Goal: Task Accomplishment & Management: Use online tool/utility

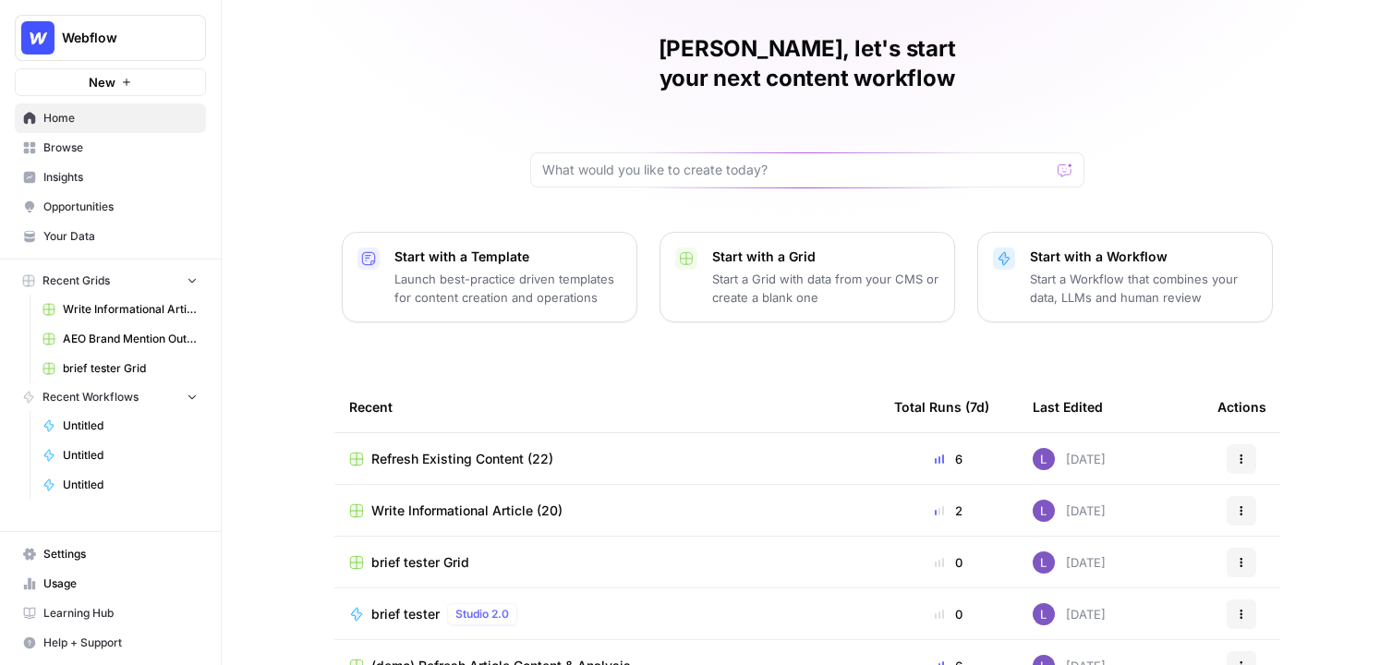
scroll to position [69, 0]
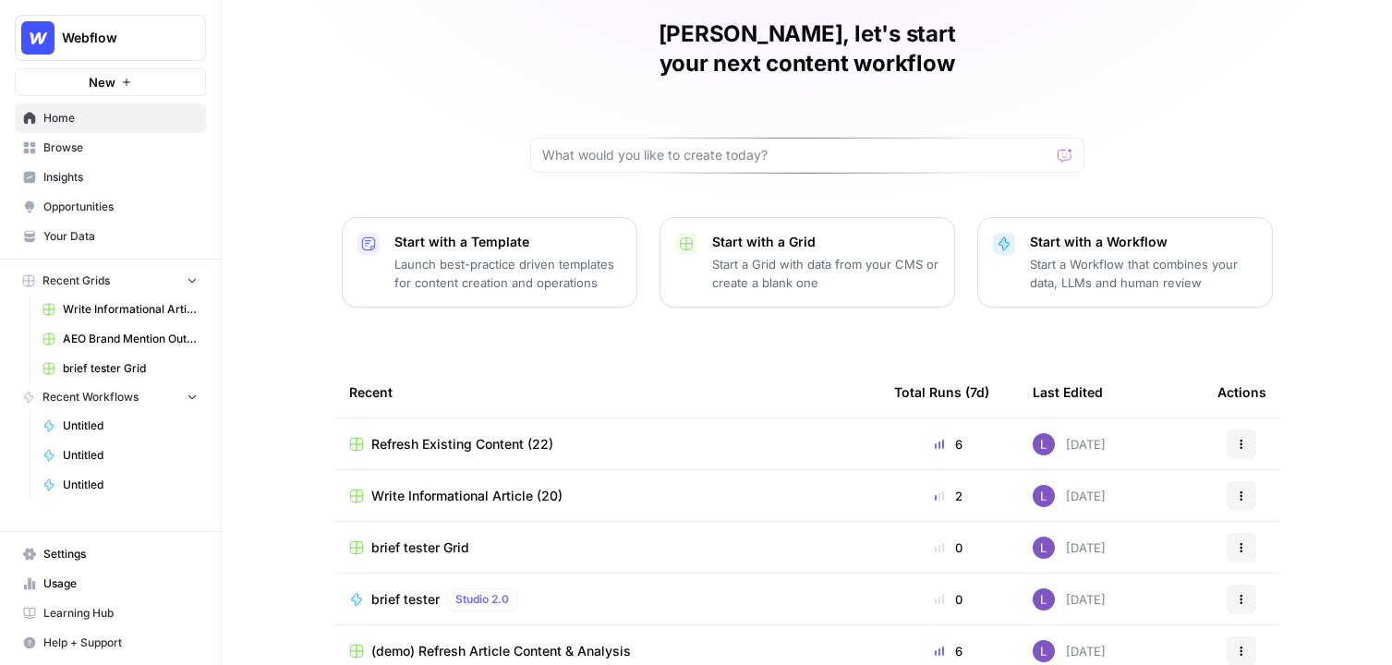
click at [38, 546] on link "Settings" at bounding box center [110, 555] width 191 height 30
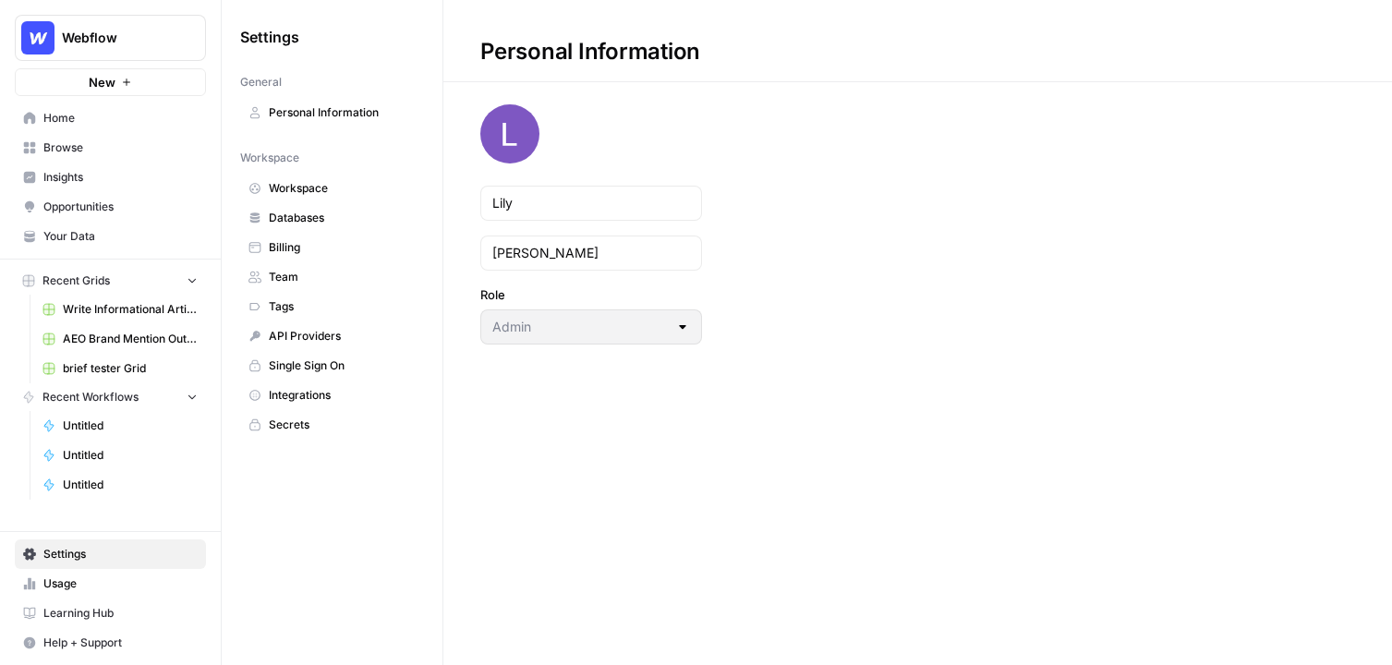
click at [309, 186] on span "Workspace" at bounding box center [342, 188] width 147 height 17
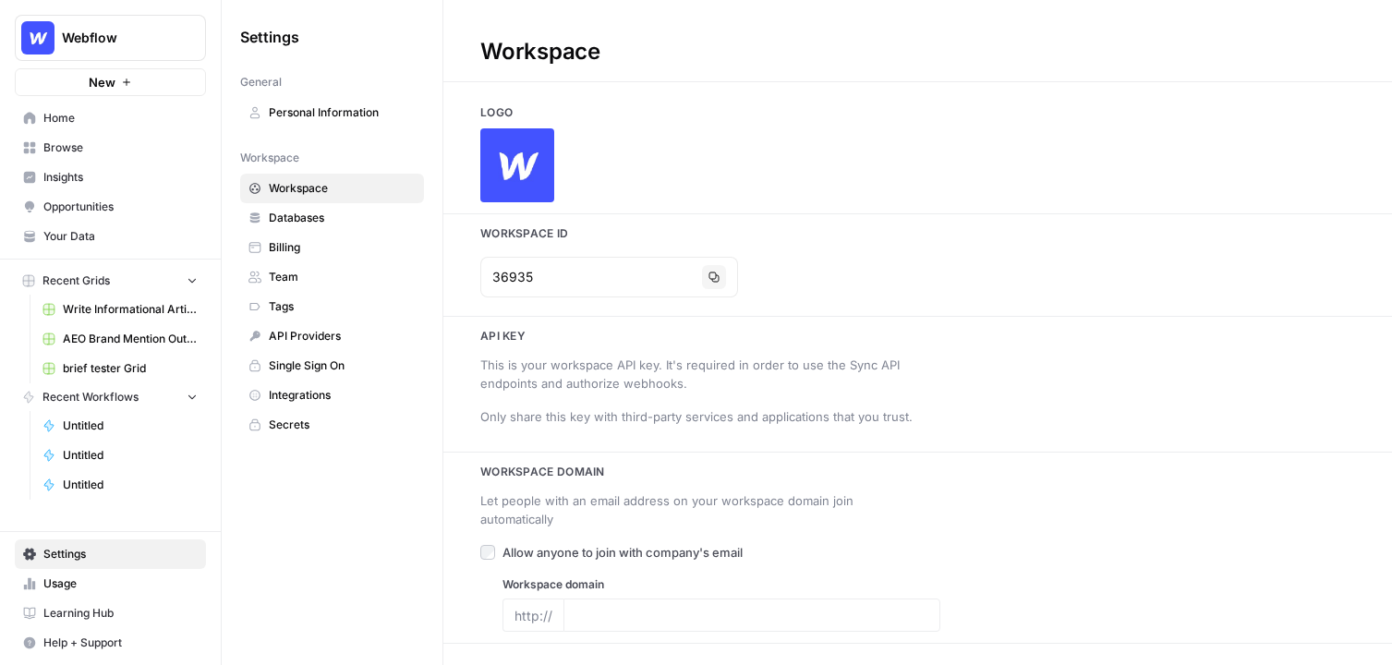
type input "webflow.com"
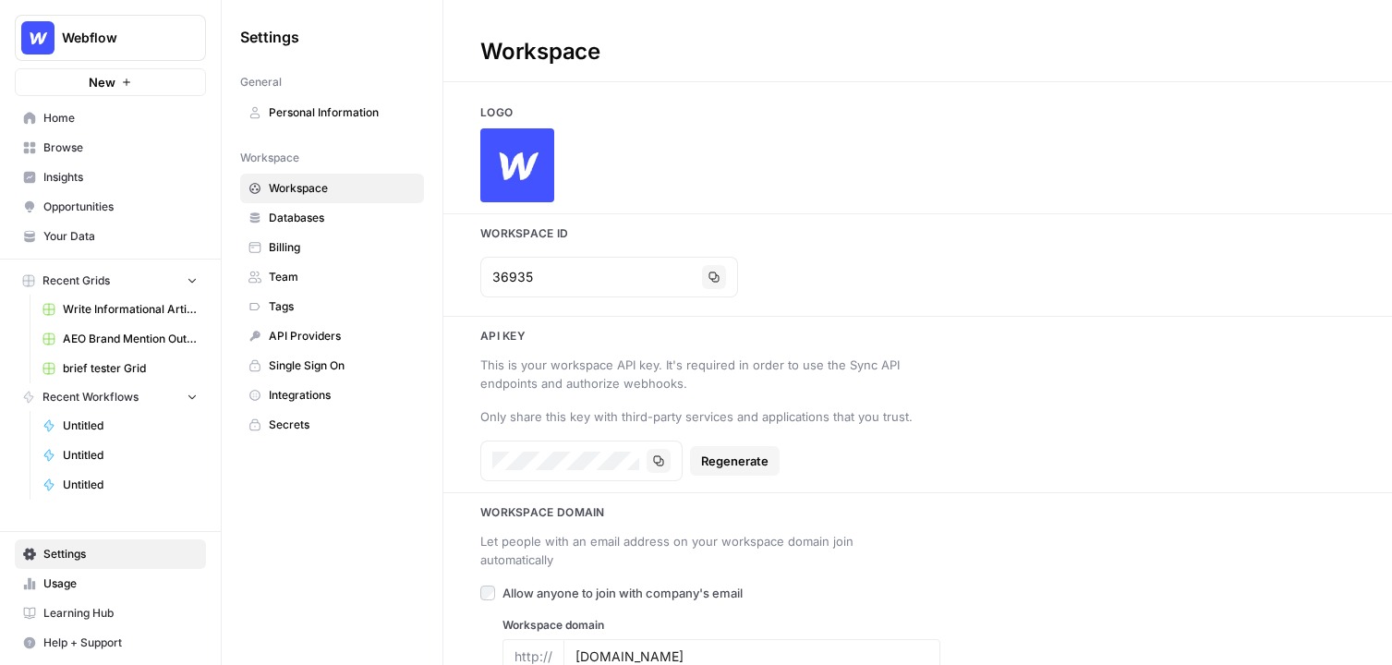
click at [114, 129] on link "Home" at bounding box center [110, 118] width 191 height 30
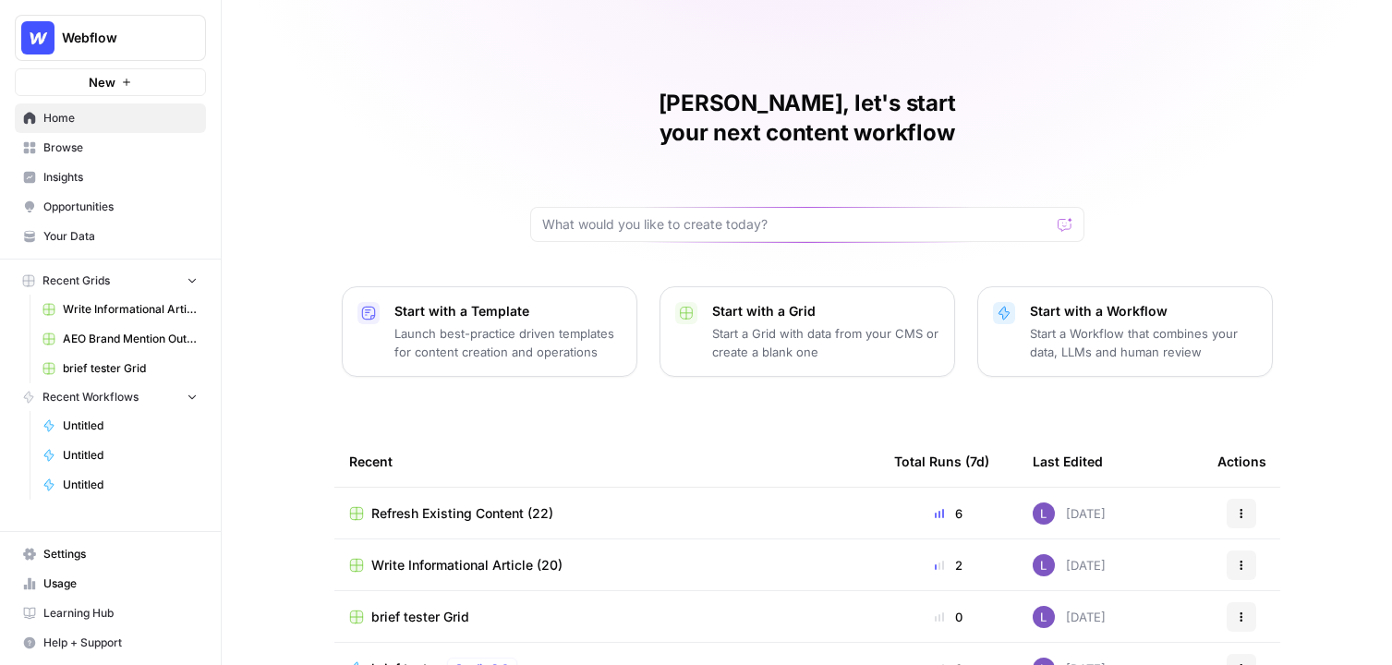
click at [54, 240] on span "Your Data" at bounding box center [120, 236] width 154 height 17
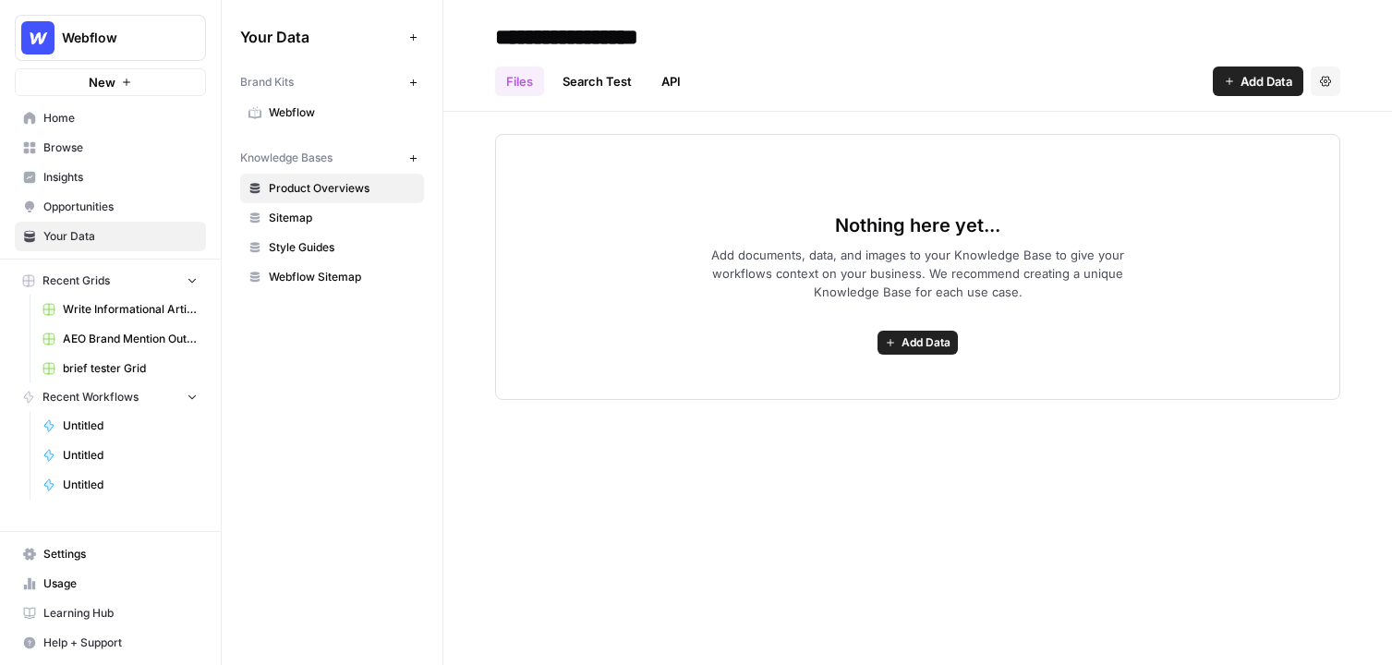
click at [330, 112] on span "Webflow" at bounding box center [342, 112] width 147 height 17
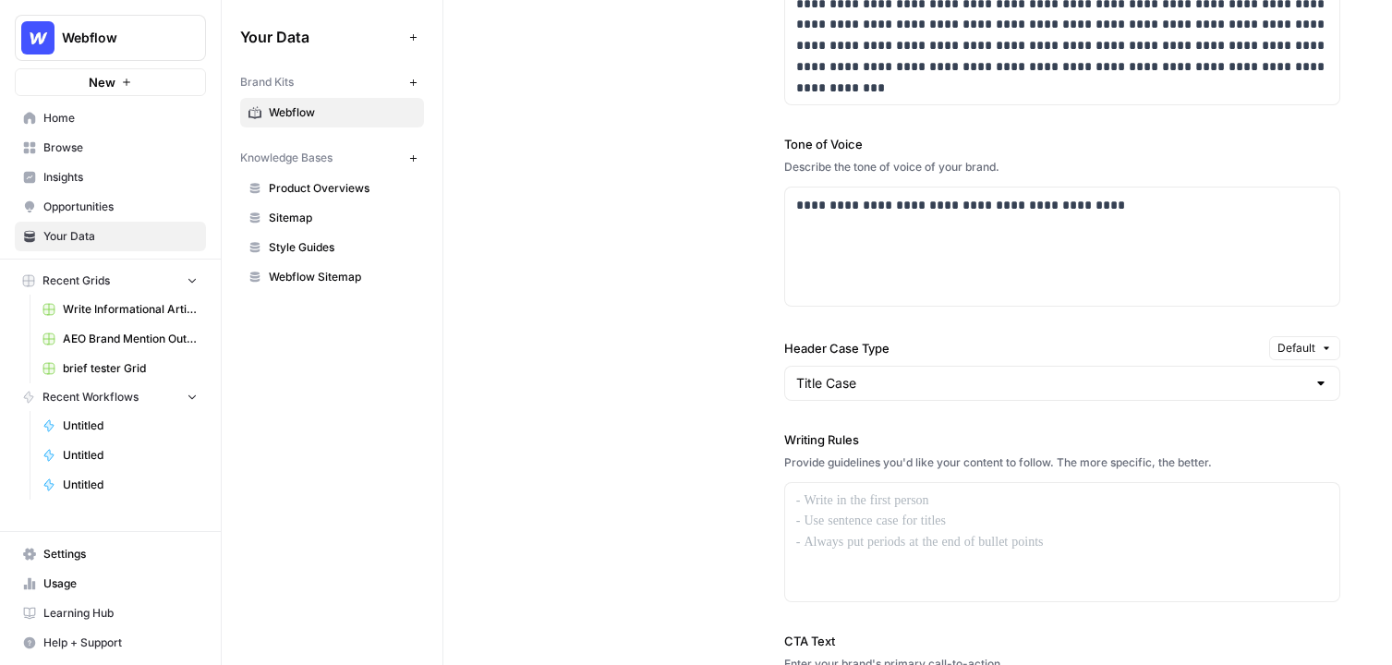
scroll to position [1257, 0]
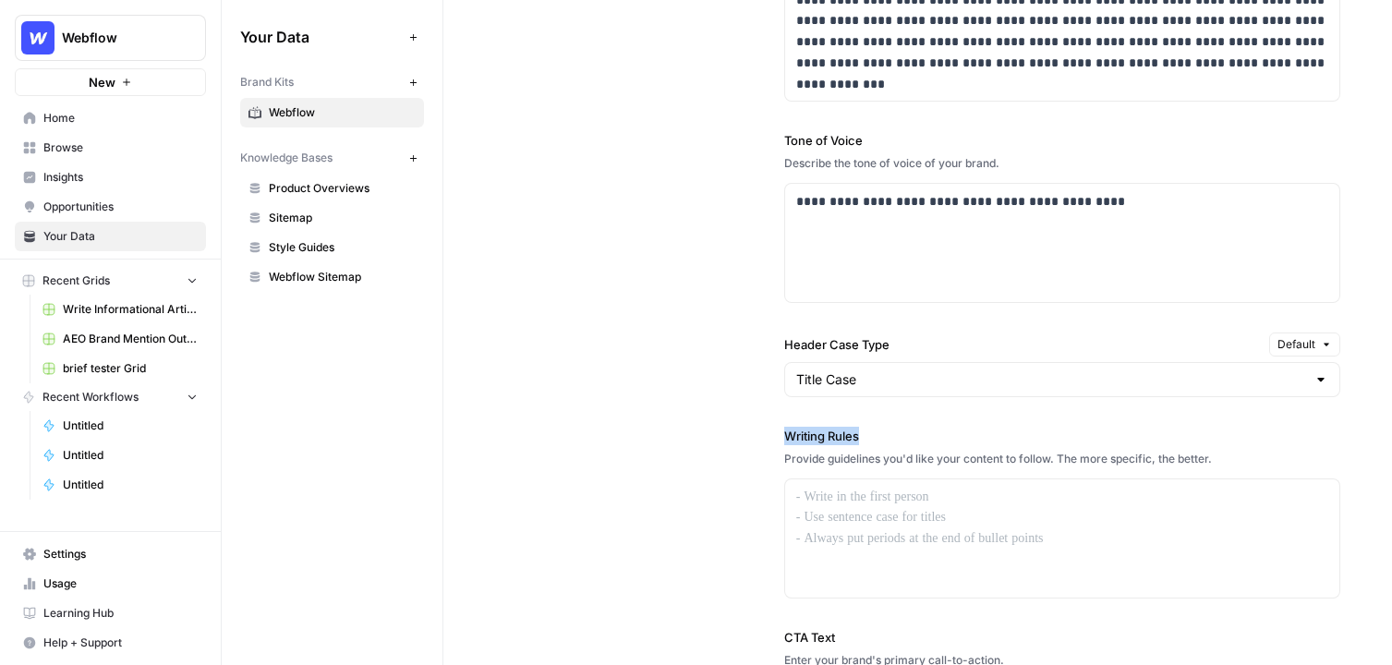
drag, startPoint x: 781, startPoint y: 434, endPoint x: 907, endPoint y: 434, distance: 126.6
click at [907, 434] on div "**********" at bounding box center [917, 372] width 845 height 993
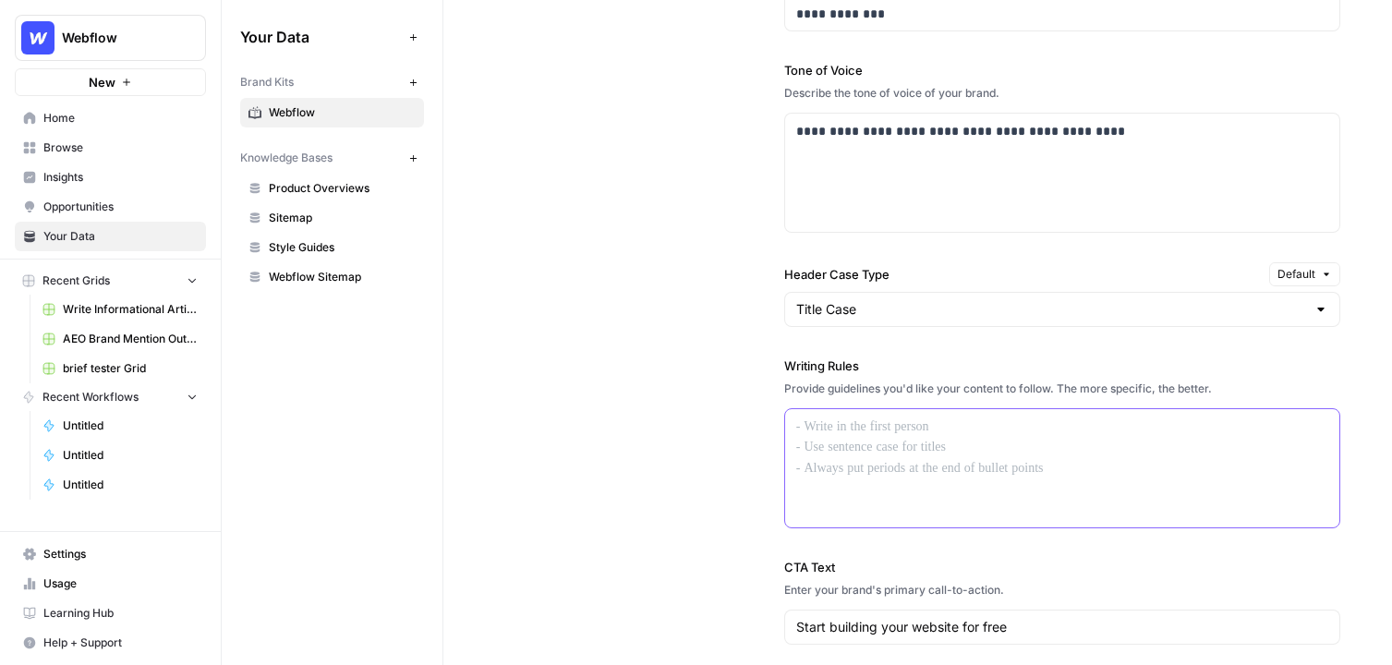
click at [861, 483] on div at bounding box center [1062, 468] width 554 height 118
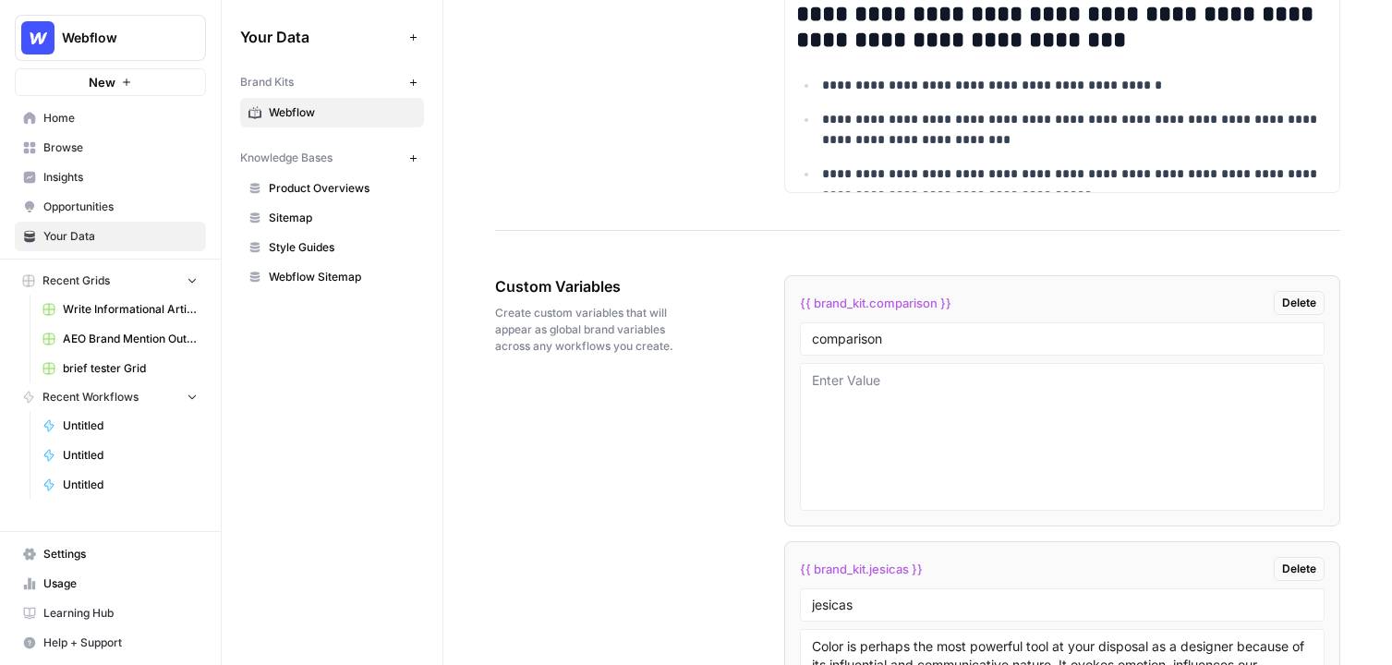
scroll to position [2824, 0]
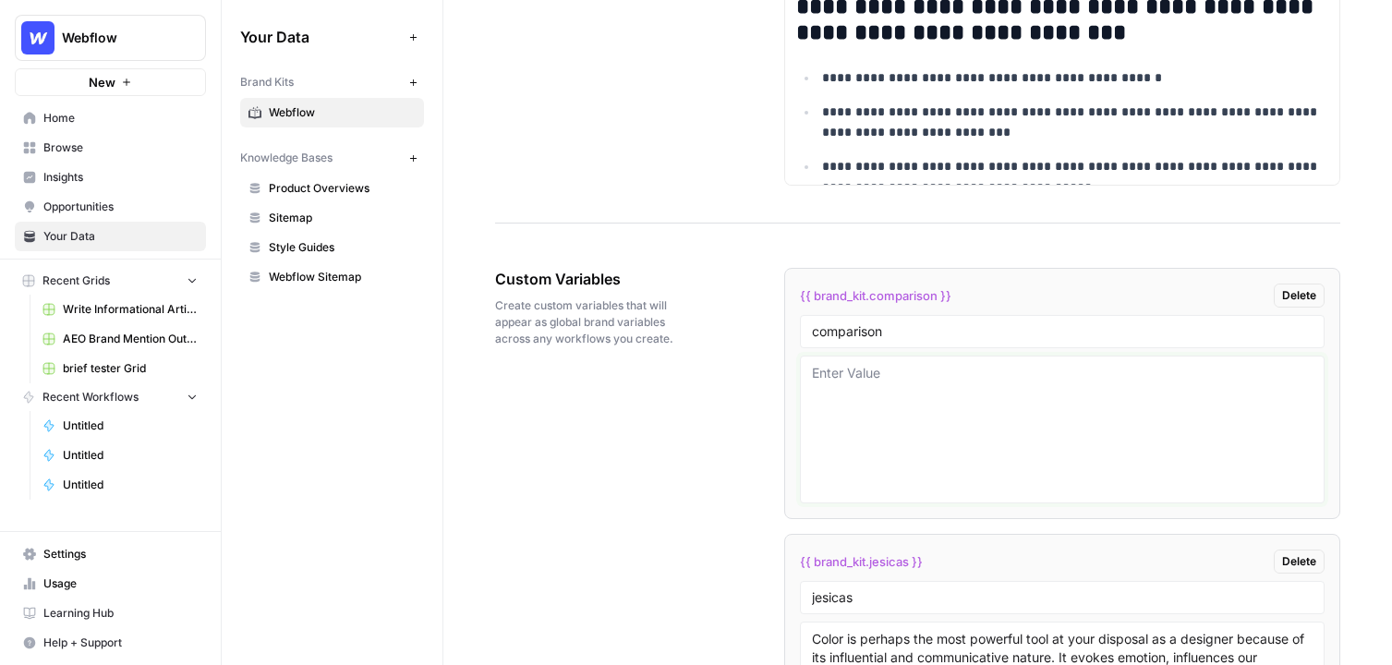
click at [857, 394] on textarea at bounding box center [1062, 429] width 501 height 131
drag, startPoint x: 925, startPoint y: 335, endPoint x: 747, endPoint y: 324, distance: 178.7
type input "linkedin post"
click at [895, 504] on li "{{ brand_kit.linkedin }} Delete linkedin post" at bounding box center [1062, 393] width 556 height 251
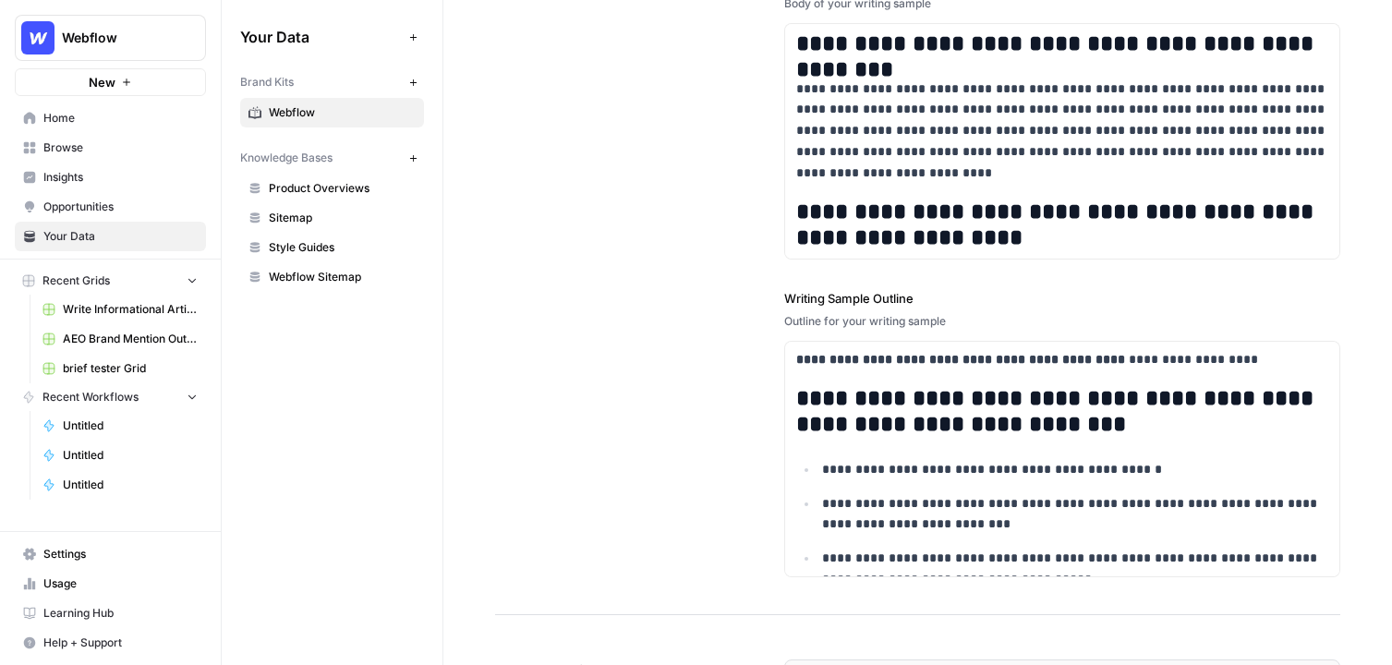
scroll to position [2431, 0]
click at [310, 200] on link "Product Overviews" at bounding box center [332, 189] width 184 height 30
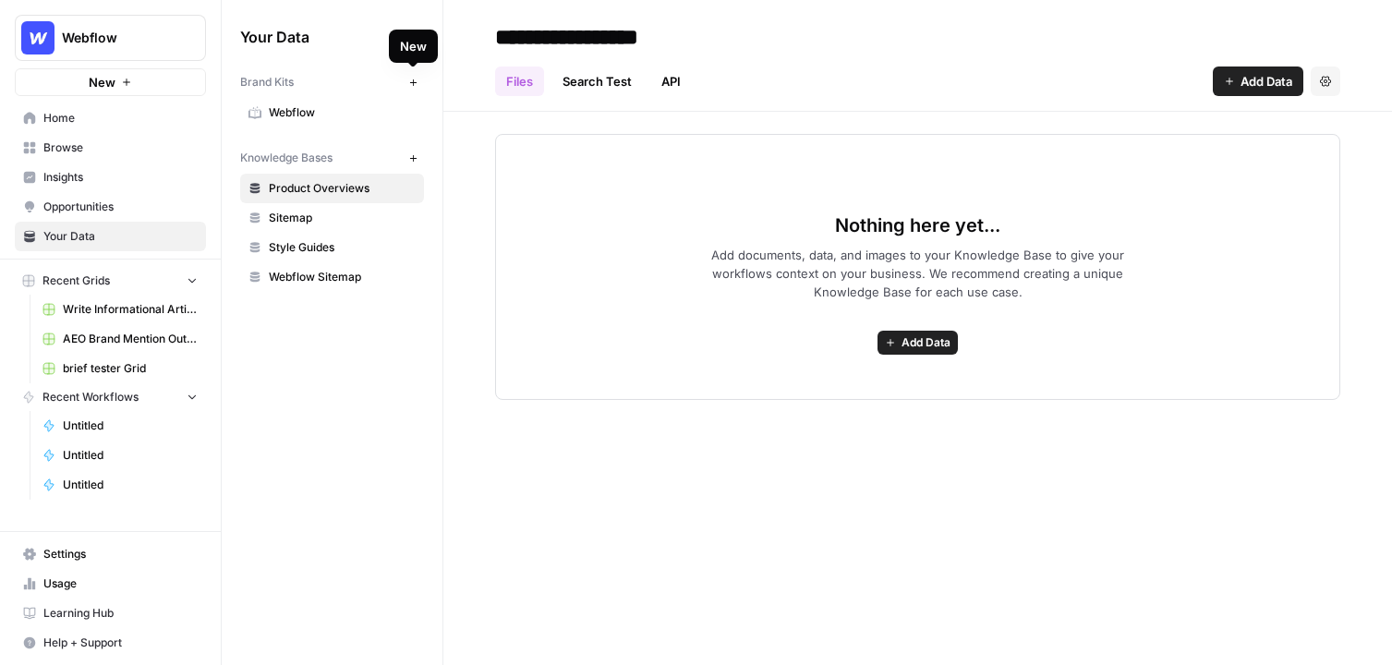
click at [410, 43] on div "New" at bounding box center [413, 46] width 27 height 18
click at [419, 88] on button "New" at bounding box center [413, 82] width 22 height 22
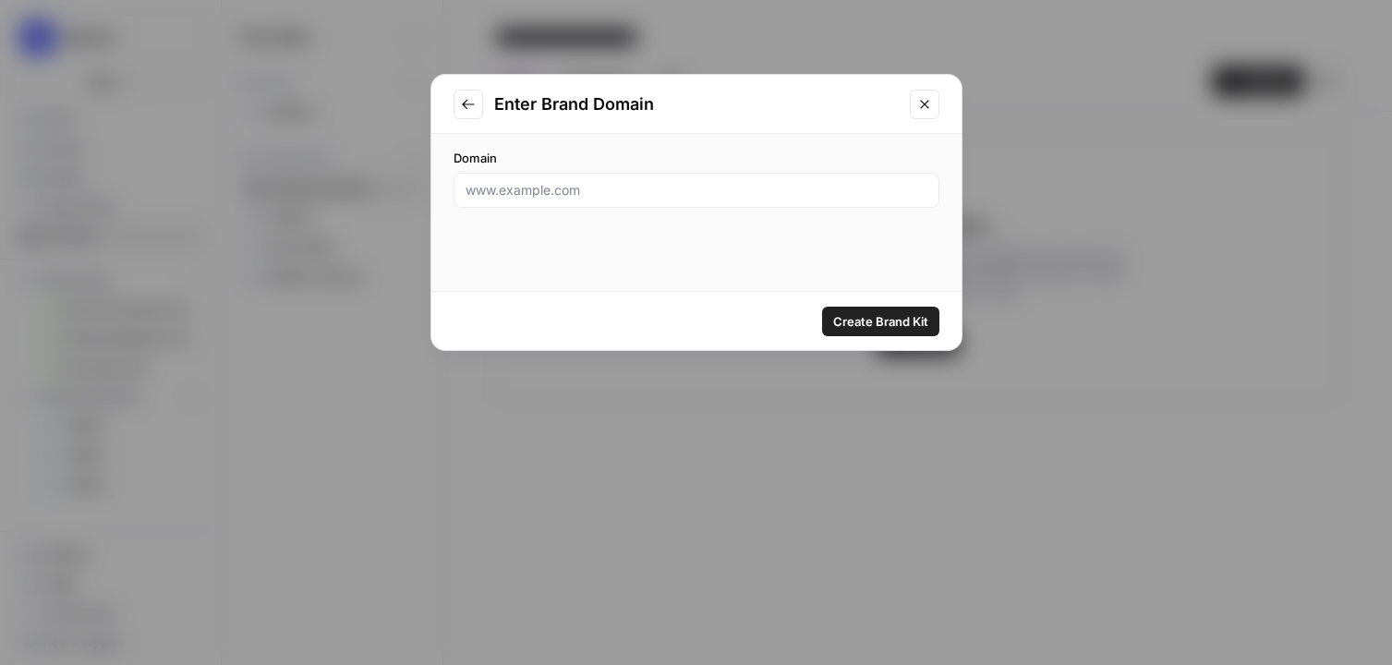
click at [632, 179] on div at bounding box center [697, 190] width 486 height 35
click at [589, 198] on input "Domain" at bounding box center [697, 190] width 462 height 18
paste input "https://www.tripso.ai/en"
type input "https://www.tripso.ai/en"
click at [857, 310] on button "Create Brand Kit" at bounding box center [880, 322] width 117 height 30
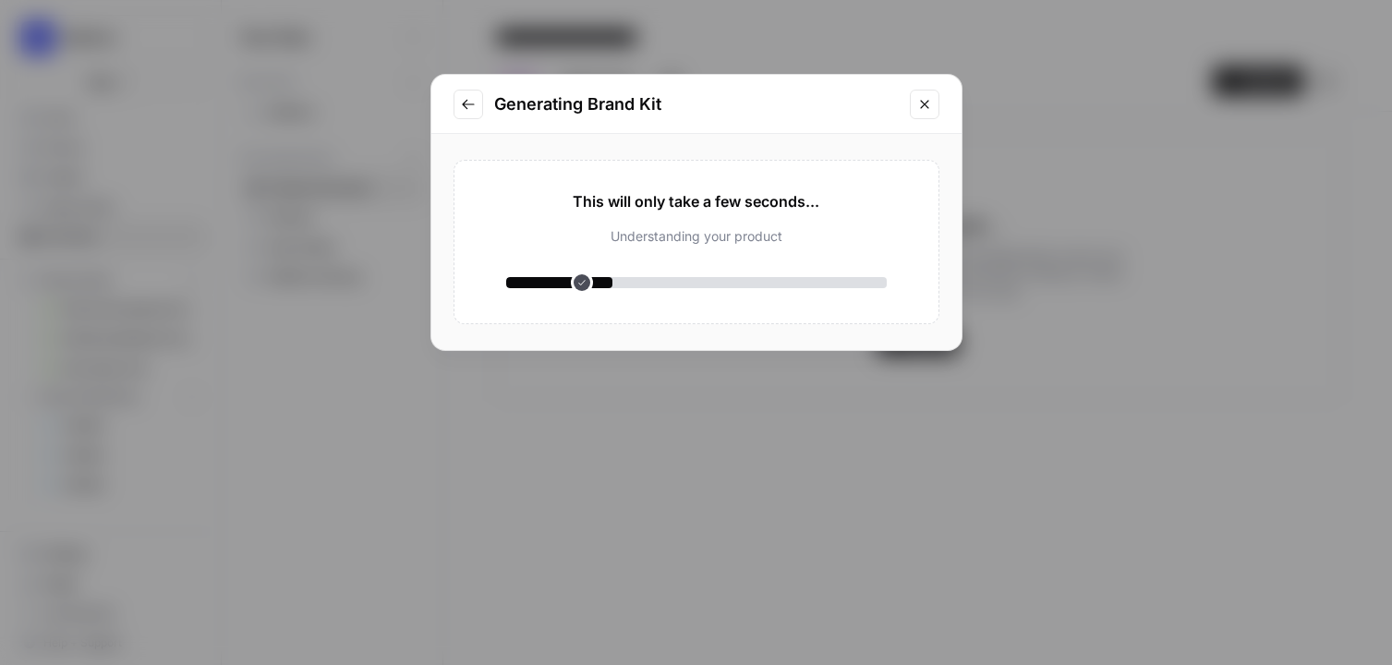
click at [928, 111] on button "Close modal" at bounding box center [925, 105] width 30 height 30
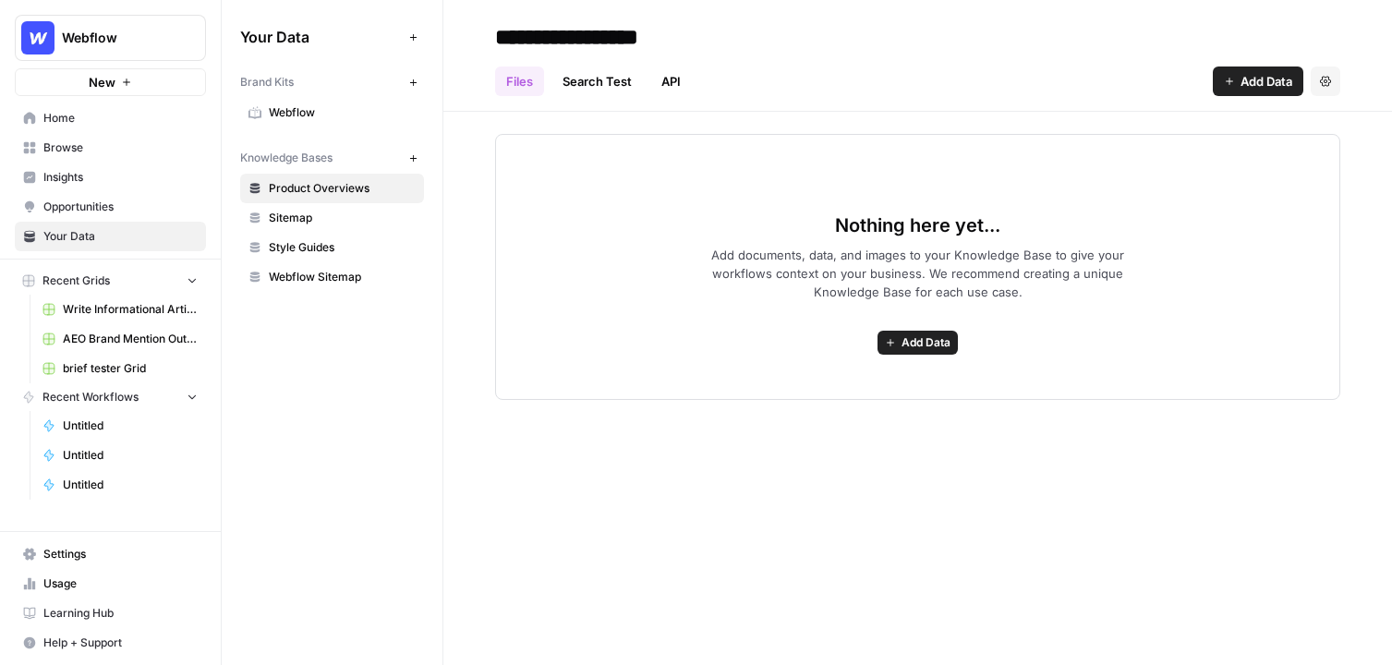
click at [53, 149] on span "Browse" at bounding box center [120, 148] width 154 height 17
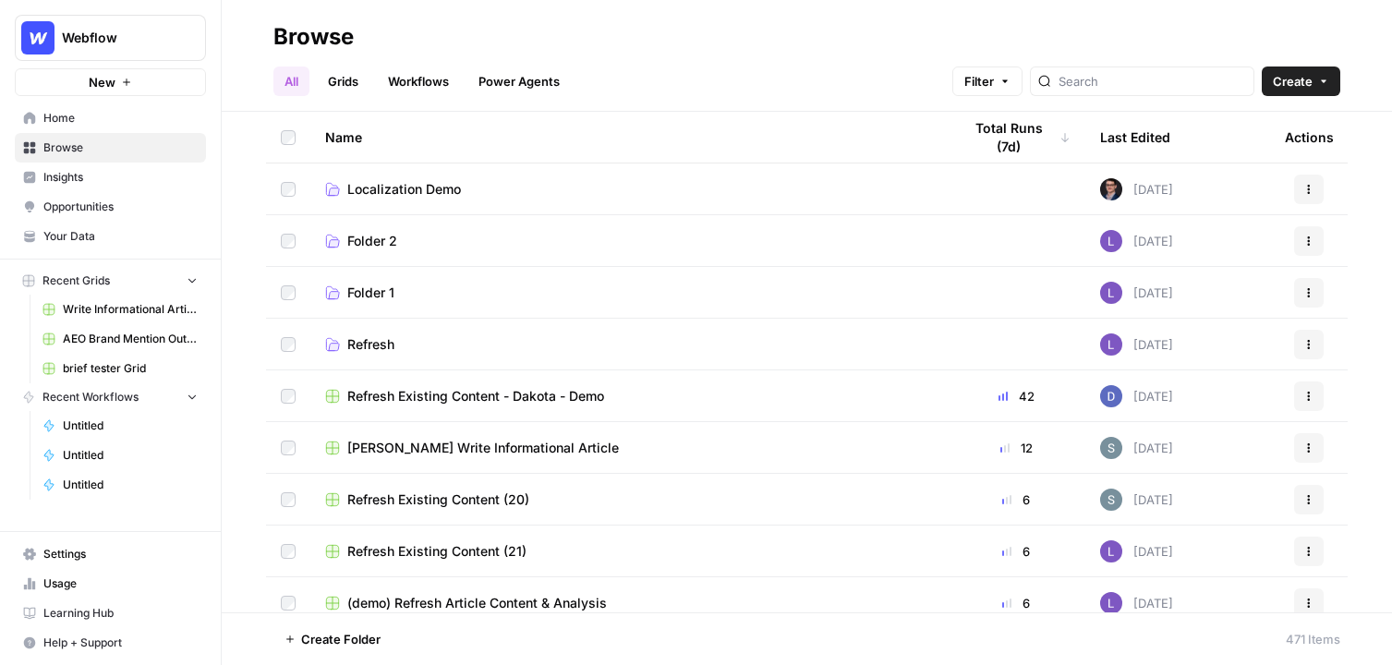
click at [426, 81] on link "Workflows" at bounding box center [418, 82] width 83 height 30
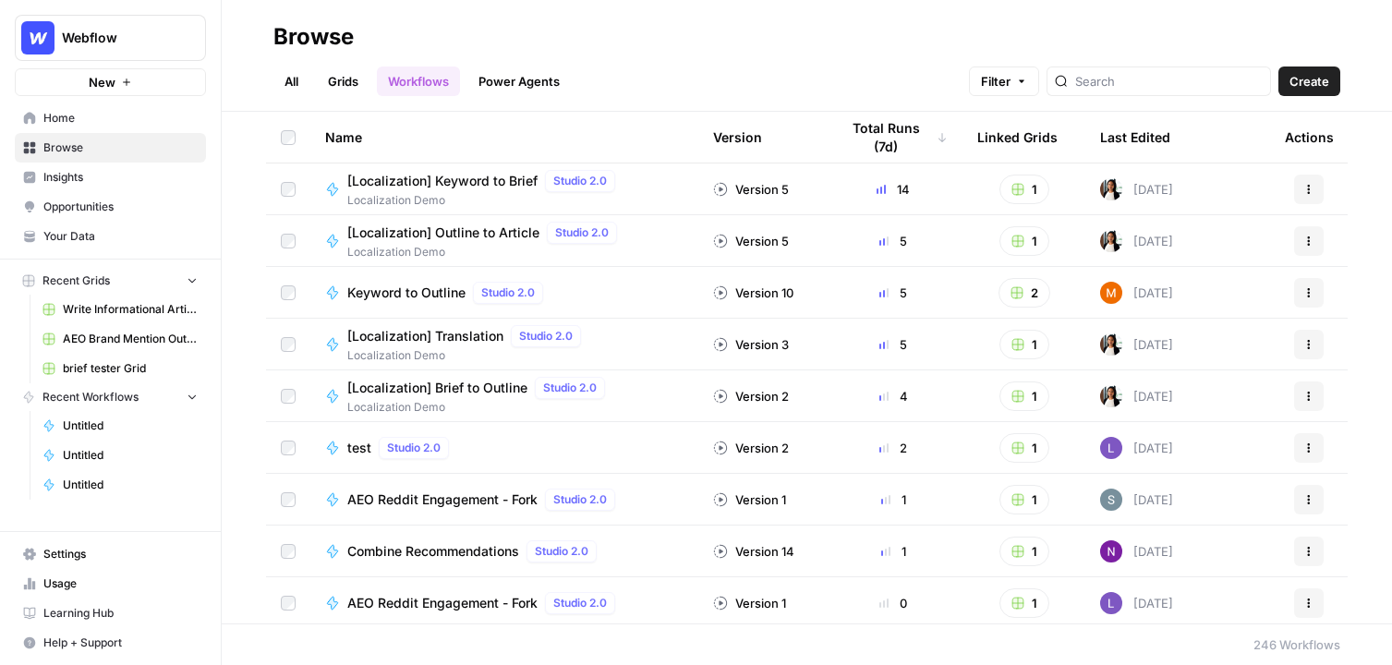
click at [1063, 86] on span "Create" at bounding box center [1310, 81] width 40 height 18
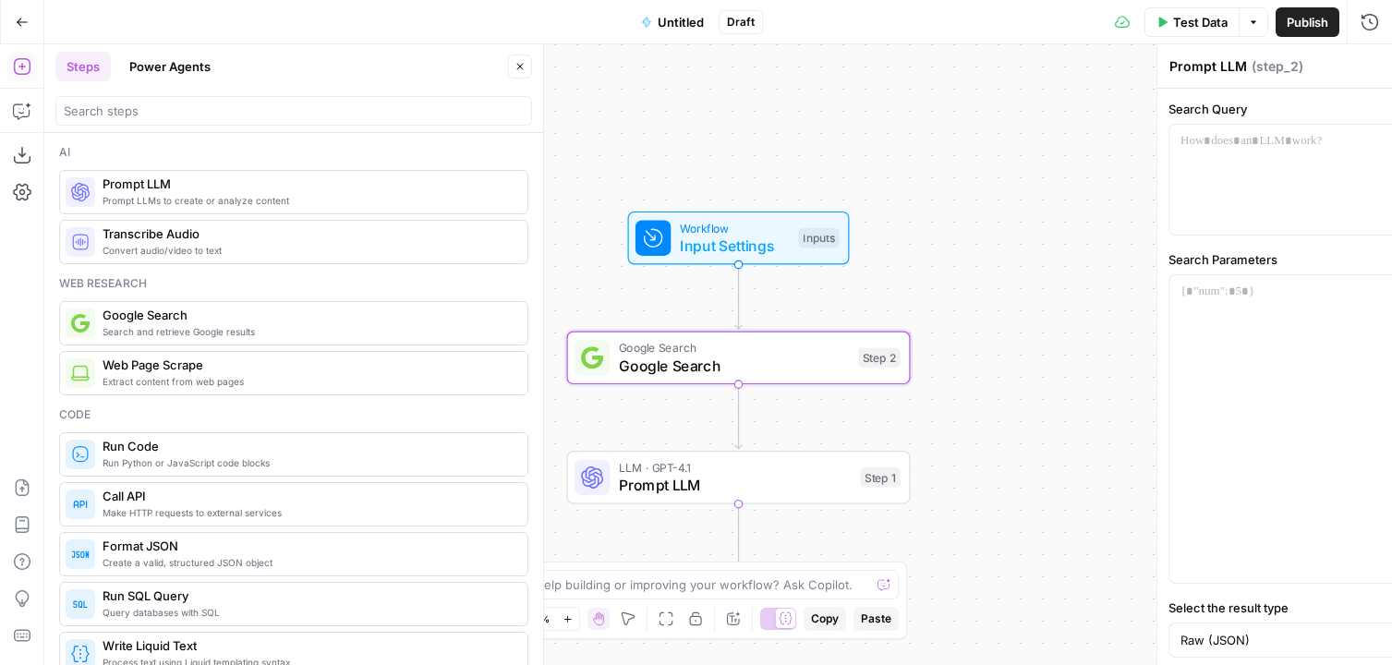
type textarea "Google Search"
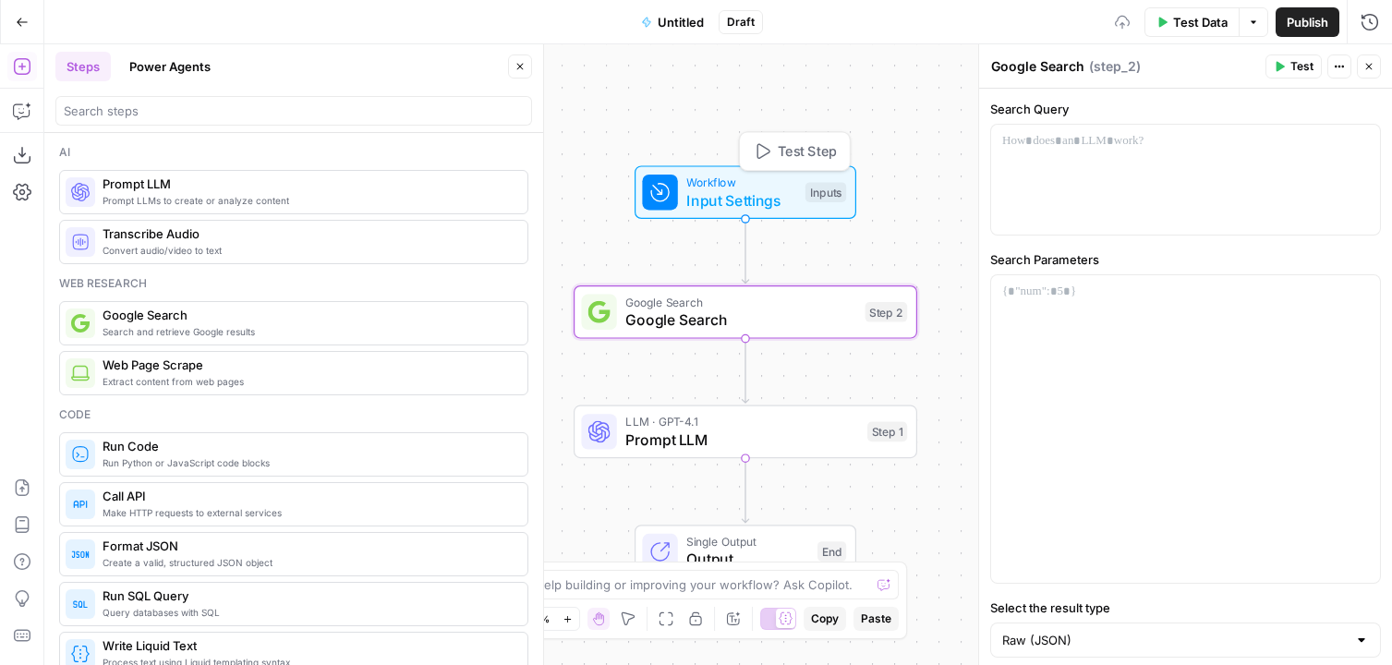
click at [823, 196] on div "Inputs" at bounding box center [826, 192] width 41 height 20
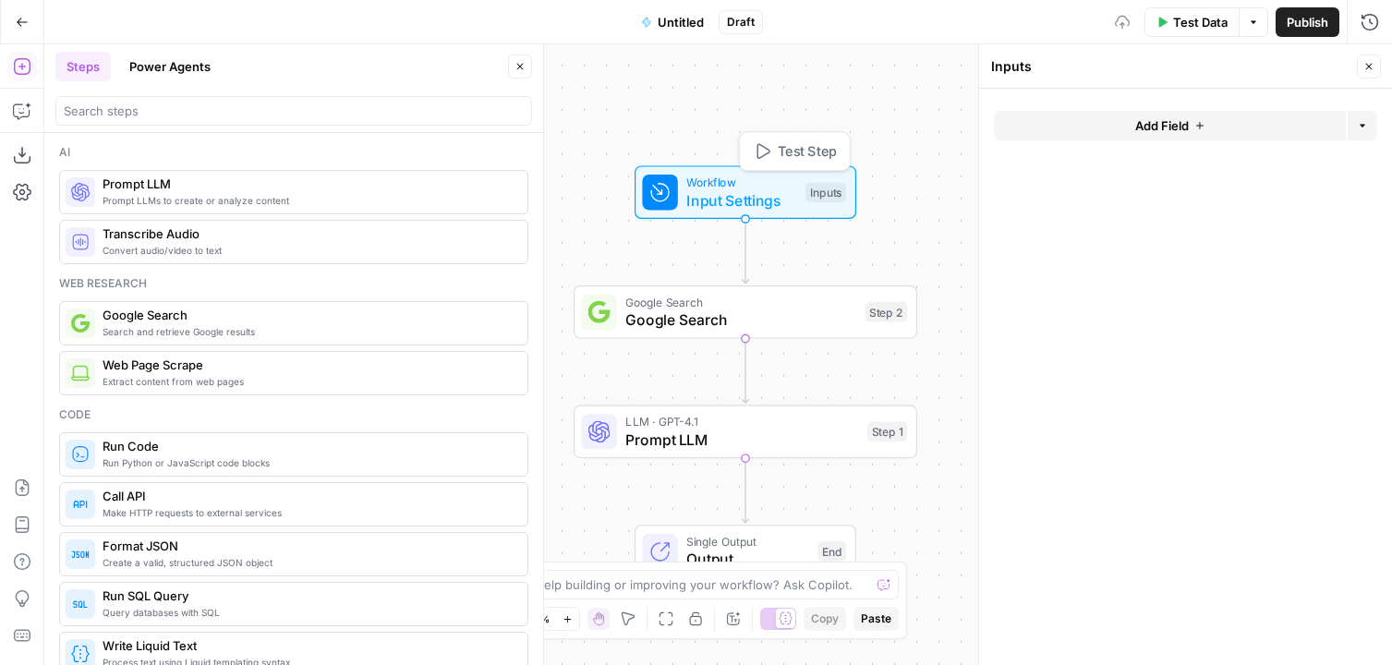
click at [1063, 133] on button "Add Field" at bounding box center [1170, 126] width 352 height 30
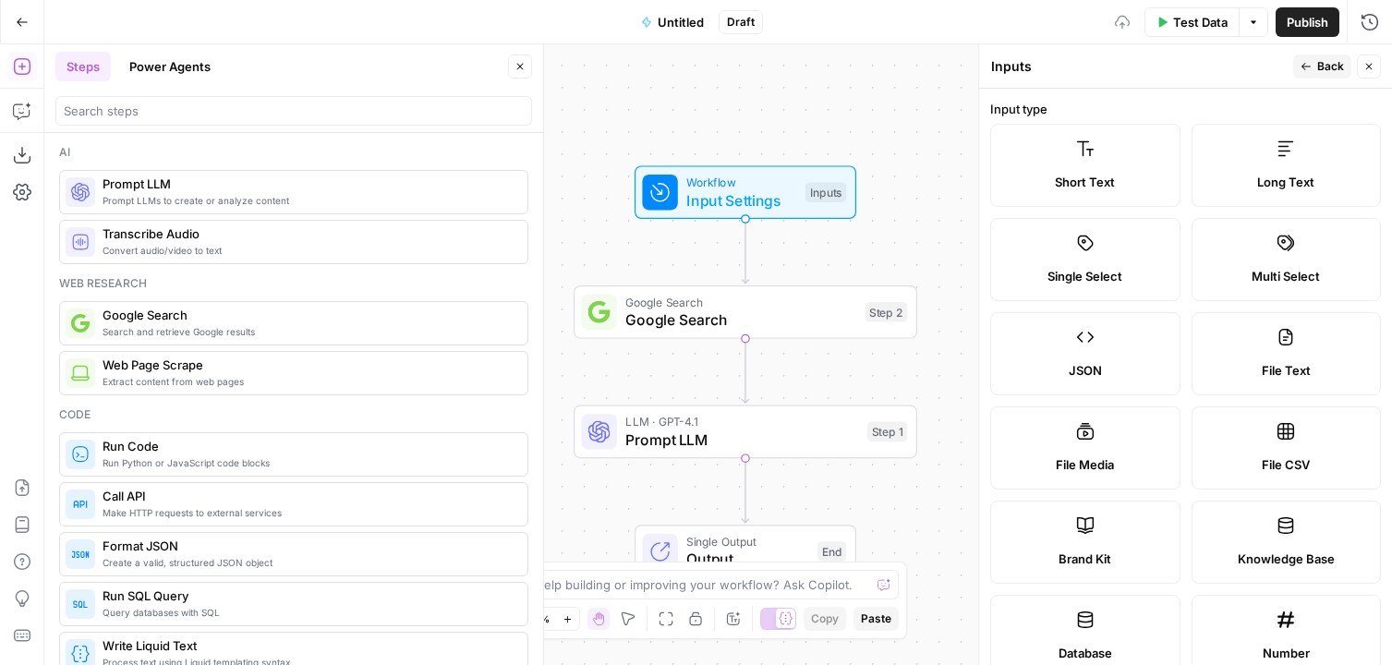
click at [1063, 189] on span "Long Text" at bounding box center [1286, 182] width 57 height 18
click at [1063, 185] on span "Short Text" at bounding box center [1085, 182] width 60 height 18
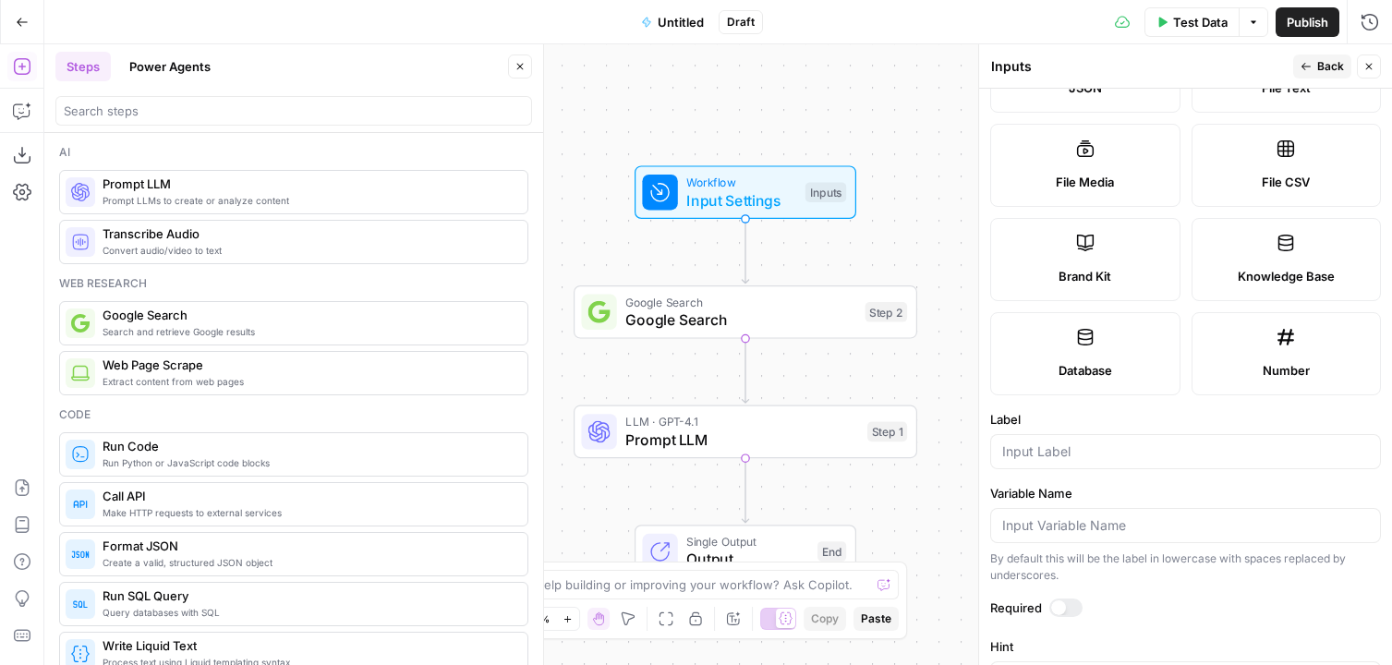
scroll to position [546, 0]
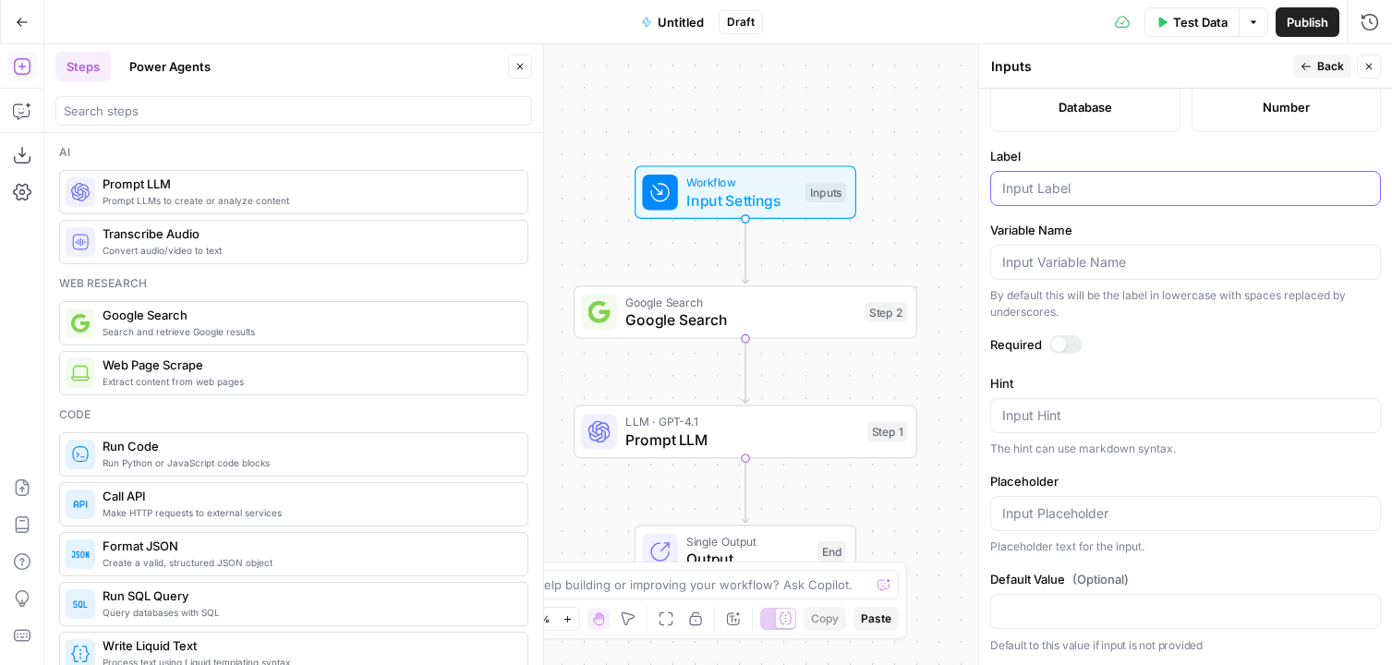
click at [1063, 194] on input "Label" at bounding box center [1186, 188] width 367 height 18
type input "topic"
click at [847, 94] on div "Workflow Input Settings Inputs Google Search Google Search Step 2 LLM · GPT-4.1…" at bounding box center [718, 354] width 1348 height 621
click at [633, 314] on span "Google Search" at bounding box center [741, 320] width 231 height 22
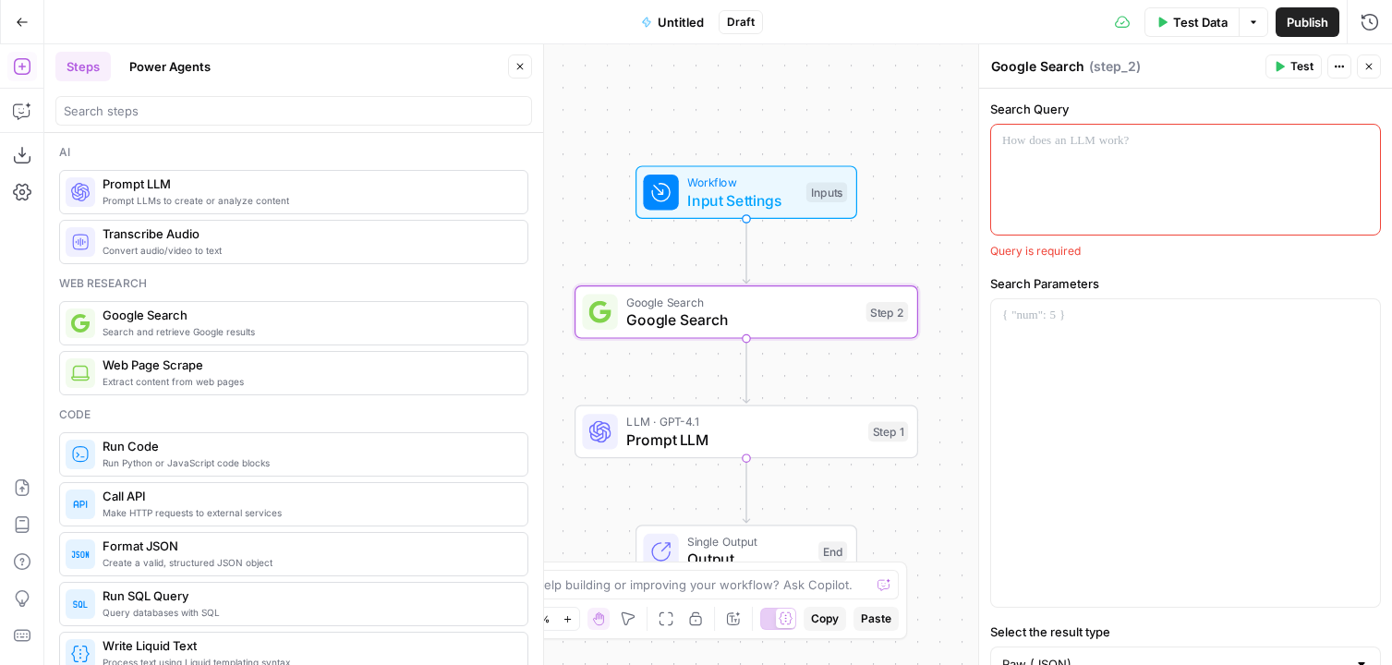
click at [1035, 195] on div at bounding box center [1185, 180] width 389 height 110
click at [1063, 145] on icon "button" at bounding box center [1363, 141] width 9 height 9
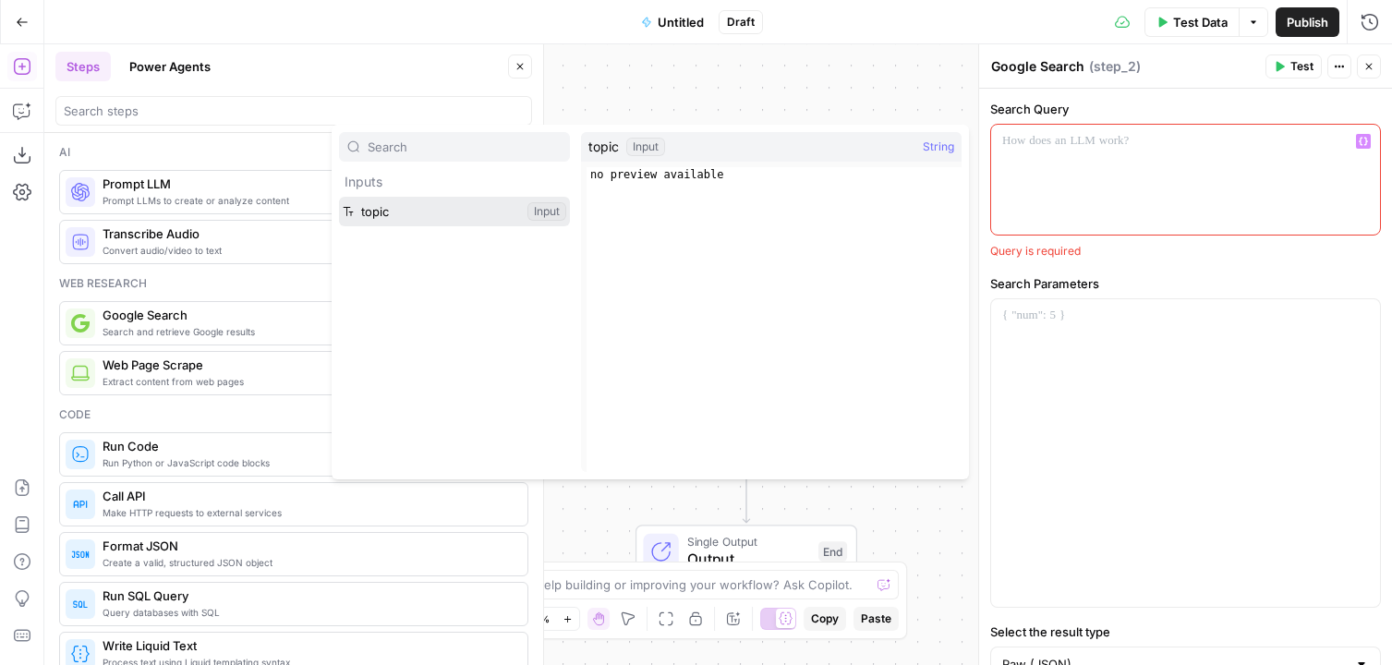
click at [380, 218] on button "Select variable topic" at bounding box center [454, 212] width 231 height 30
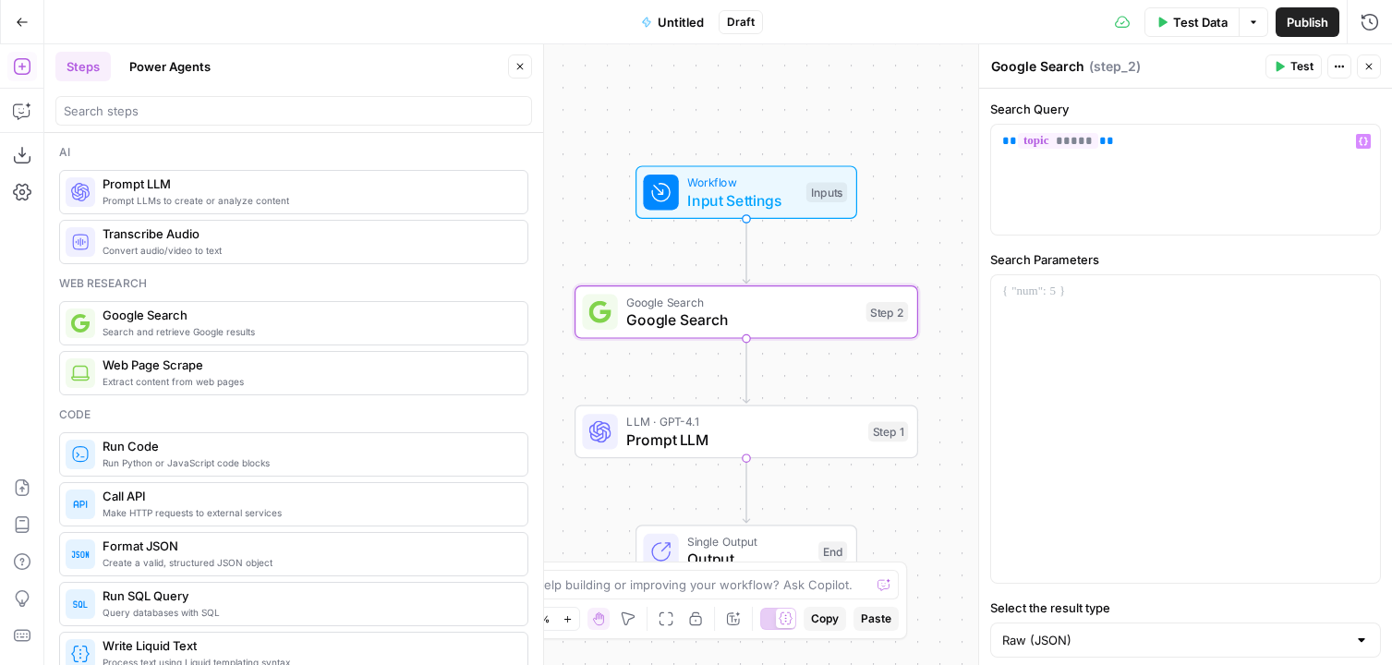
click at [1063, 8] on button "Test Data" at bounding box center [1192, 22] width 95 height 30
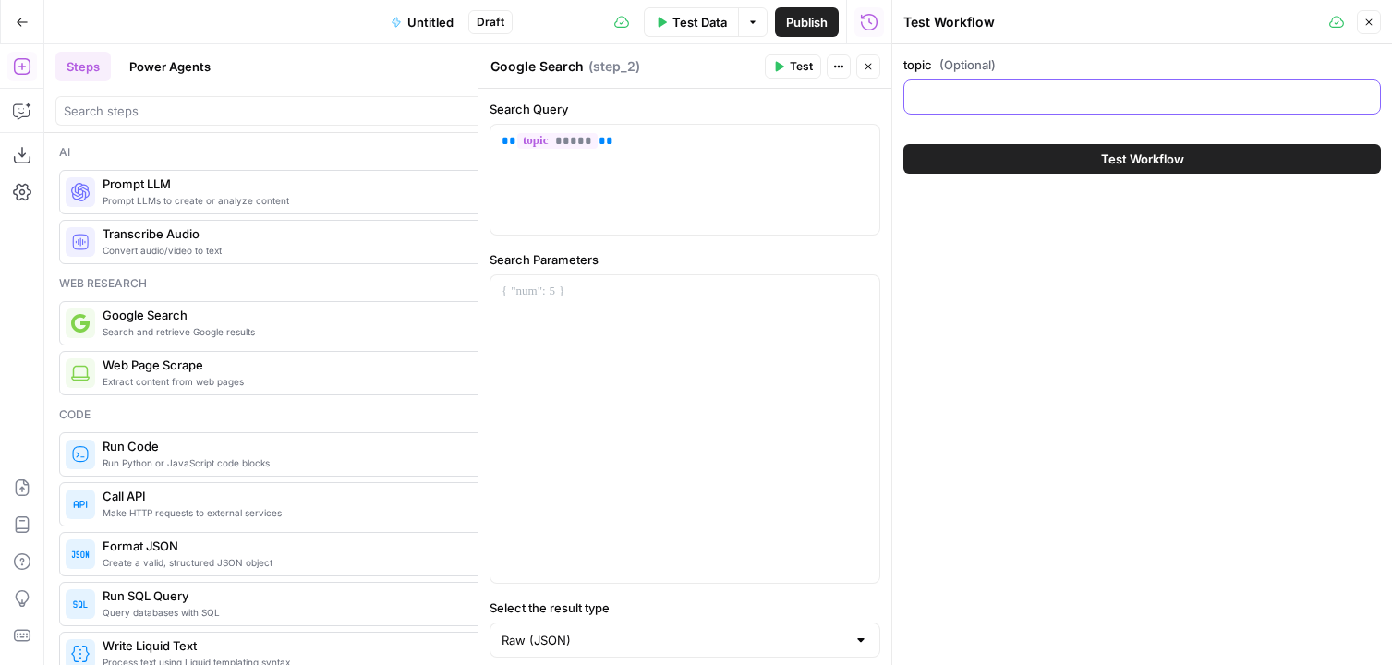
click at [1063, 91] on input "topic (Optional)" at bounding box center [1143, 97] width 454 height 18
type input "houses"
click at [1063, 166] on button "Test Workflow" at bounding box center [1143, 159] width 478 height 30
click at [871, 70] on icon "button" at bounding box center [868, 66] width 11 height 11
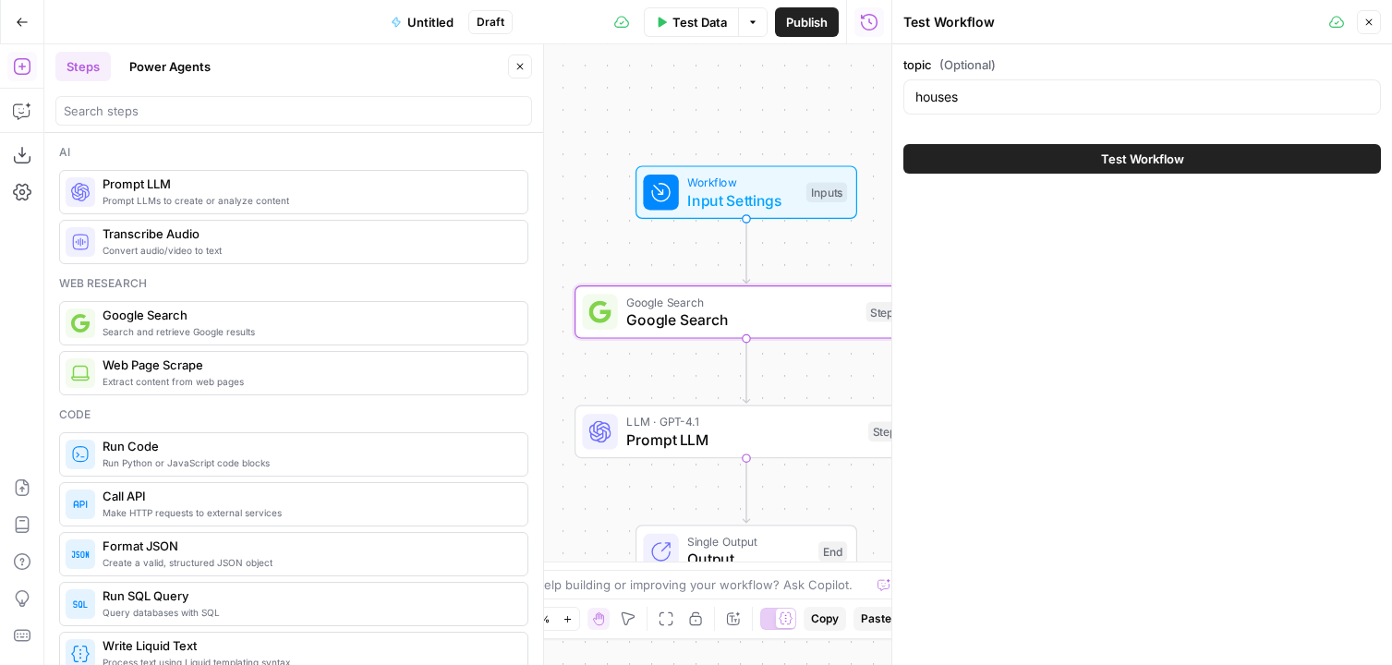
click at [967, 164] on button "Test Workflow" at bounding box center [1143, 159] width 478 height 30
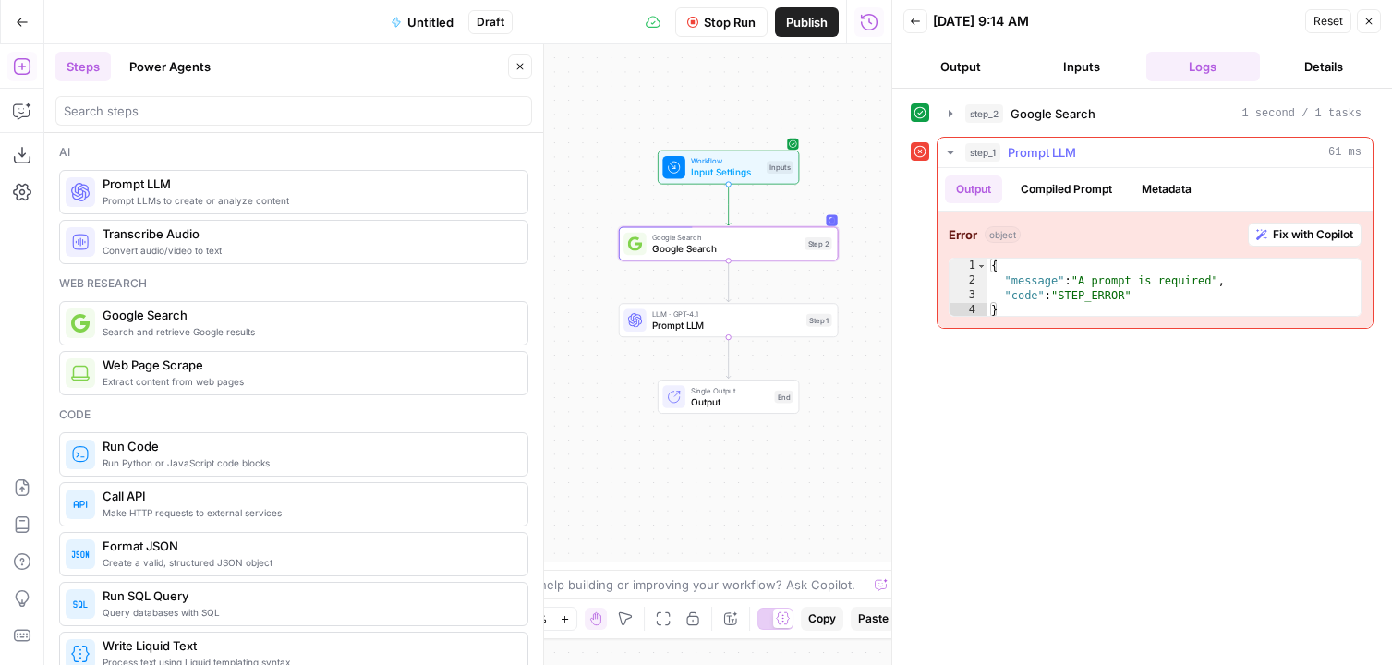
click at [1063, 130] on div "step_2 Google Search 1 second / 1 tasks step_1 Prompt LLM 61 ms Output Compiled…" at bounding box center [1142, 213] width 463 height 231
click at [1063, 116] on span "Google Search" at bounding box center [1053, 113] width 85 height 18
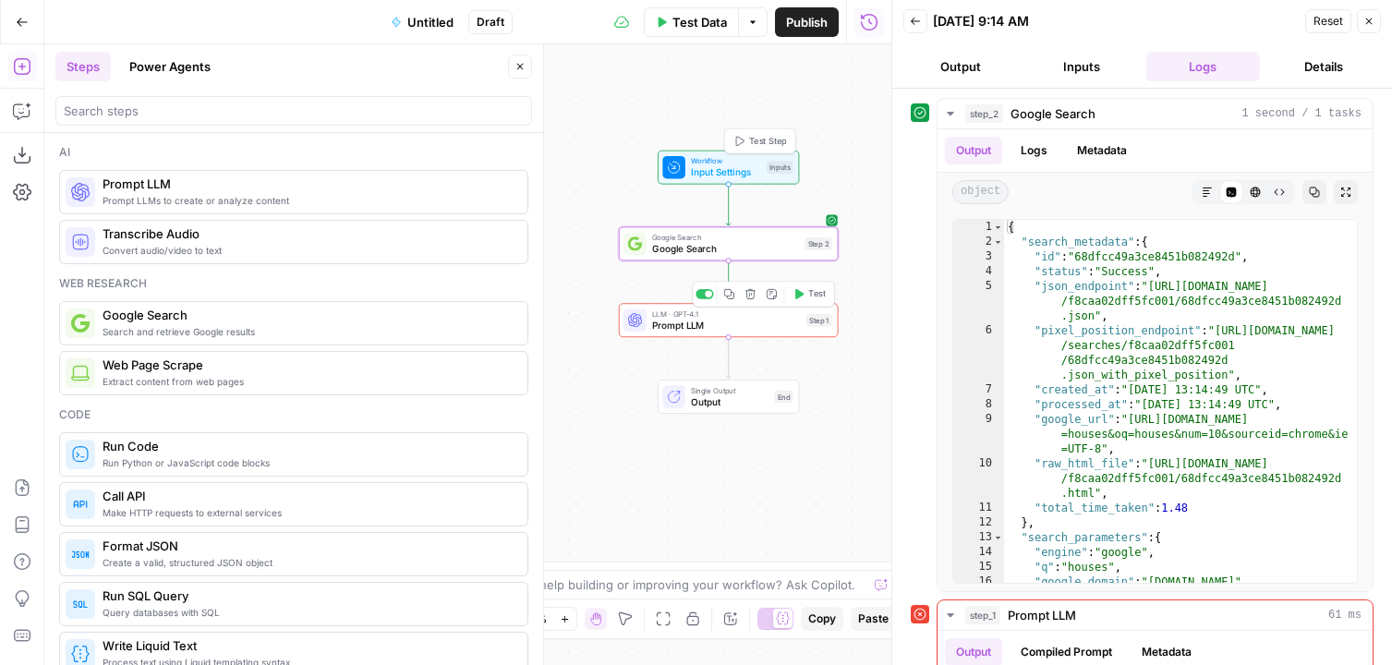
click at [680, 332] on span "Prompt LLM" at bounding box center [726, 325] width 149 height 14
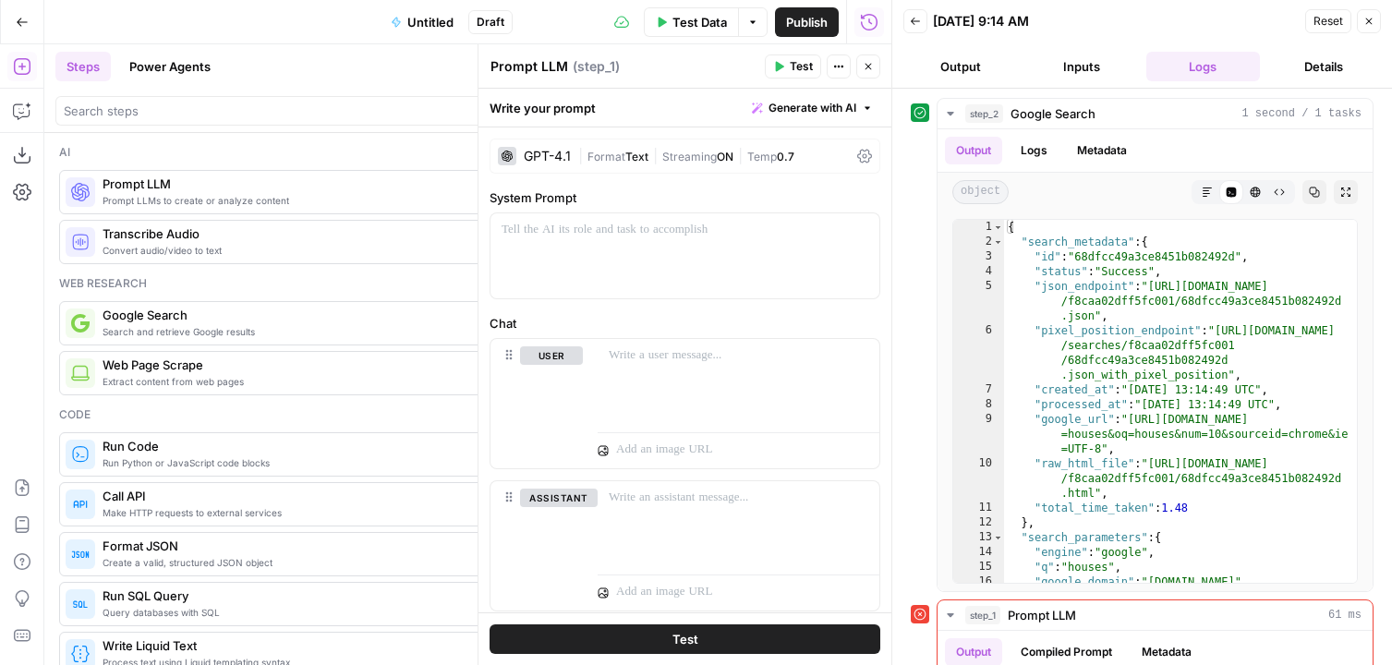
click at [868, 68] on icon "button" at bounding box center [868, 66] width 11 height 11
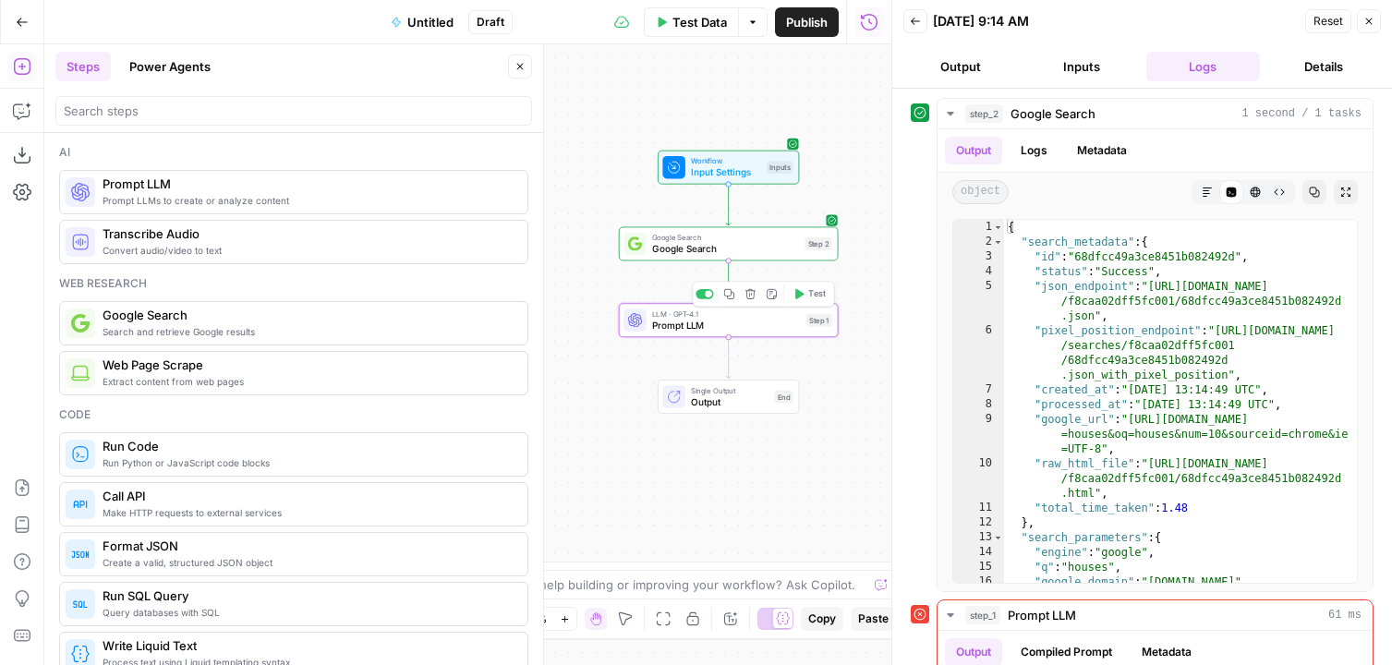
click at [673, 325] on span "Prompt LLM" at bounding box center [726, 325] width 149 height 14
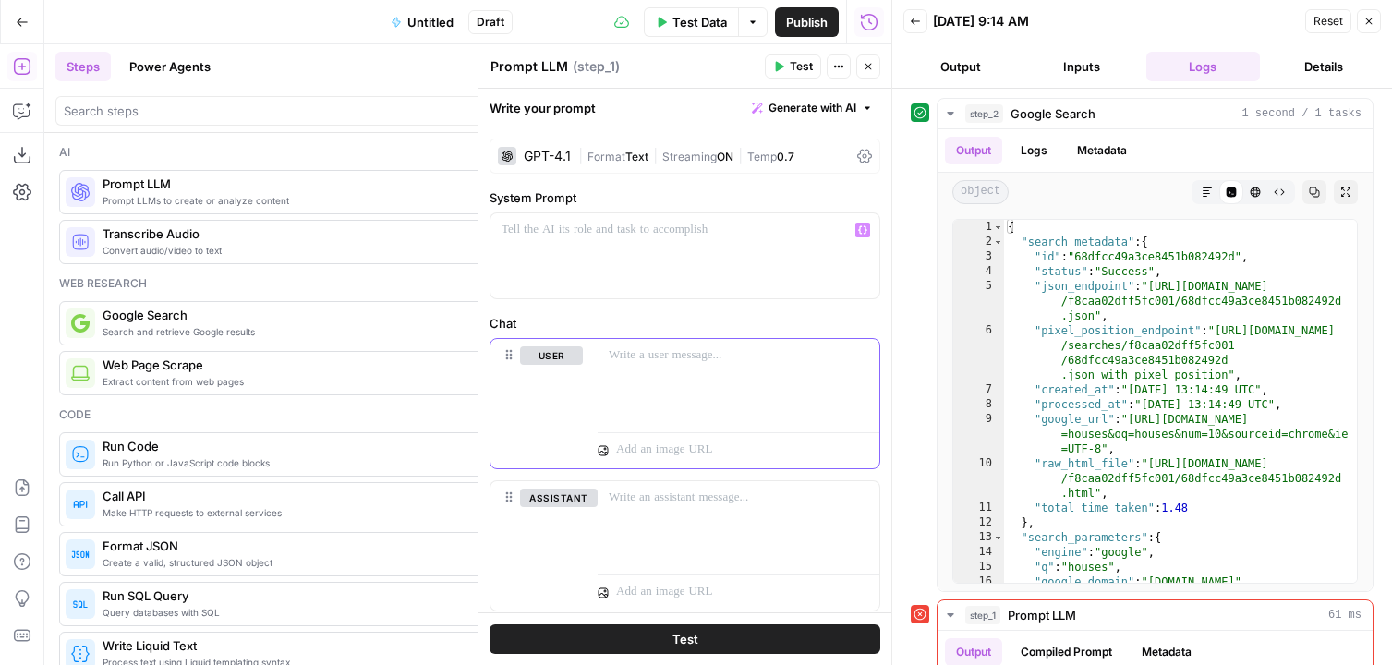
click at [711, 355] on p at bounding box center [739, 355] width 260 height 18
click at [865, 354] on icon "button" at bounding box center [862, 356] width 9 height 8
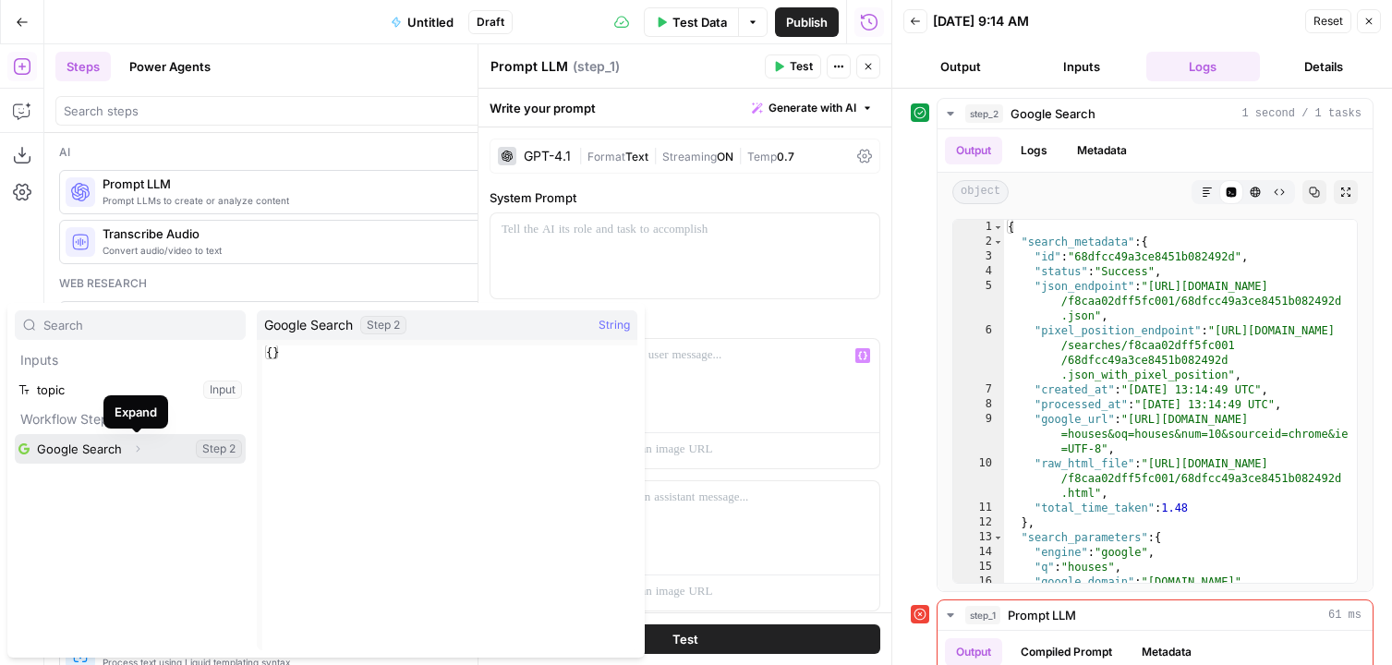
click at [134, 452] on icon "button" at bounding box center [137, 449] width 11 height 11
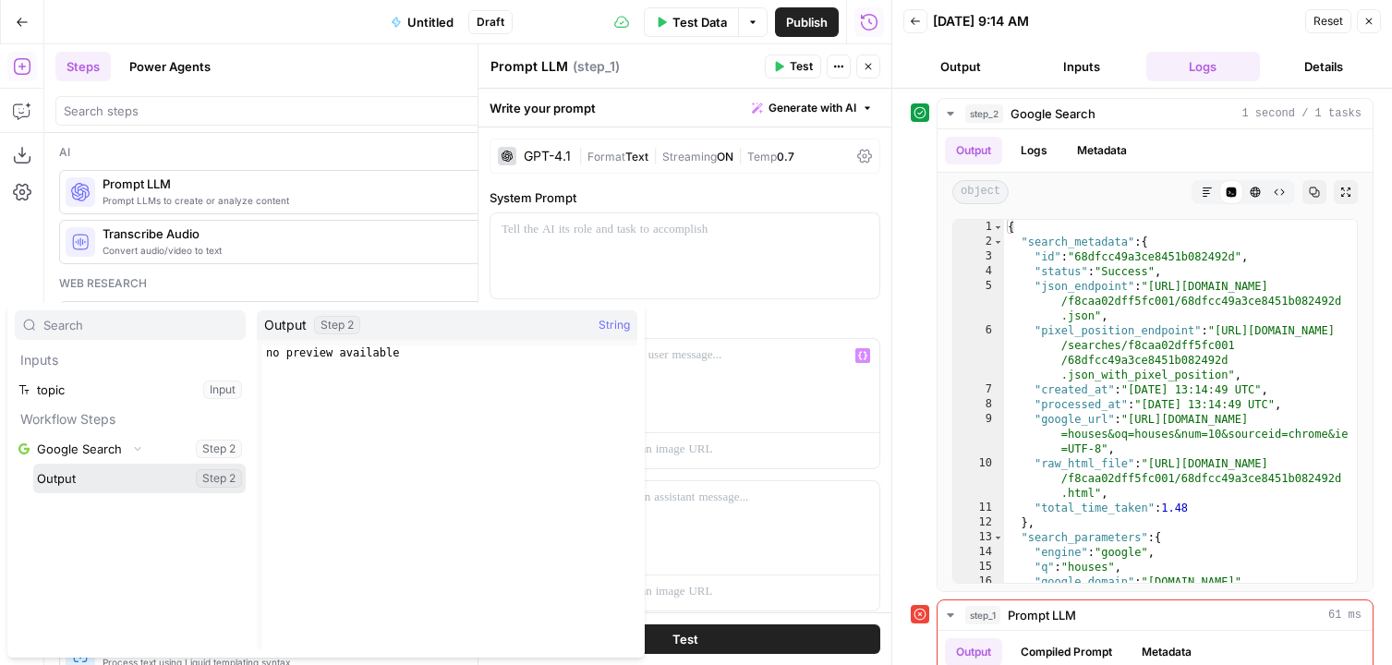
click at [66, 480] on button "Select variable Output" at bounding box center [139, 479] width 213 height 30
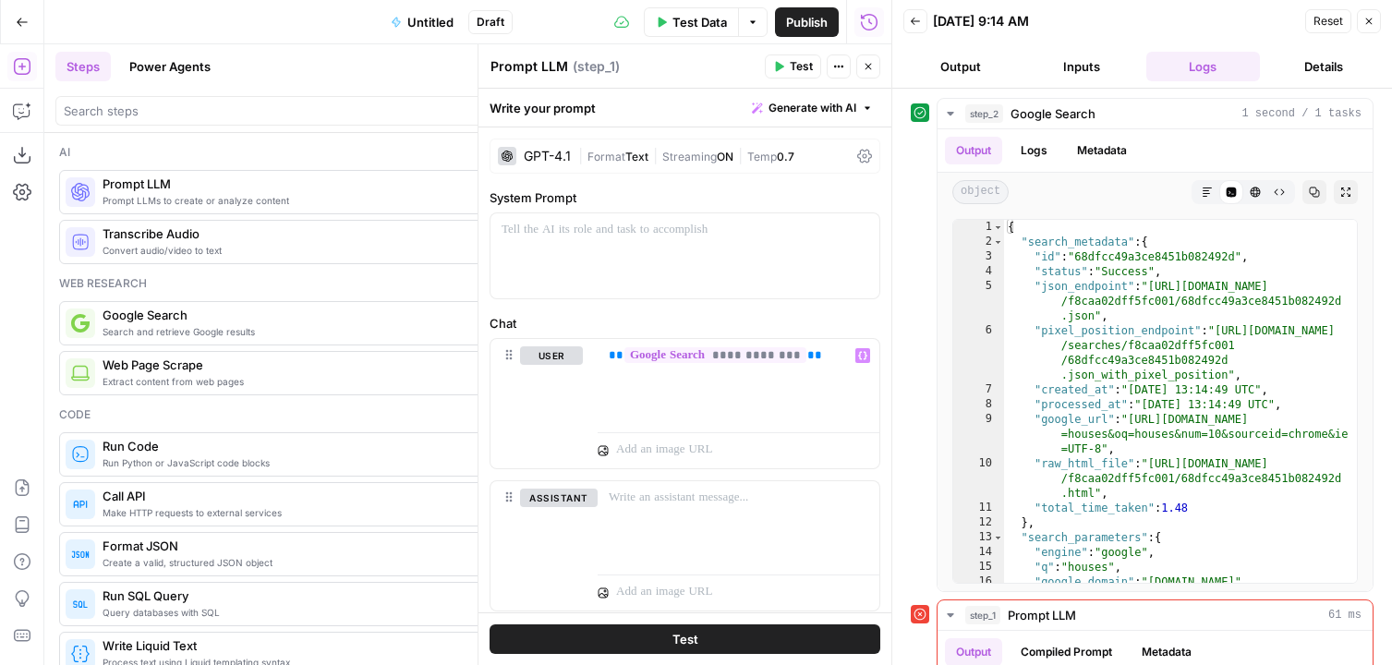
click at [870, 71] on icon "button" at bounding box center [868, 66] width 11 height 11
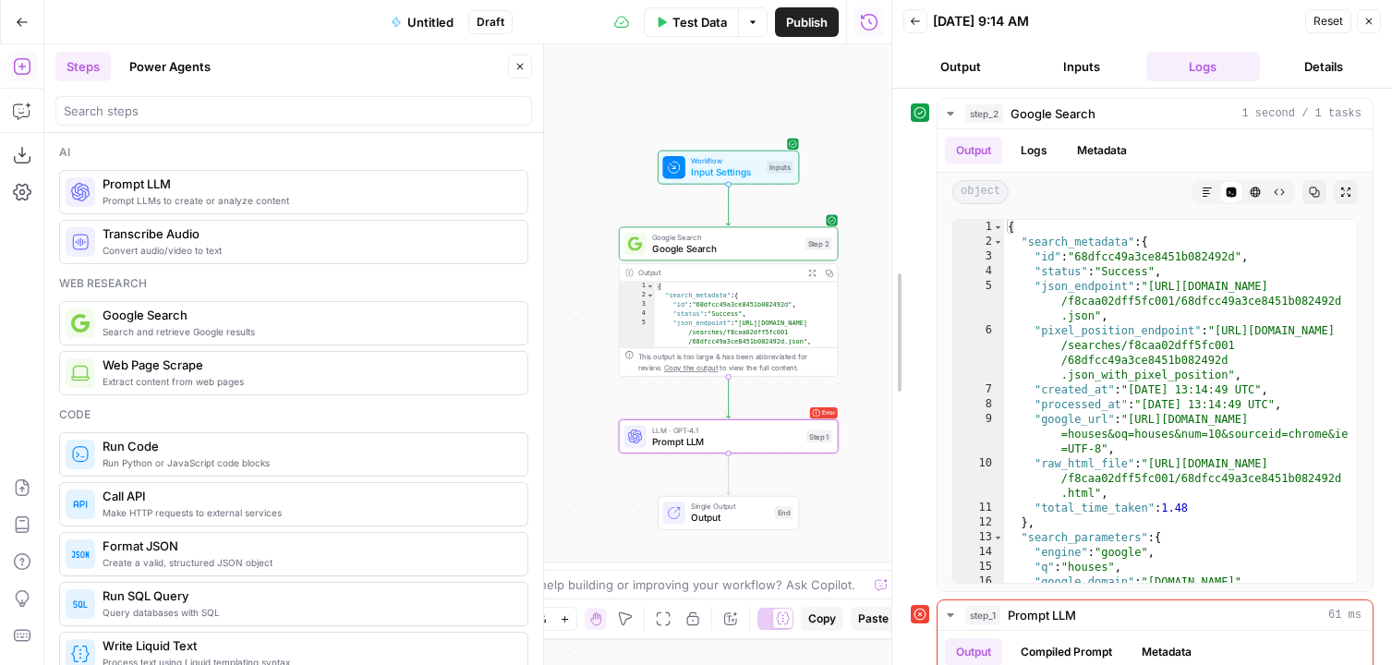
drag, startPoint x: 892, startPoint y: 77, endPoint x: 1090, endPoint y: 79, distance: 198.7
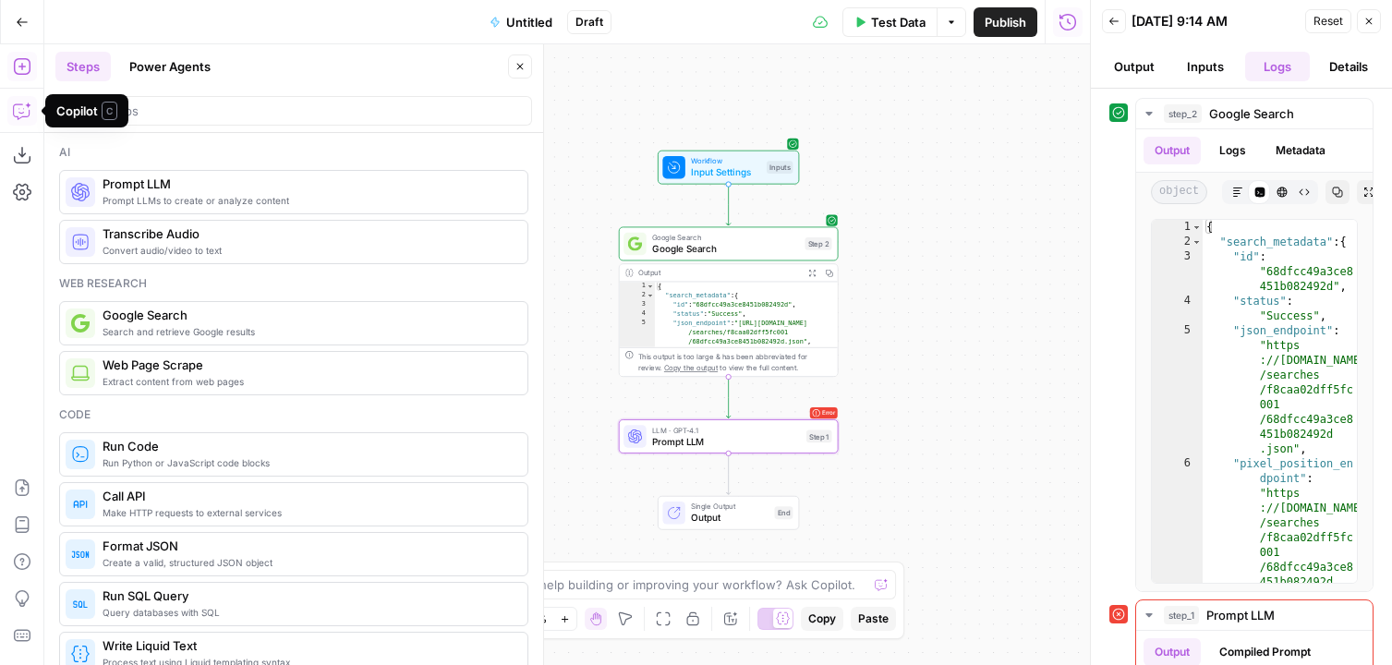
click at [21, 113] on icon "button" at bounding box center [20, 113] width 5 height 1
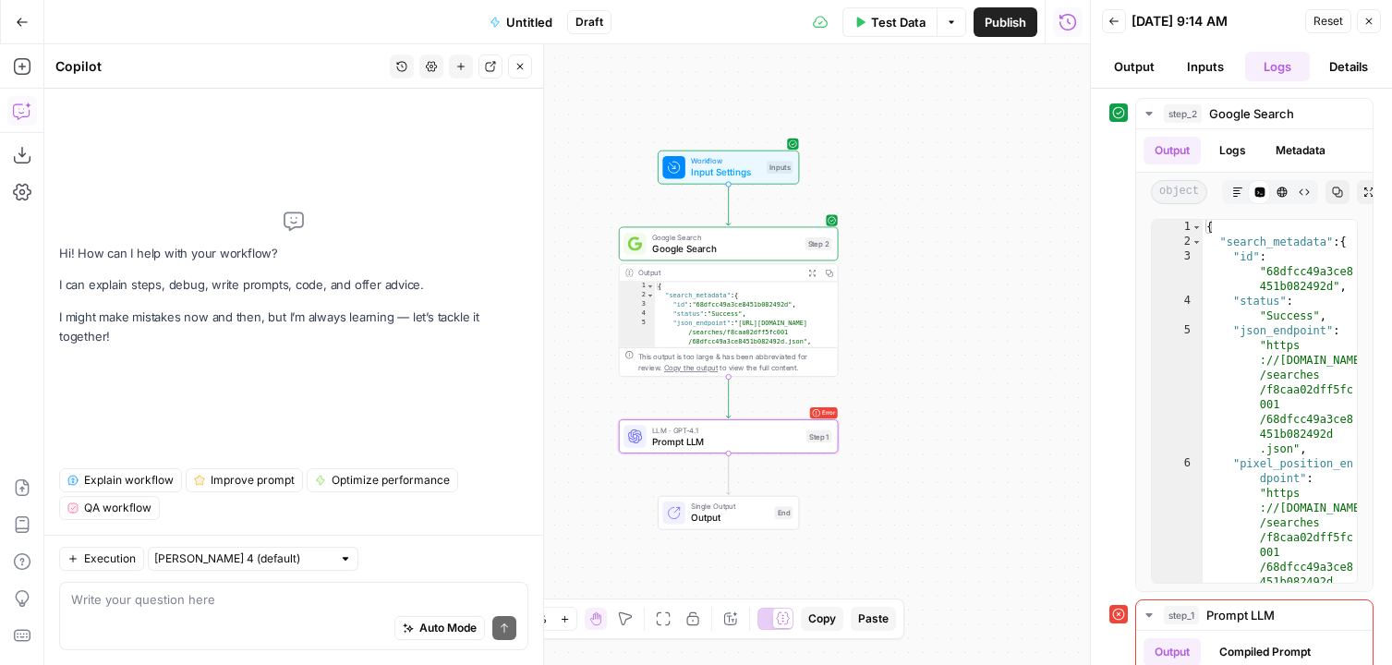
click at [28, 27] on icon "button" at bounding box center [22, 22] width 13 height 13
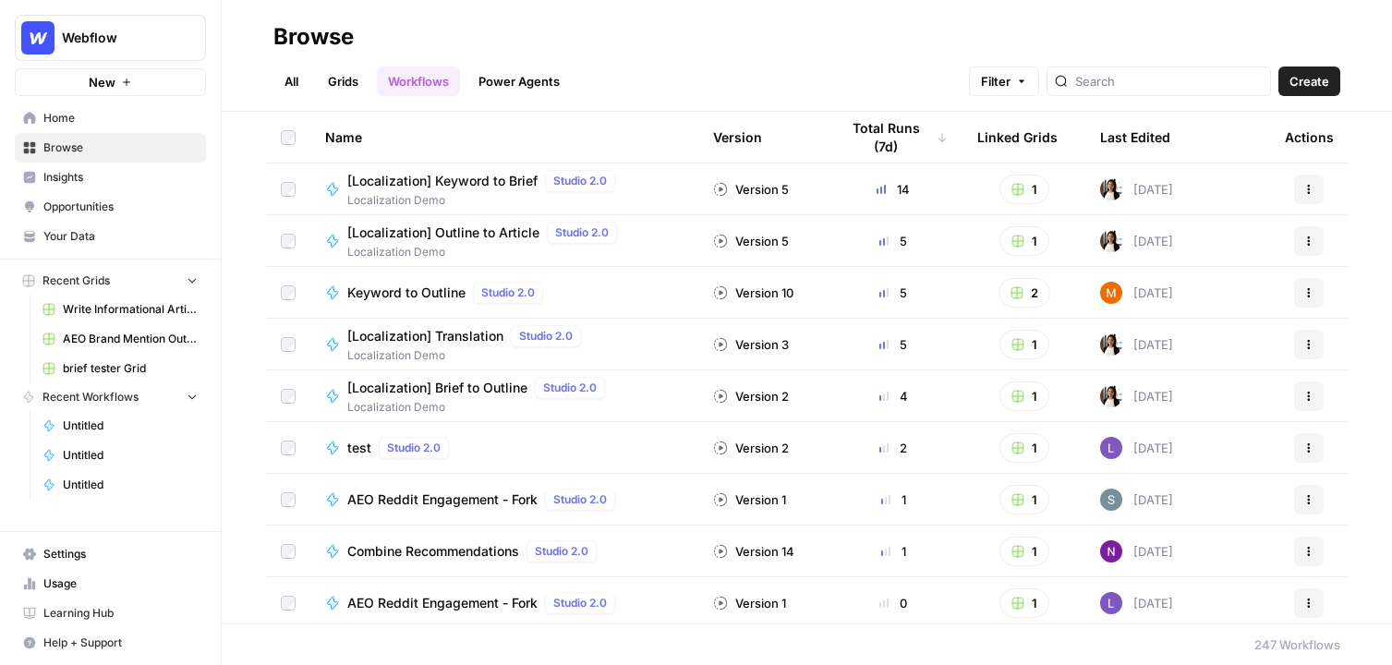
click at [330, 78] on link "Grids" at bounding box center [343, 82] width 53 height 30
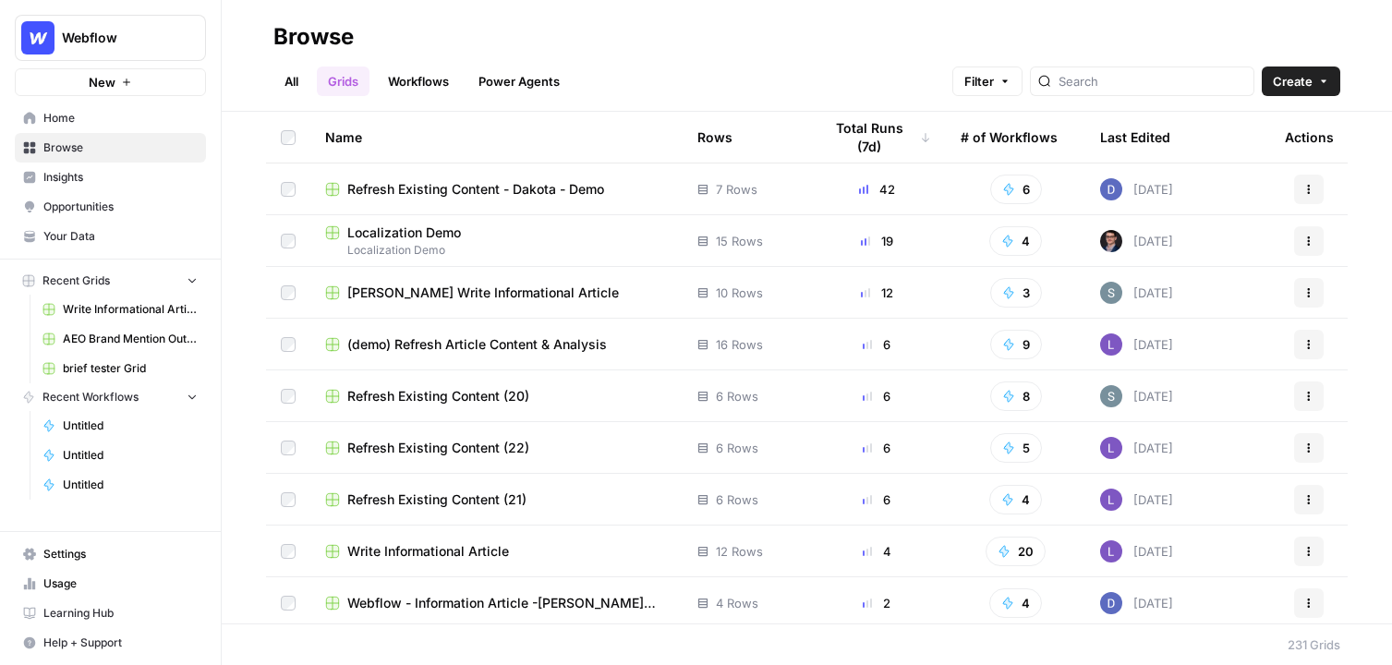
click at [1063, 74] on span "Create" at bounding box center [1293, 81] width 40 height 18
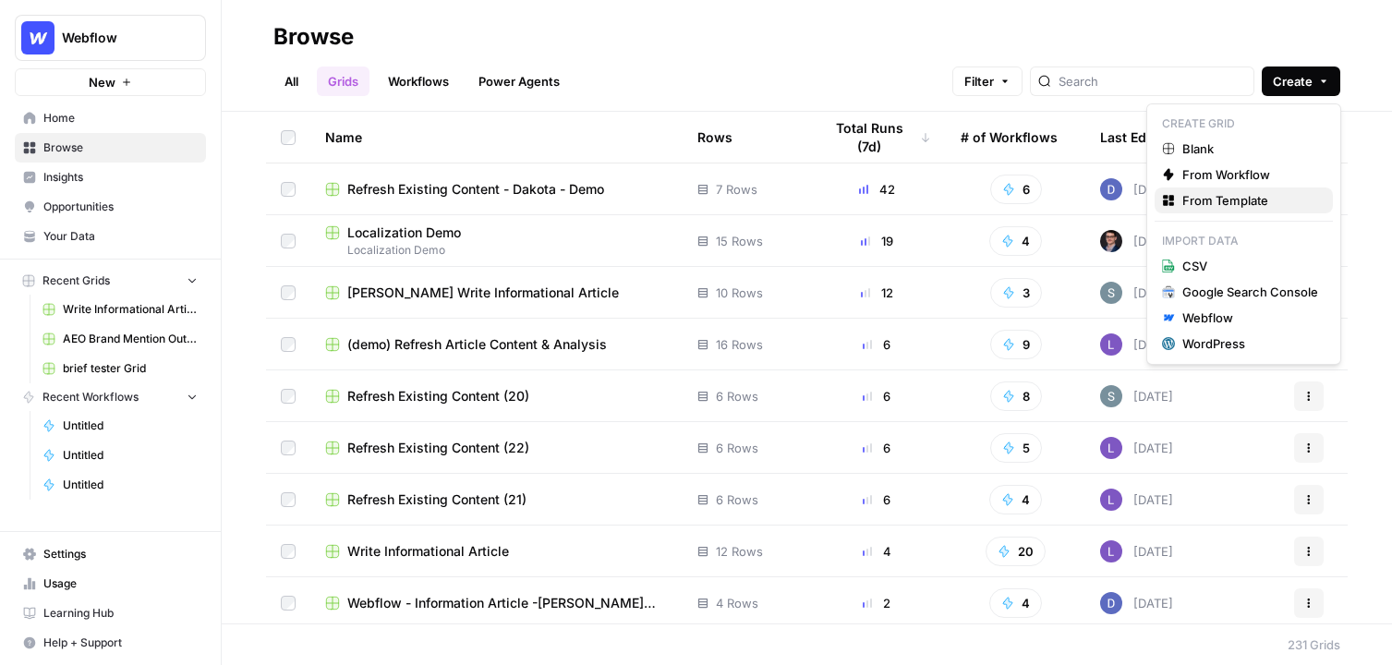
click at [1063, 206] on span "From Template" at bounding box center [1251, 200] width 136 height 18
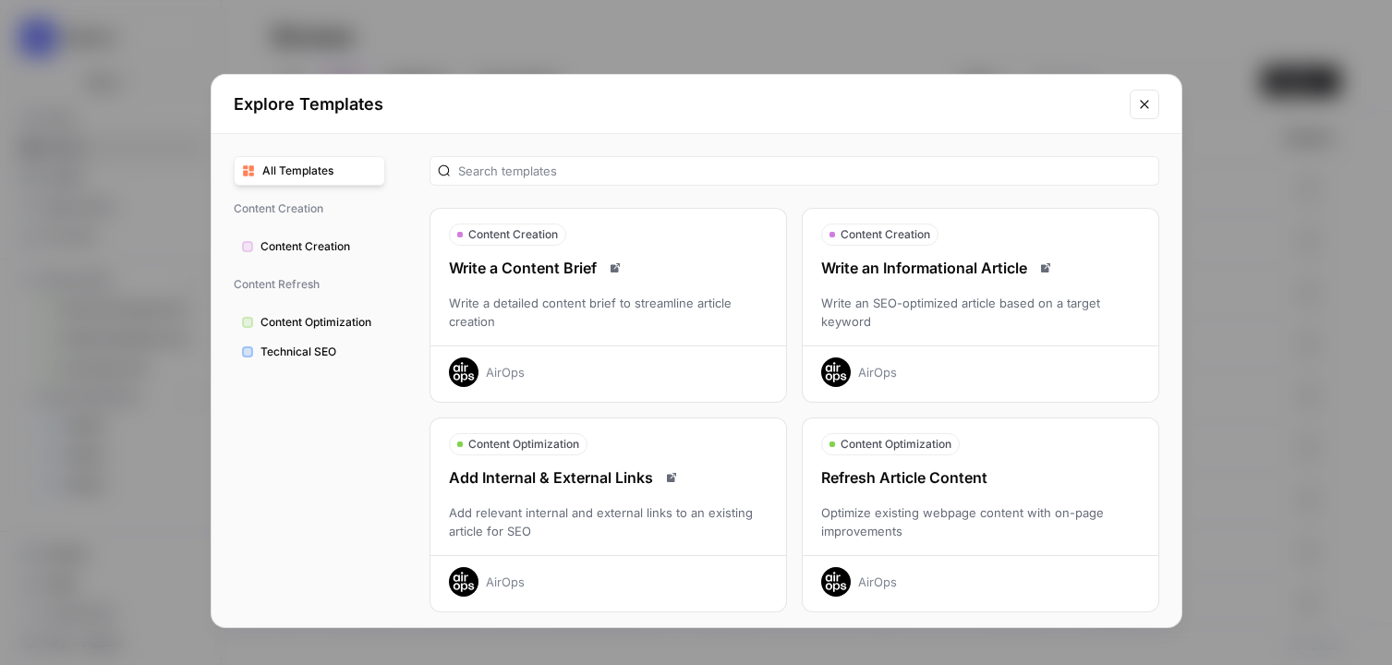
click at [974, 315] on div "Write an SEO-optimized article based on a target keyword" at bounding box center [981, 312] width 356 height 37
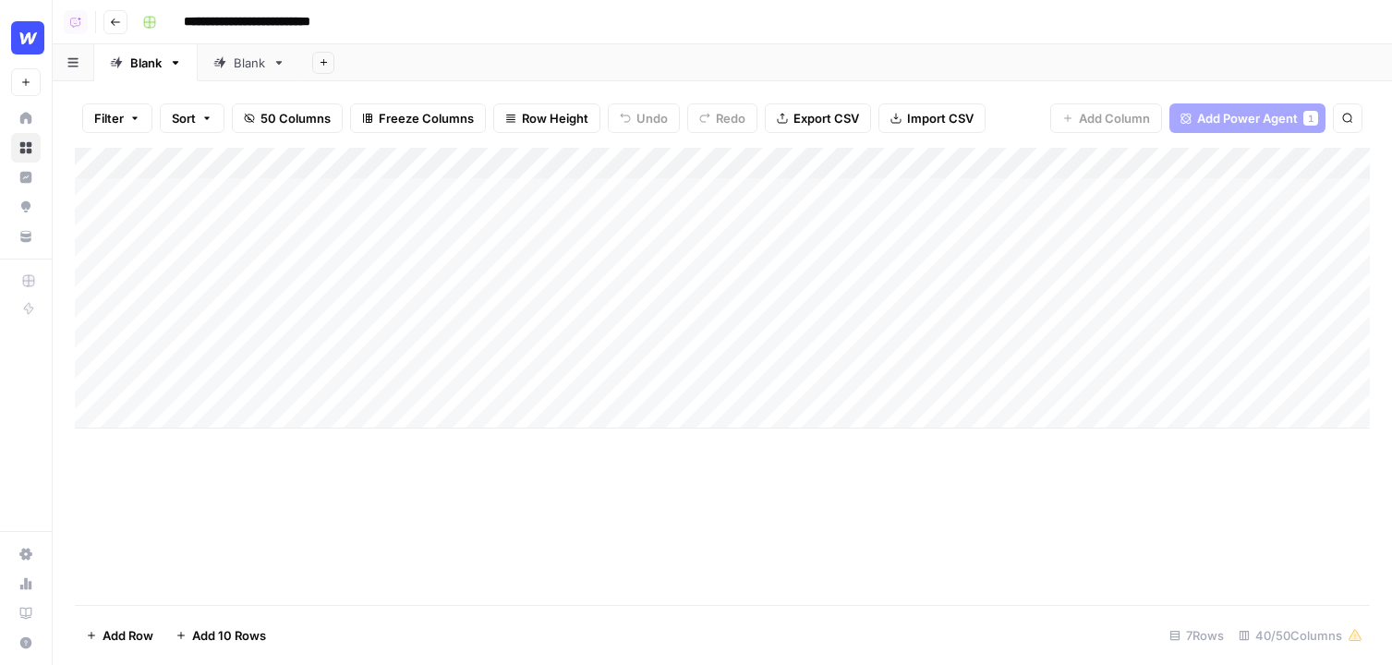
click at [726, 191] on div "Add Column" at bounding box center [722, 288] width 1295 height 281
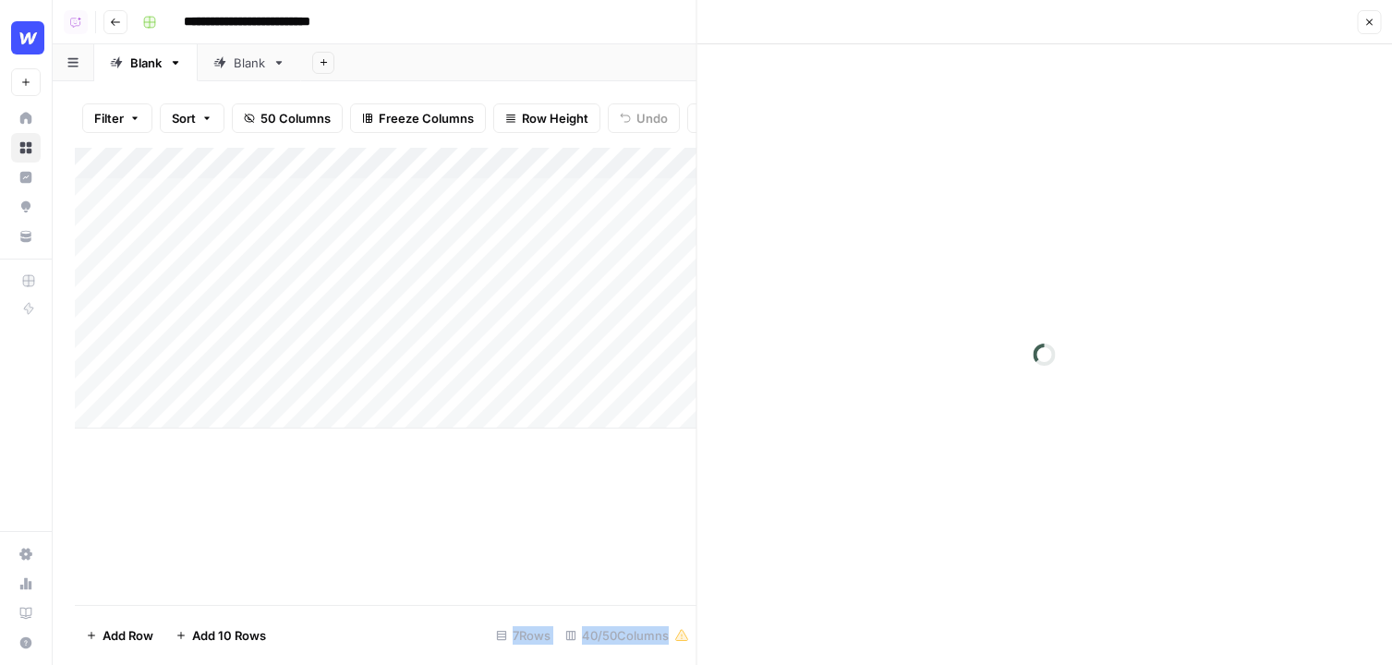
drag, startPoint x: 699, startPoint y: 184, endPoint x: 579, endPoint y: 183, distance: 119.2
click at [579, 183] on body "**********" at bounding box center [696, 332] width 1392 height 665
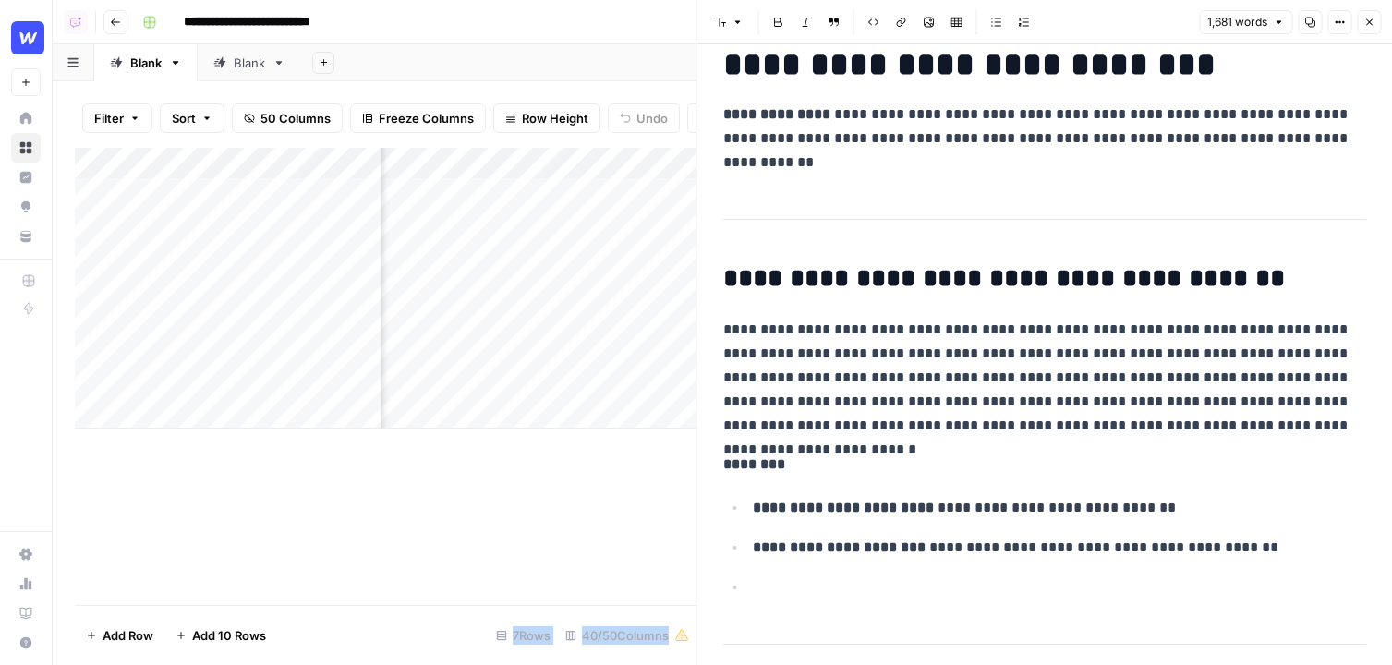
scroll to position [379, 0]
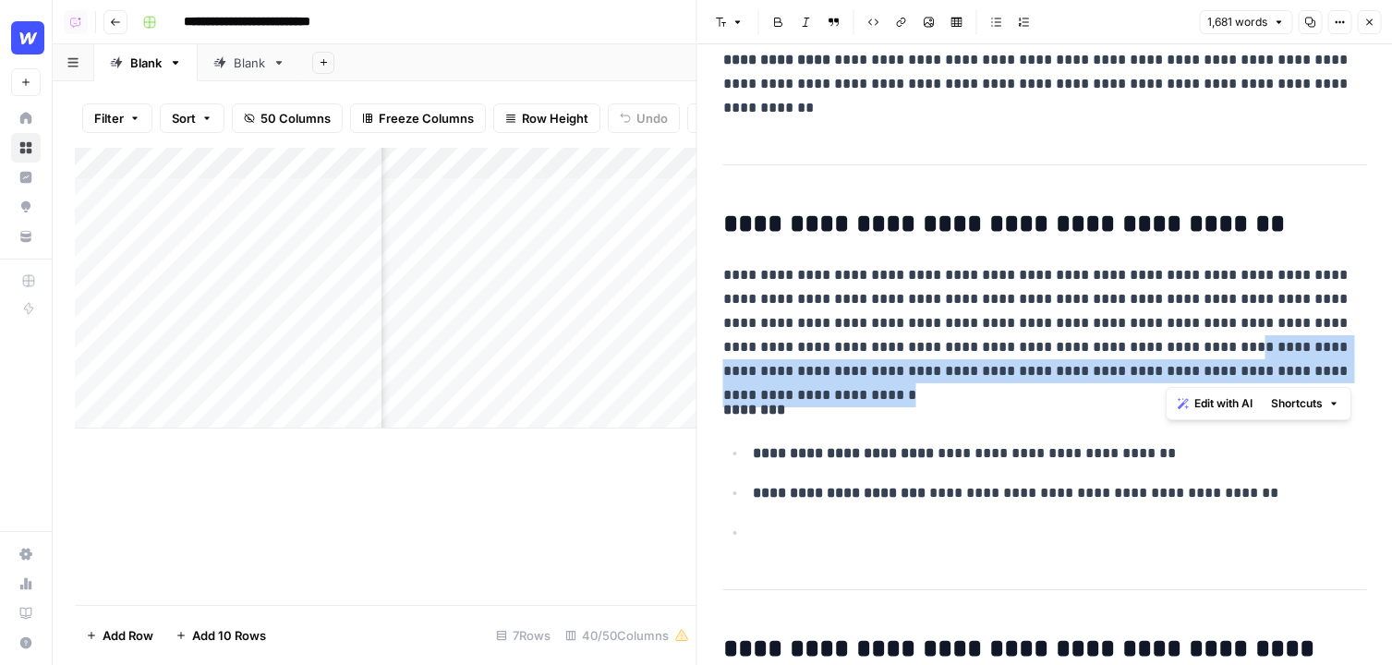
drag, startPoint x: 1319, startPoint y: 364, endPoint x: 1059, endPoint y: 332, distance: 262.6
click at [1059, 332] on p "**********" at bounding box center [1045, 323] width 644 height 120
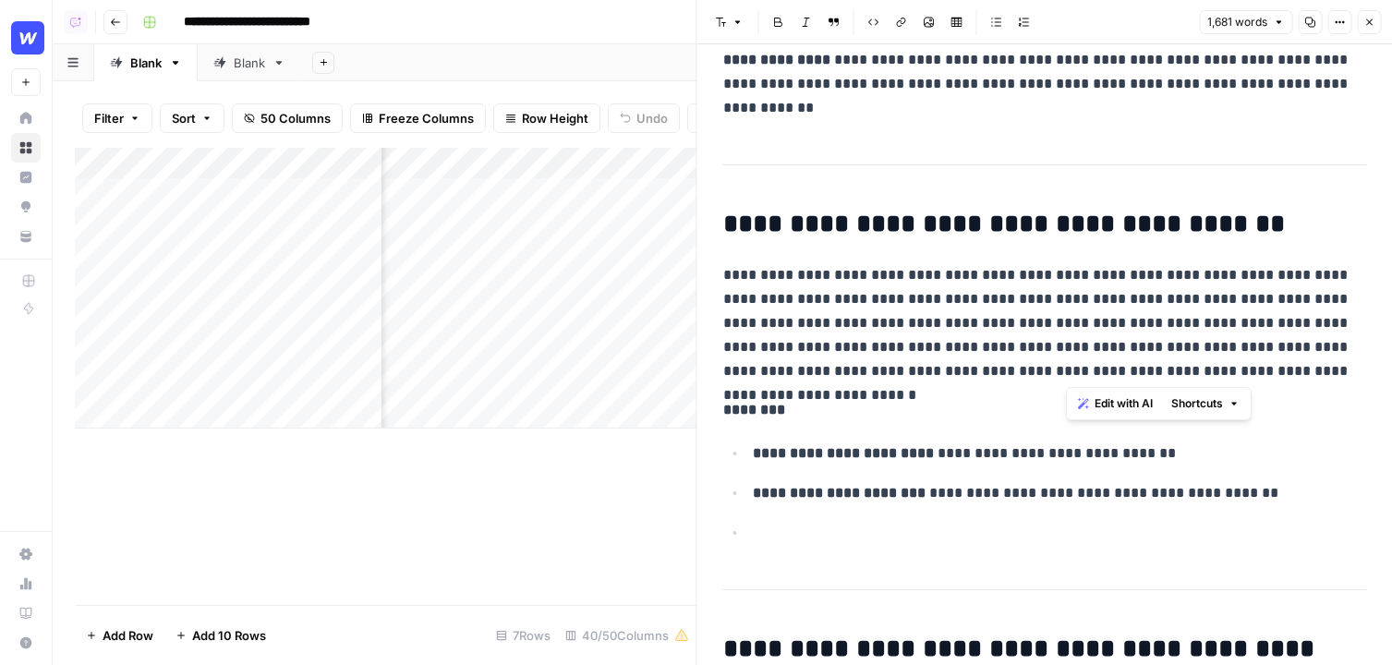
click at [1328, 360] on p "**********" at bounding box center [1045, 323] width 644 height 120
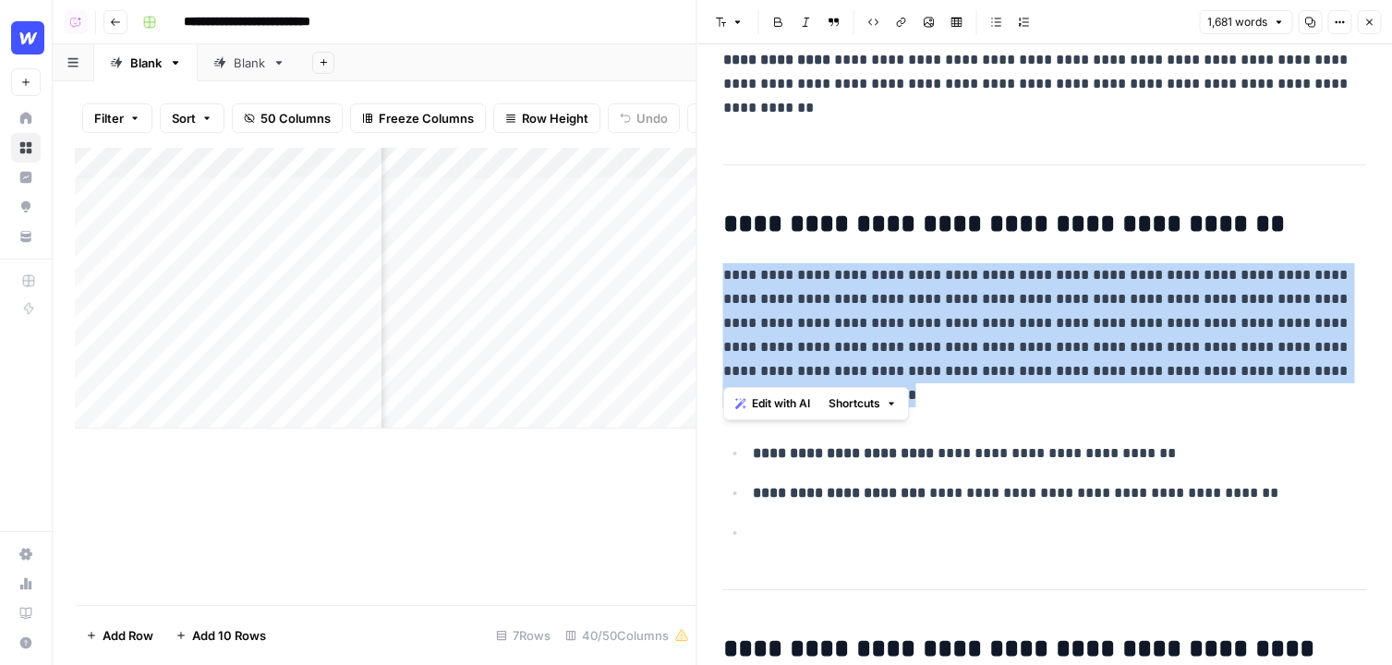
drag, startPoint x: 1351, startPoint y: 364, endPoint x: 699, endPoint y: 252, distance: 660.9
click at [699, 252] on div "**********" at bounding box center [1045, 332] width 697 height 665
click at [785, 405] on span "Edit with AI" at bounding box center [781, 403] width 58 height 17
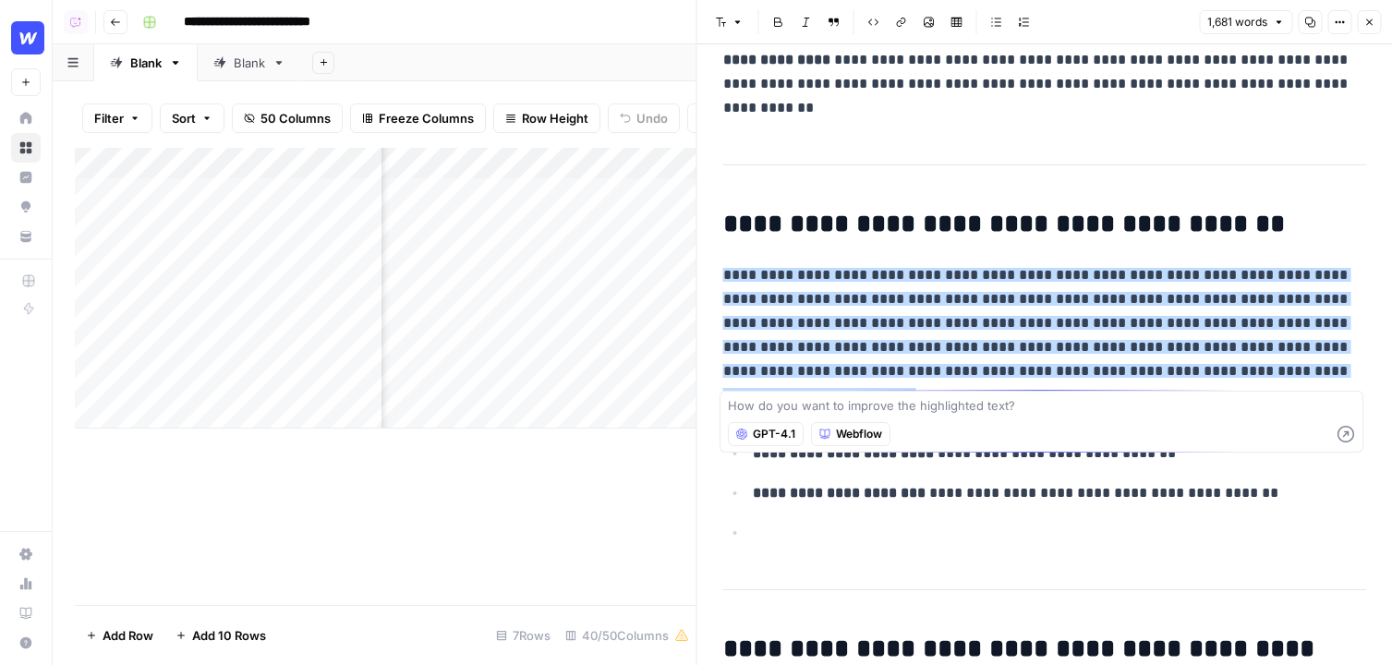
click at [1109, 495] on p "**********" at bounding box center [1060, 493] width 614 height 24
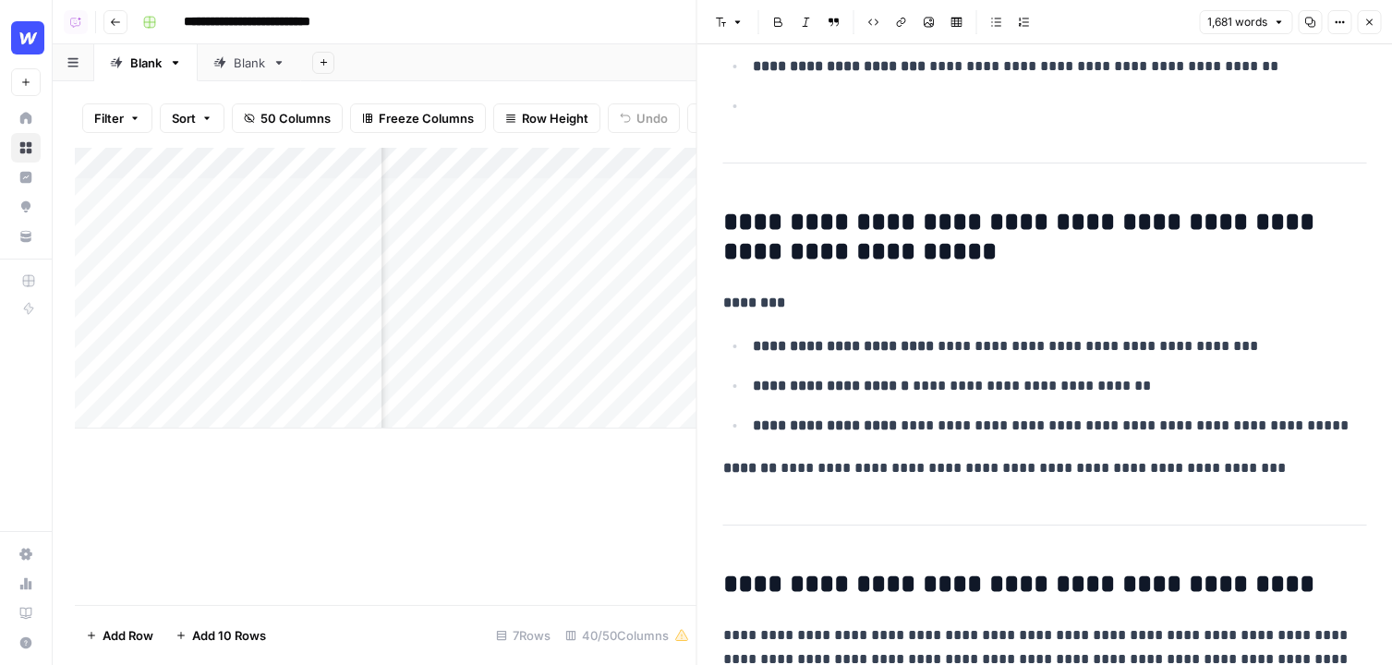
scroll to position [820, 0]
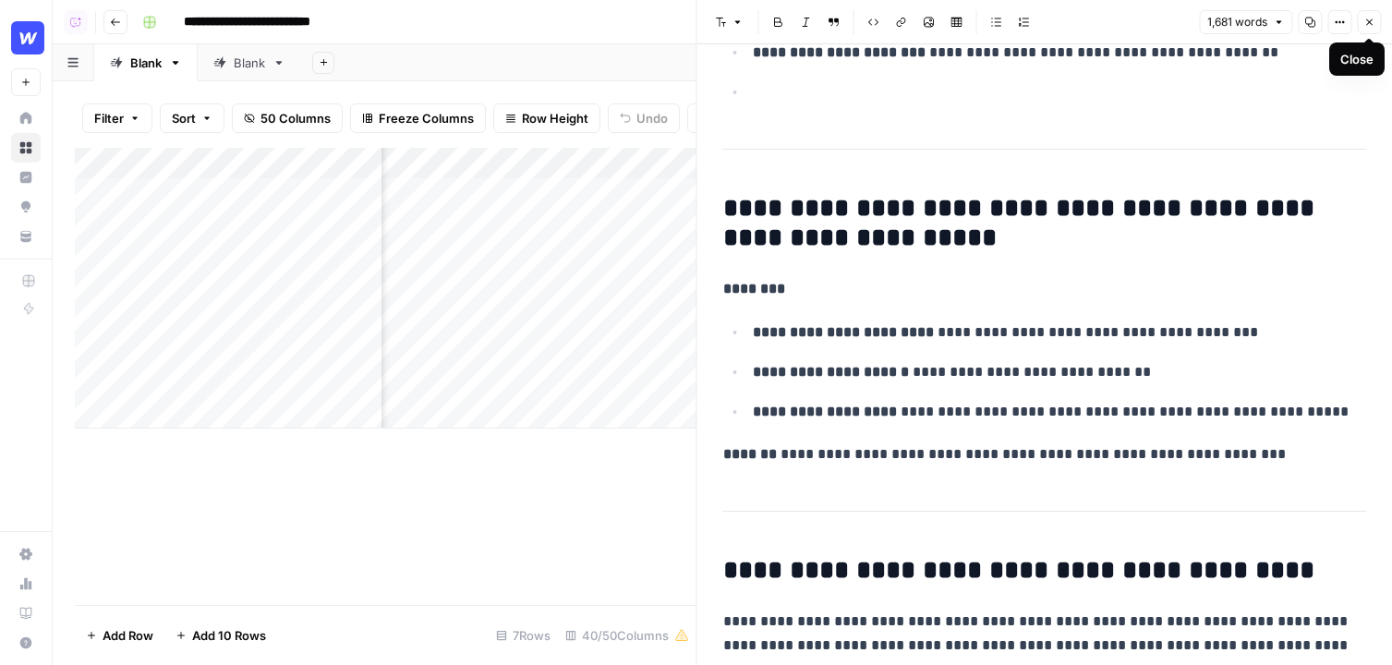
click at [1369, 21] on icon "button" at bounding box center [1369, 22] width 11 height 11
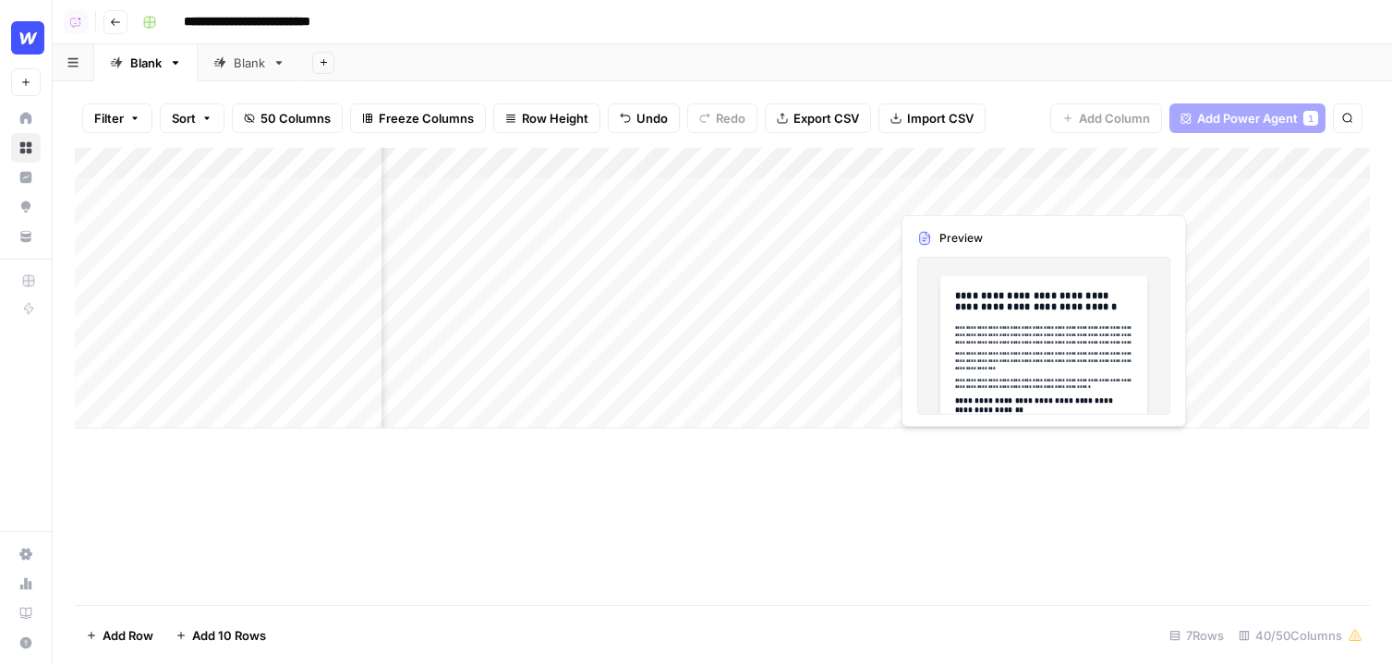
click at [954, 194] on div "Add Column" at bounding box center [722, 288] width 1295 height 281
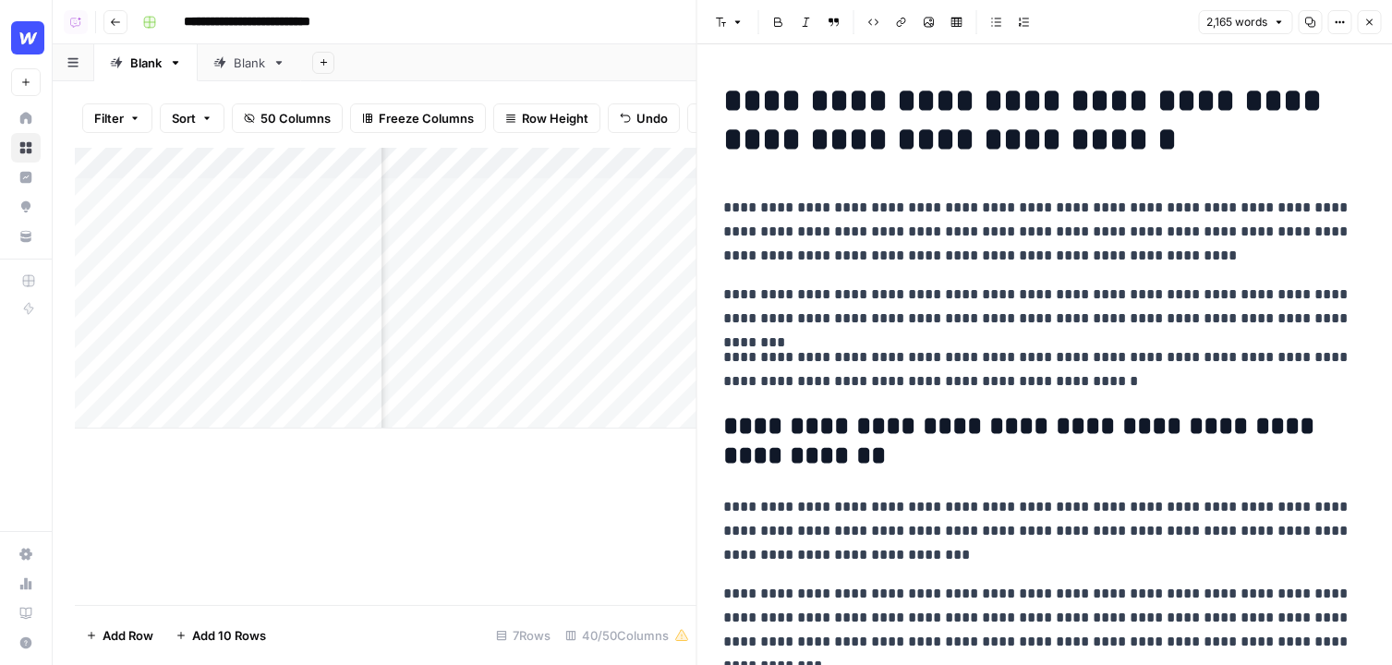
scroll to position [0, 277]
click at [1377, 27] on button "Close" at bounding box center [1369, 22] width 24 height 24
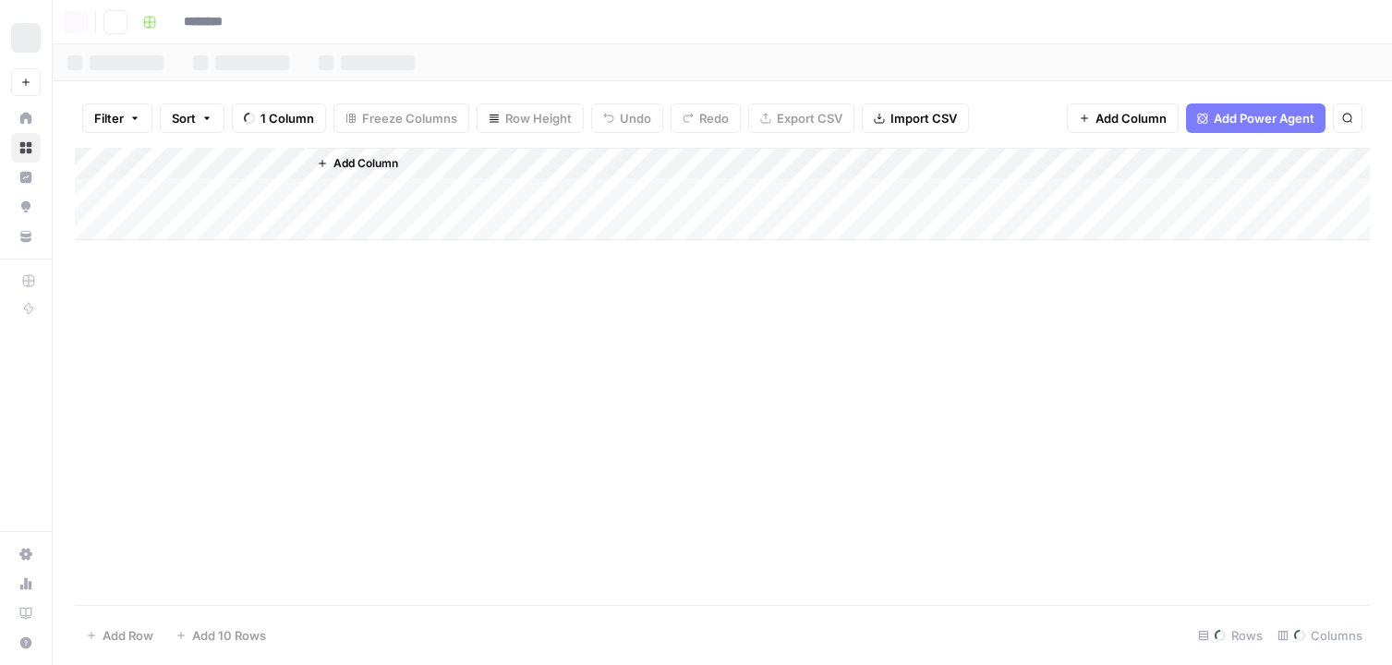
type input "**********"
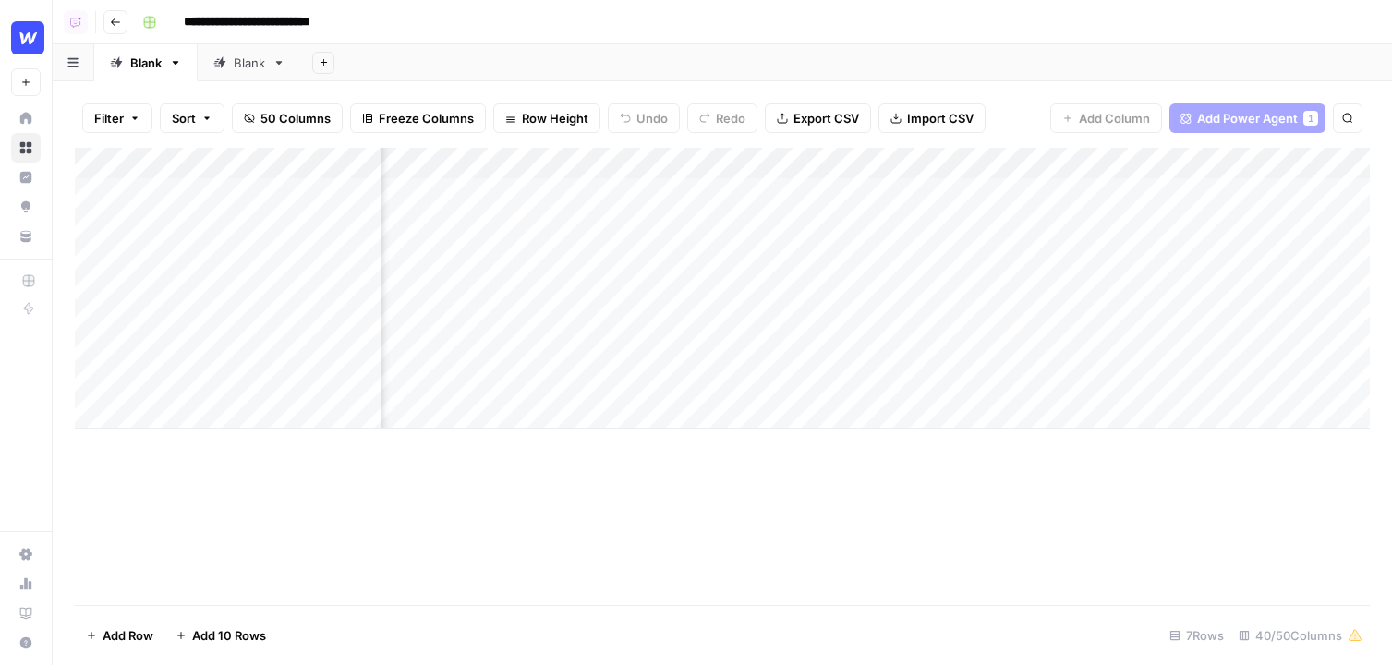
scroll to position [0, 524]
click at [1109, 162] on div "Add Column" at bounding box center [722, 288] width 1295 height 281
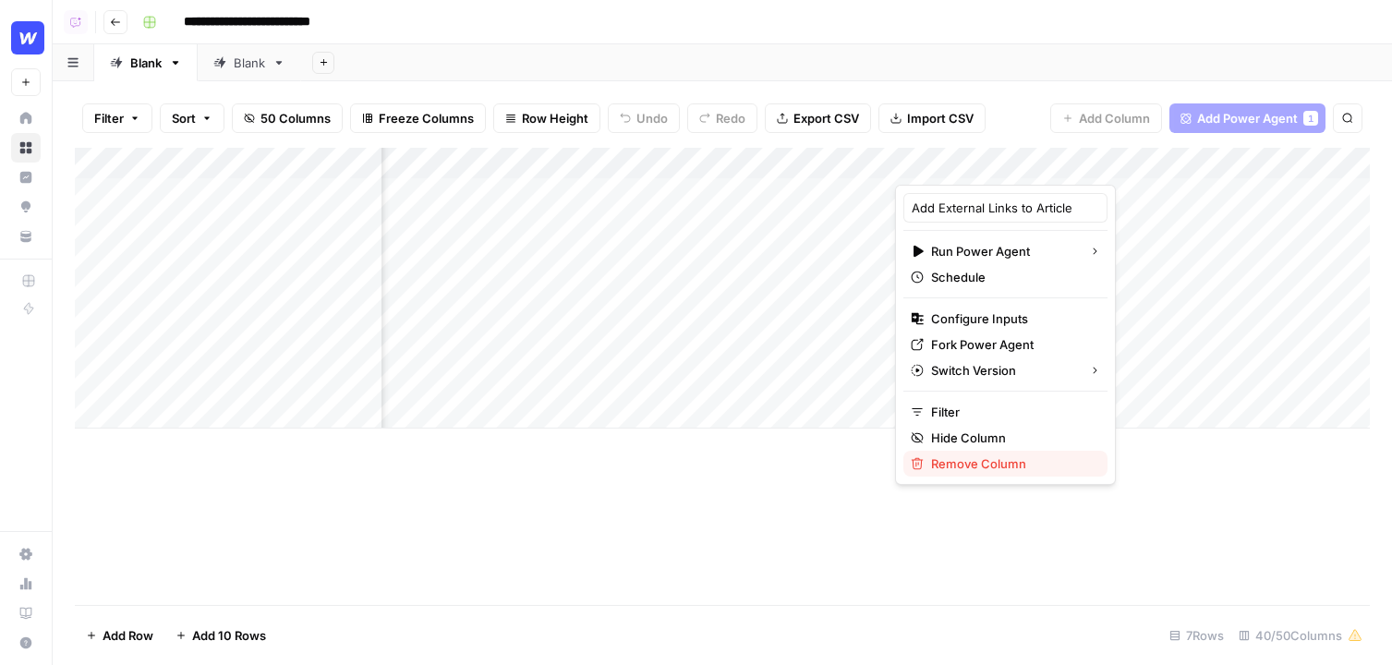
click at [990, 469] on span "Remove Column" at bounding box center [1012, 464] width 162 height 18
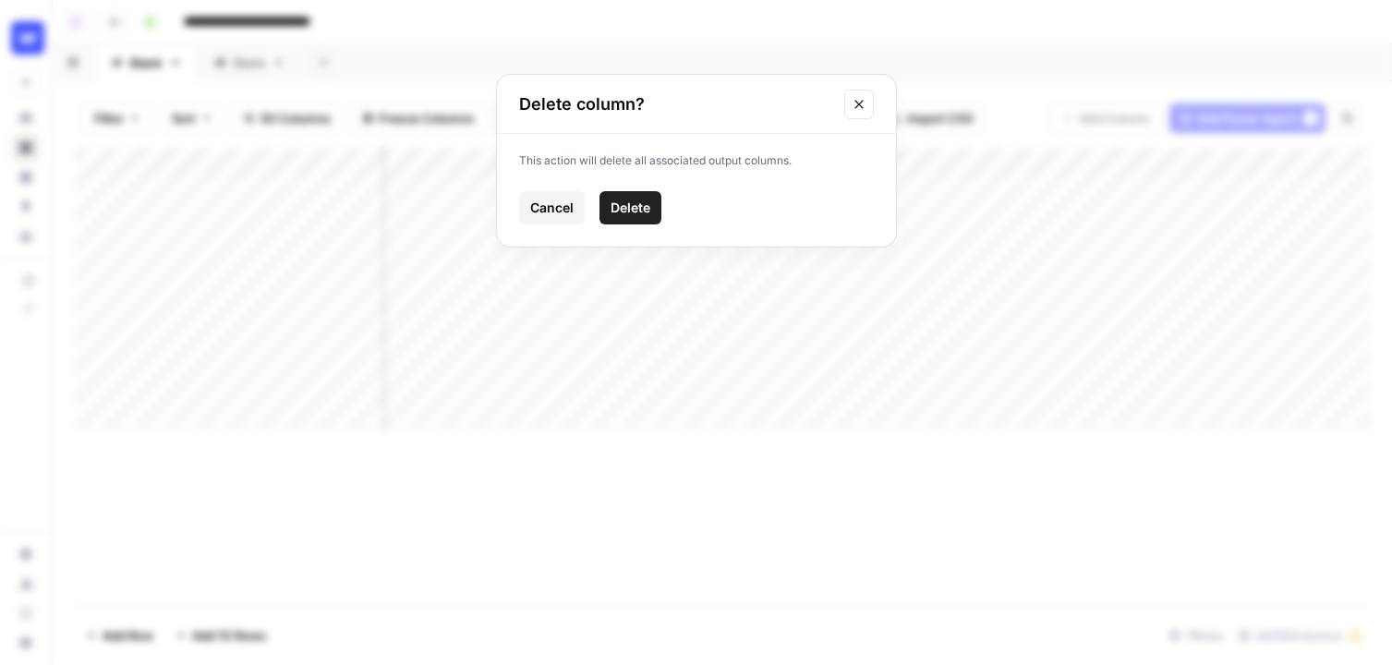
click at [634, 190] on div "This action will delete all associated output columns. Cancel Delete" at bounding box center [696, 190] width 399 height 113
click at [640, 202] on span "Delete" at bounding box center [631, 208] width 40 height 18
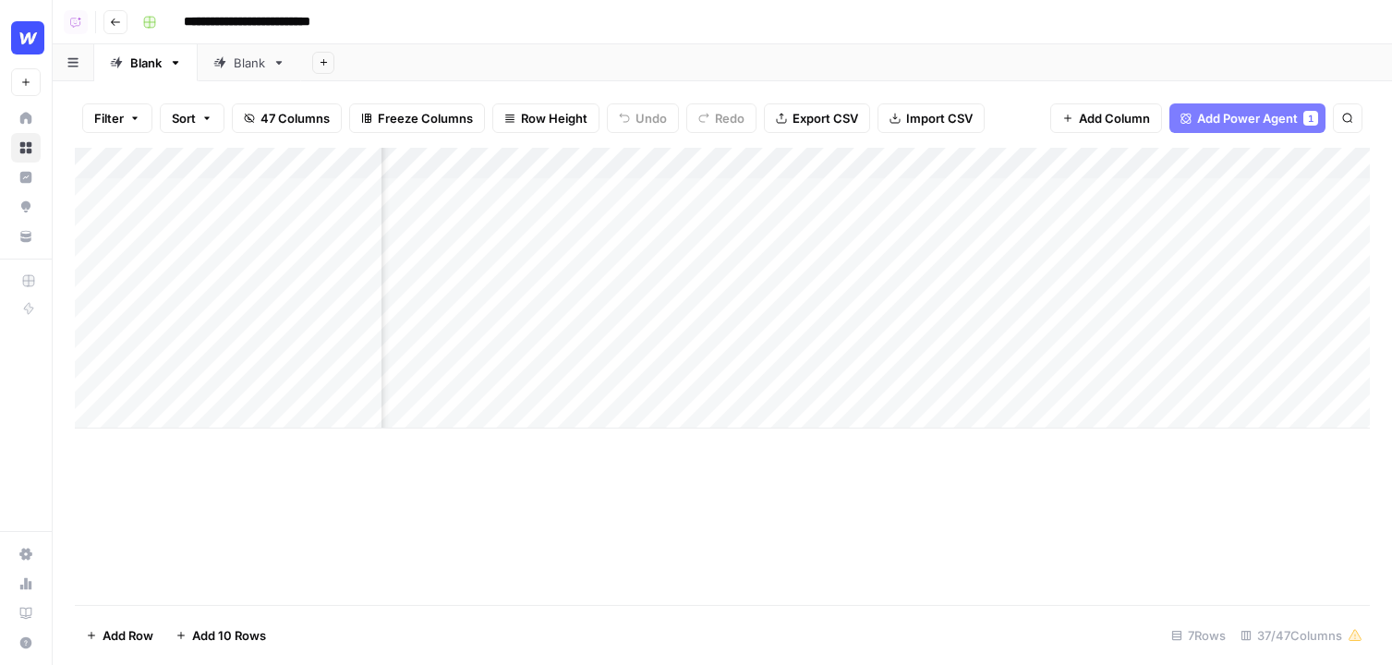
click at [1290, 113] on span "Add Power Agent" at bounding box center [1247, 118] width 101 height 18
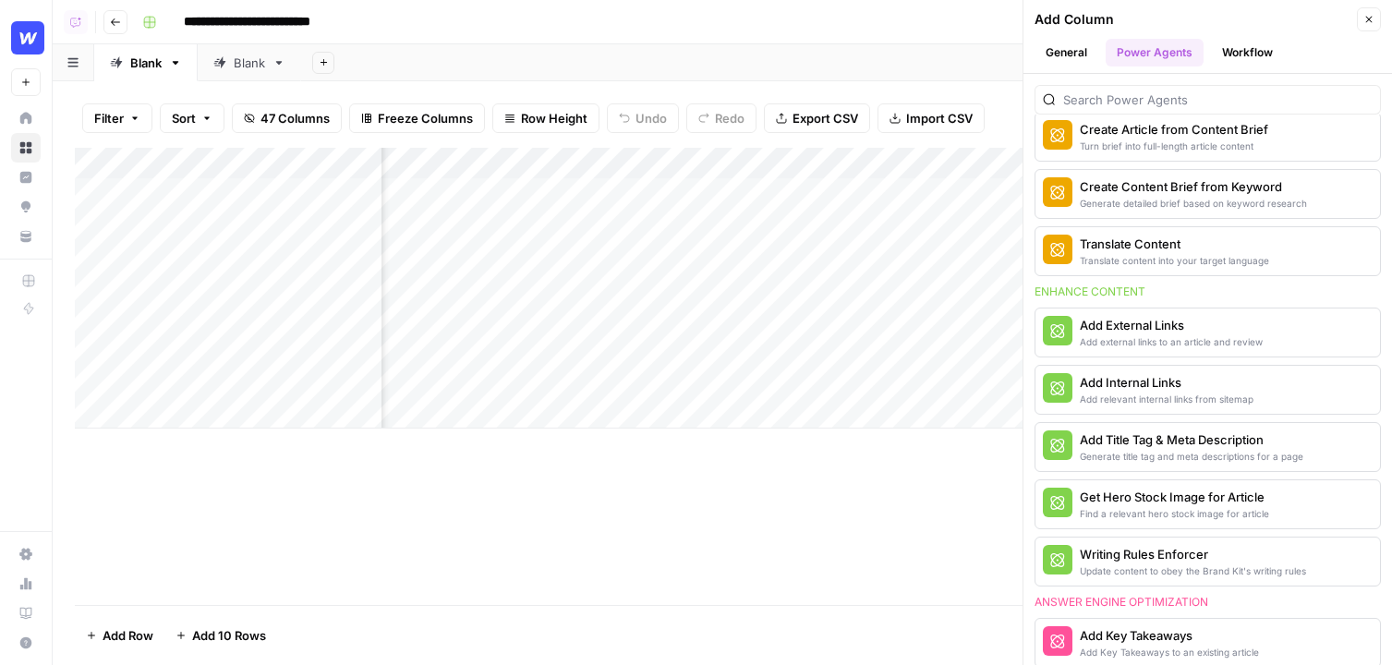
scroll to position [0, 407]
click at [1103, 386] on div "Add Internal Links" at bounding box center [1167, 382] width 174 height 18
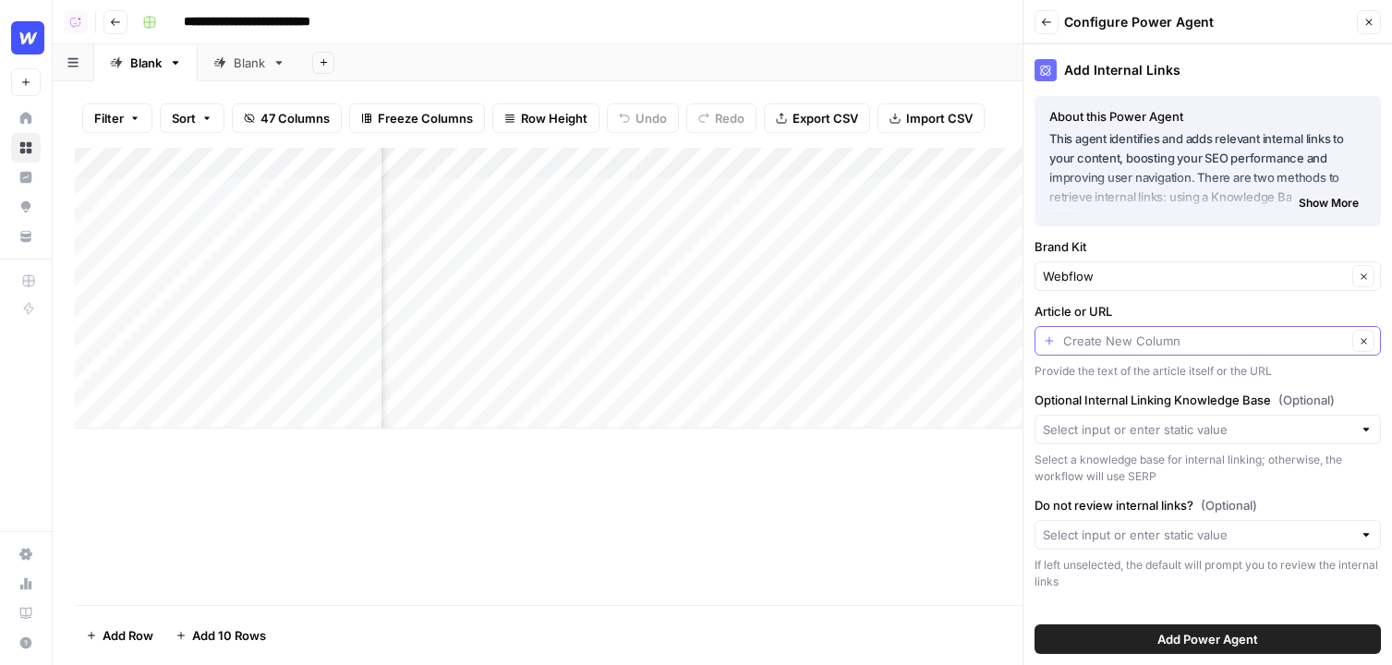
click at [1117, 339] on input "Article or URL" at bounding box center [1205, 341] width 284 height 18
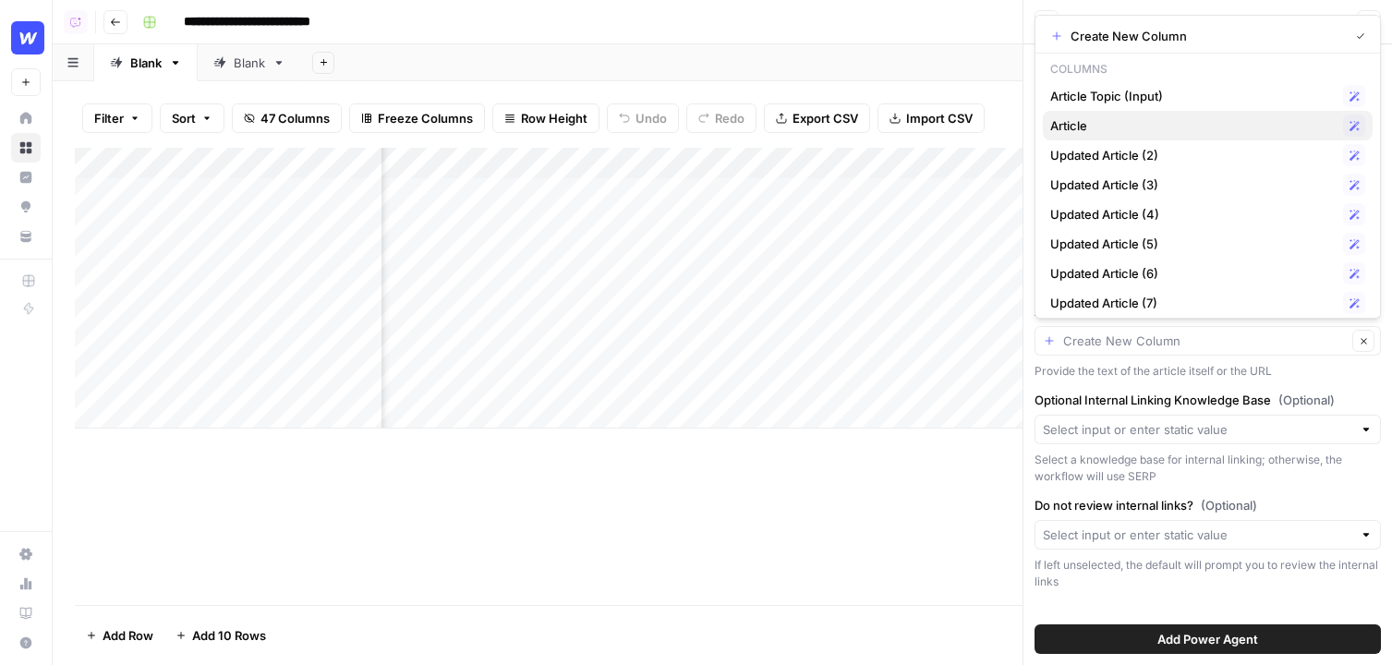
click at [1081, 121] on span "Article" at bounding box center [1194, 125] width 286 height 18
type input "Article"
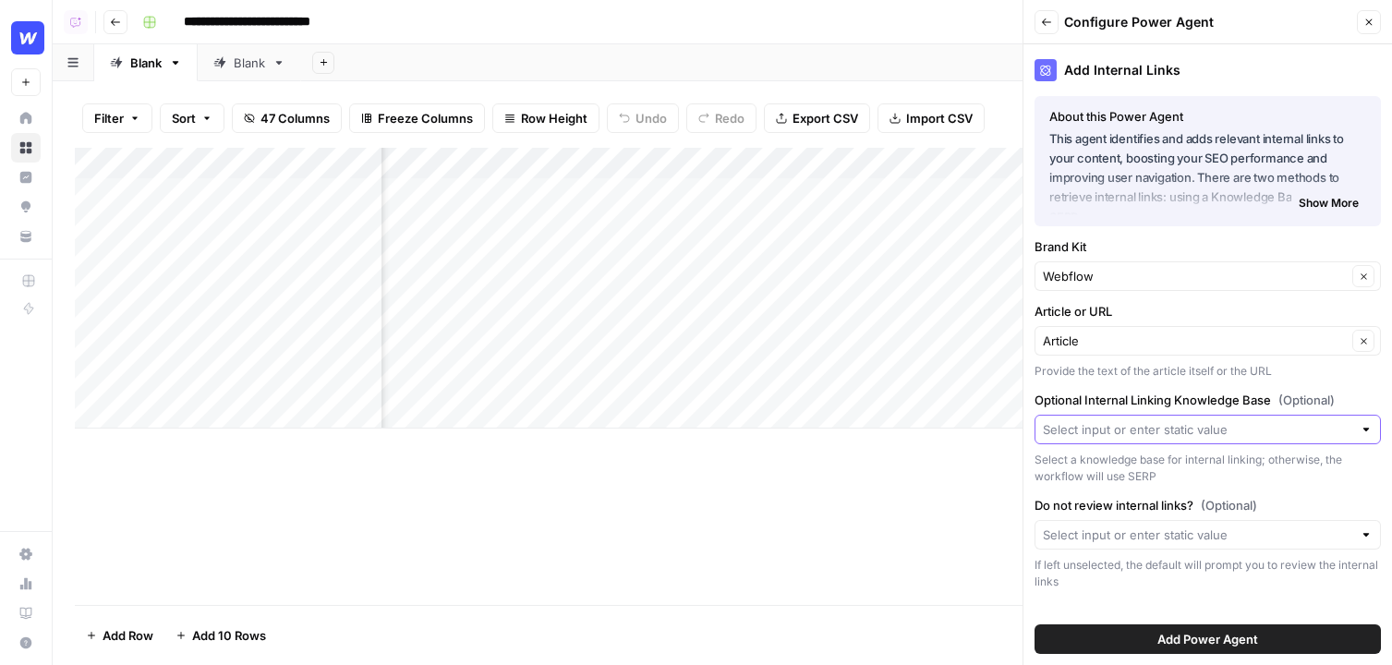
click at [1153, 432] on input "Optional Internal Linking Knowledge Base (Optional)" at bounding box center [1198, 429] width 310 height 18
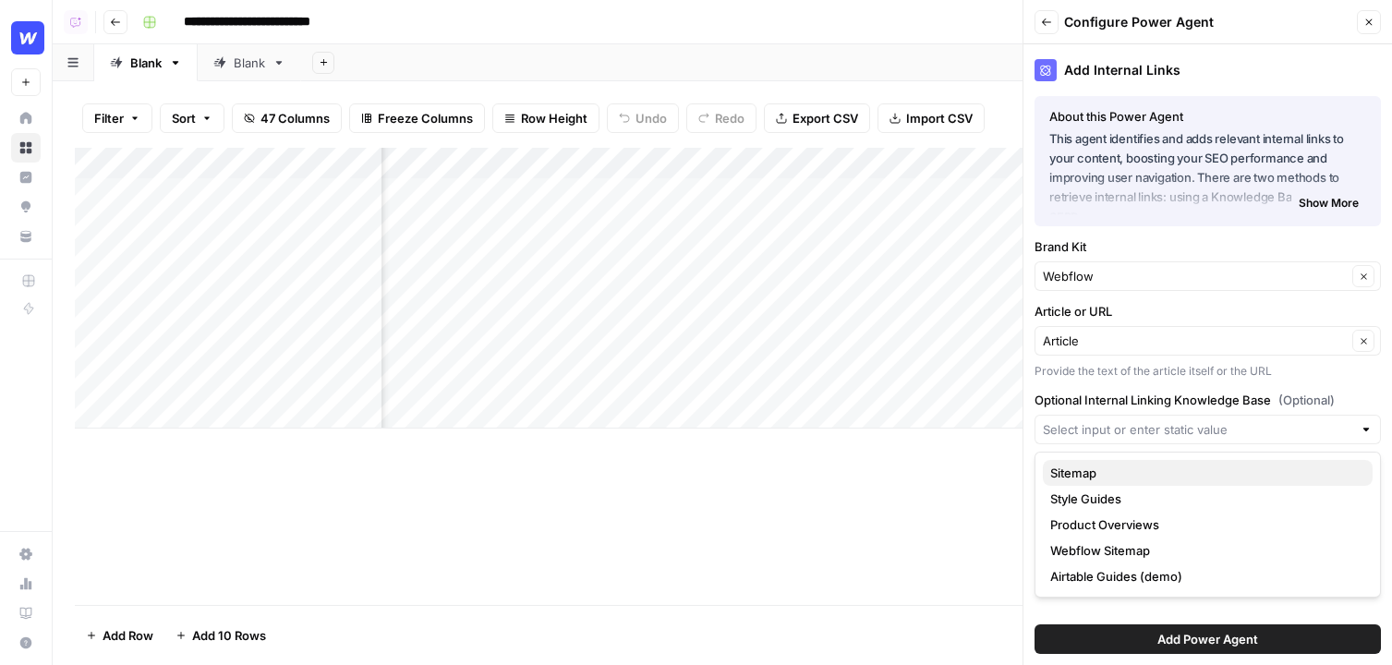
click at [1115, 470] on span "Sitemap" at bounding box center [1205, 473] width 308 height 18
type input "Sitemap"
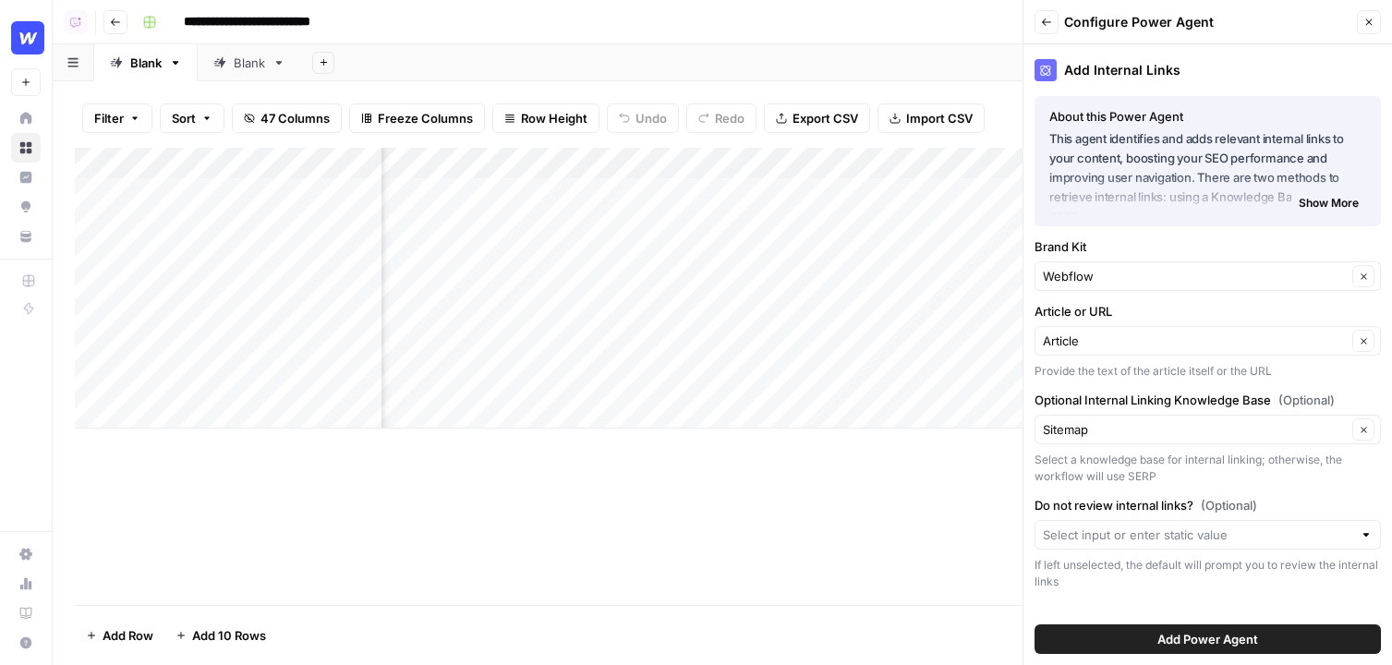
click at [1245, 634] on span "Add Power Agent" at bounding box center [1208, 639] width 101 height 18
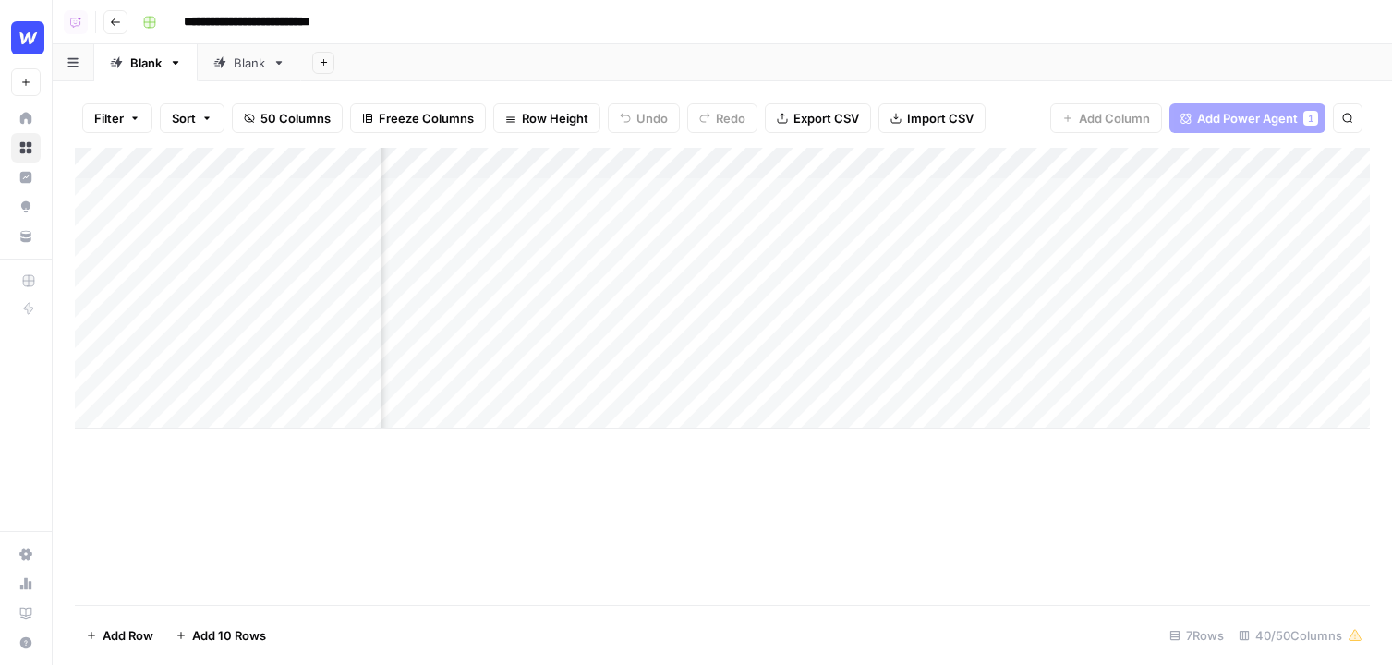
scroll to position [0, 6377]
click at [473, 164] on div "Add Column" at bounding box center [722, 288] width 1295 height 281
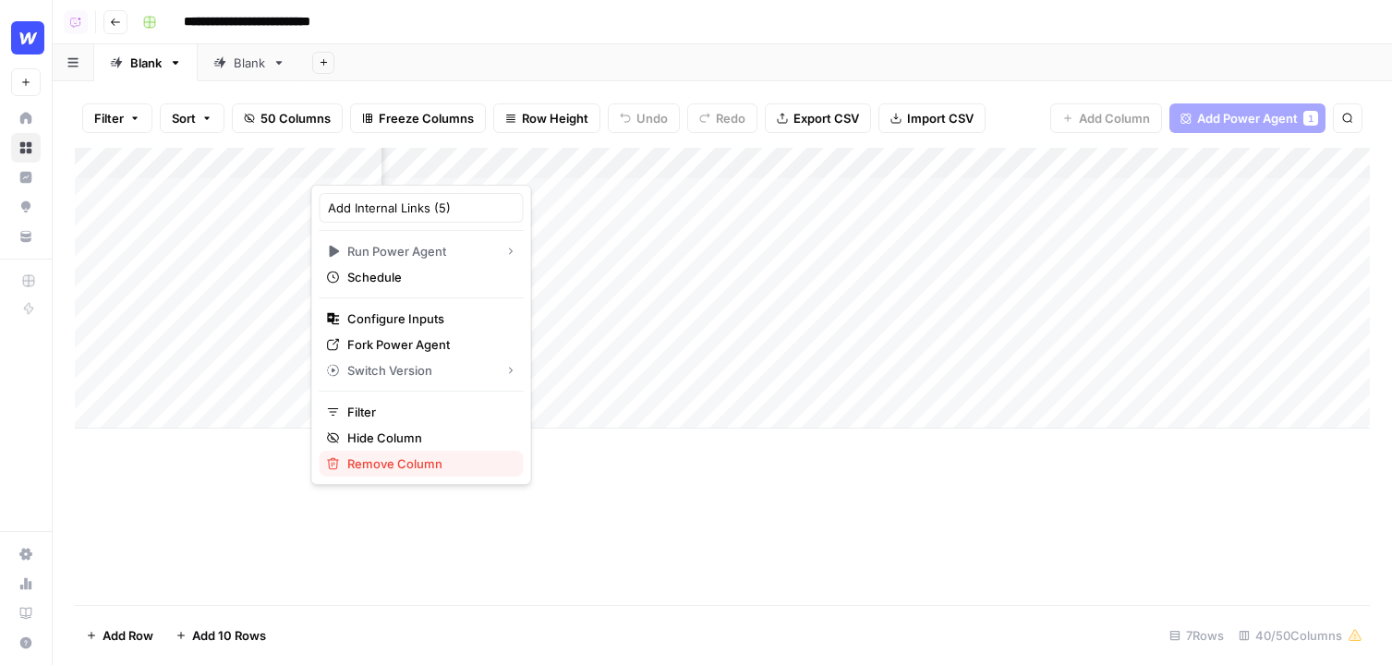
click at [388, 456] on span "Remove Column" at bounding box center [428, 464] width 162 height 18
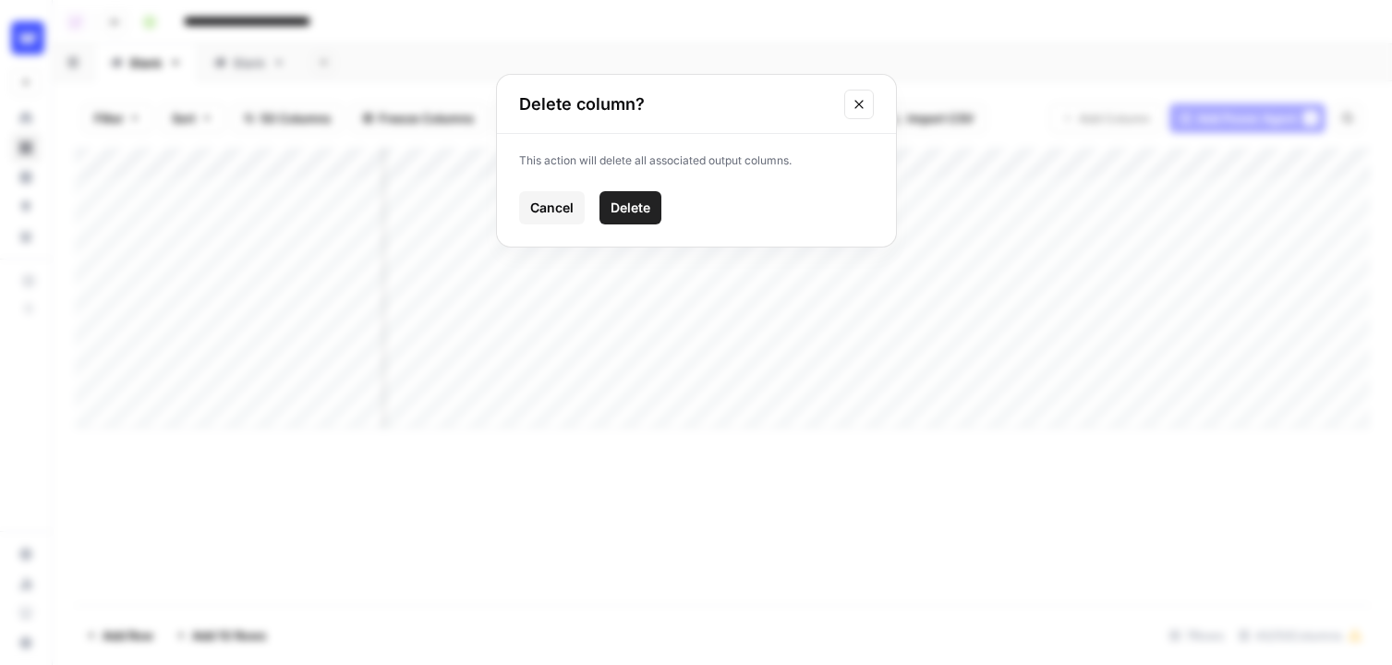
click at [620, 215] on span "Delete" at bounding box center [631, 208] width 40 height 18
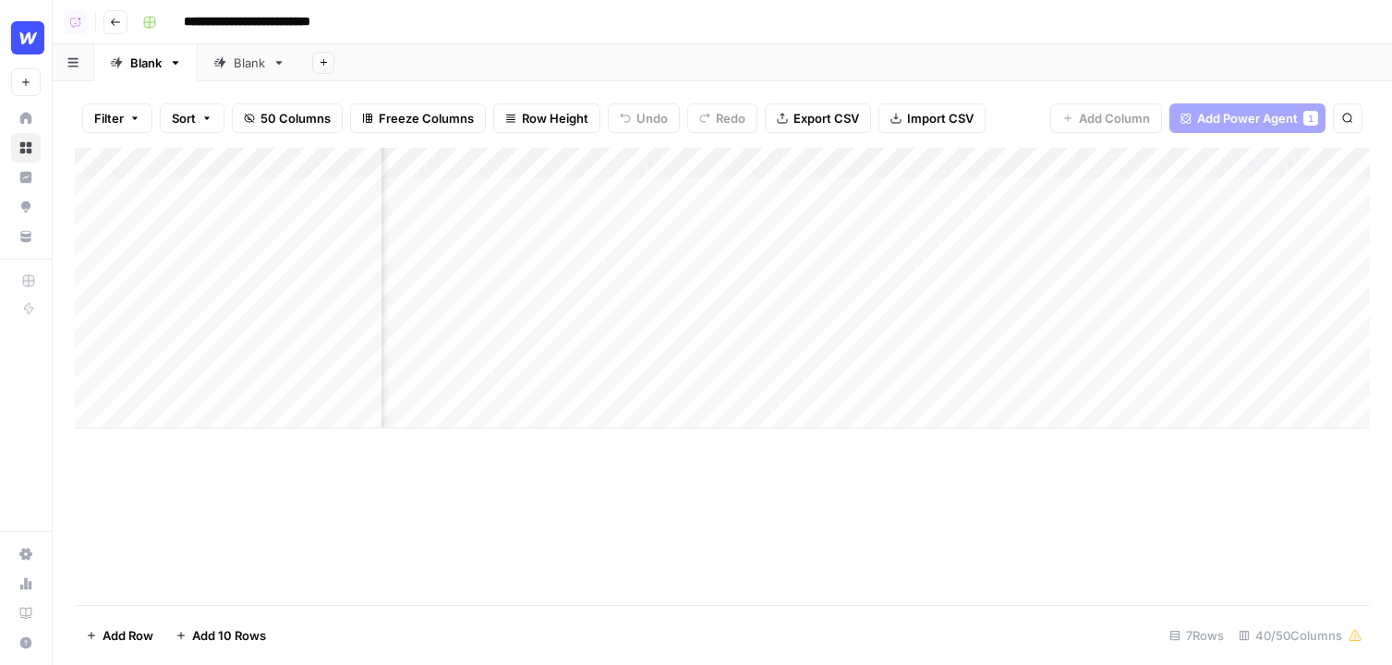
scroll to position [0, 5965]
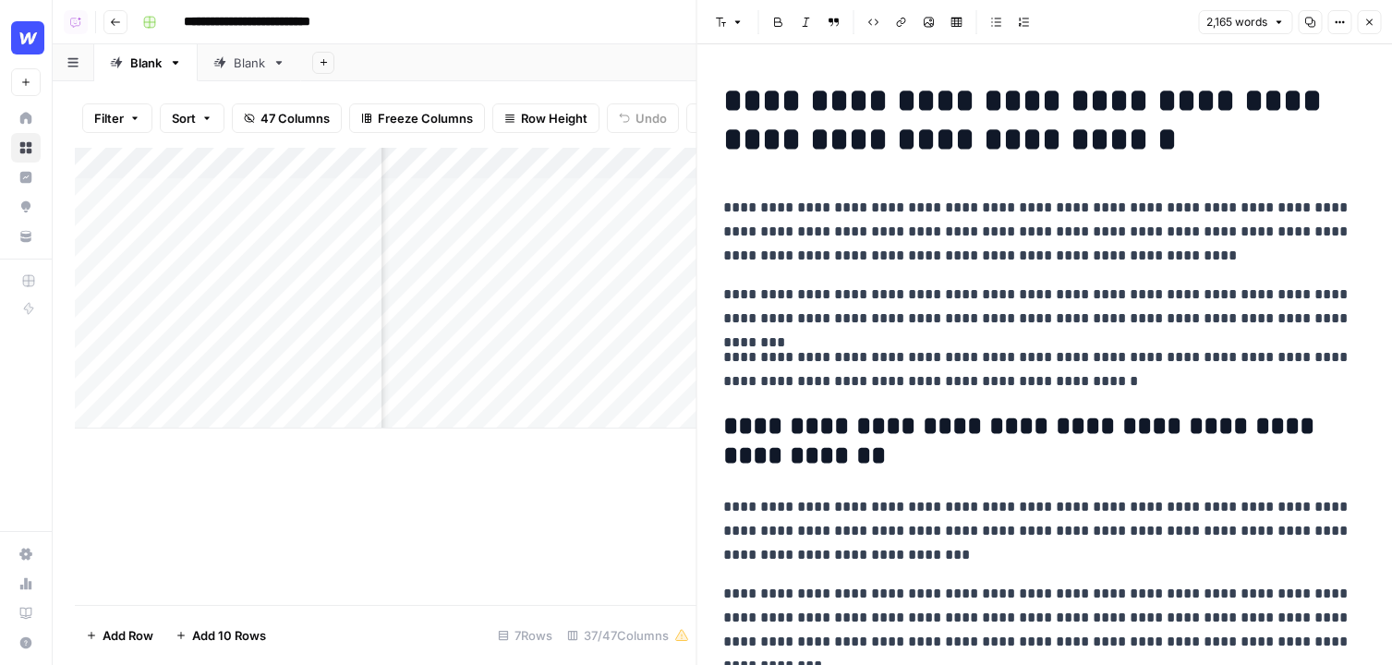
click at [1373, 29] on button "Close" at bounding box center [1369, 22] width 24 height 24
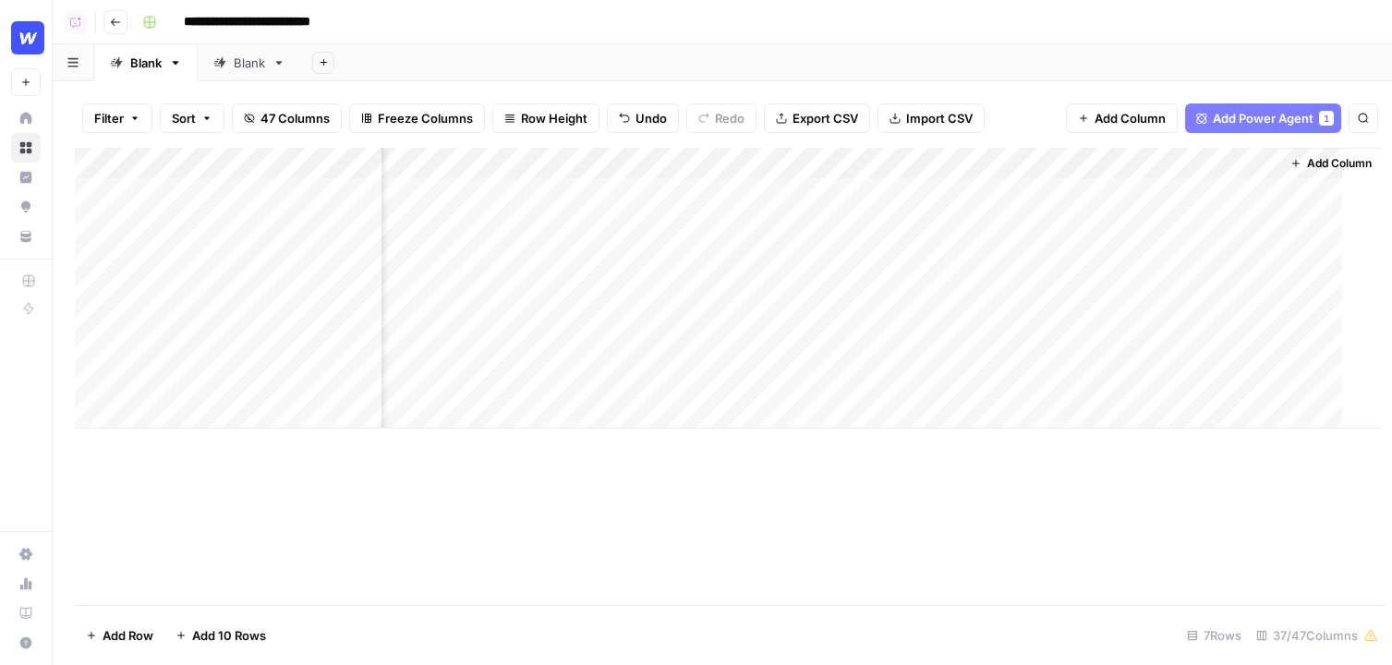
scroll to position [0, 5943]
click at [1124, 119] on span "Add Column" at bounding box center [1114, 118] width 71 height 18
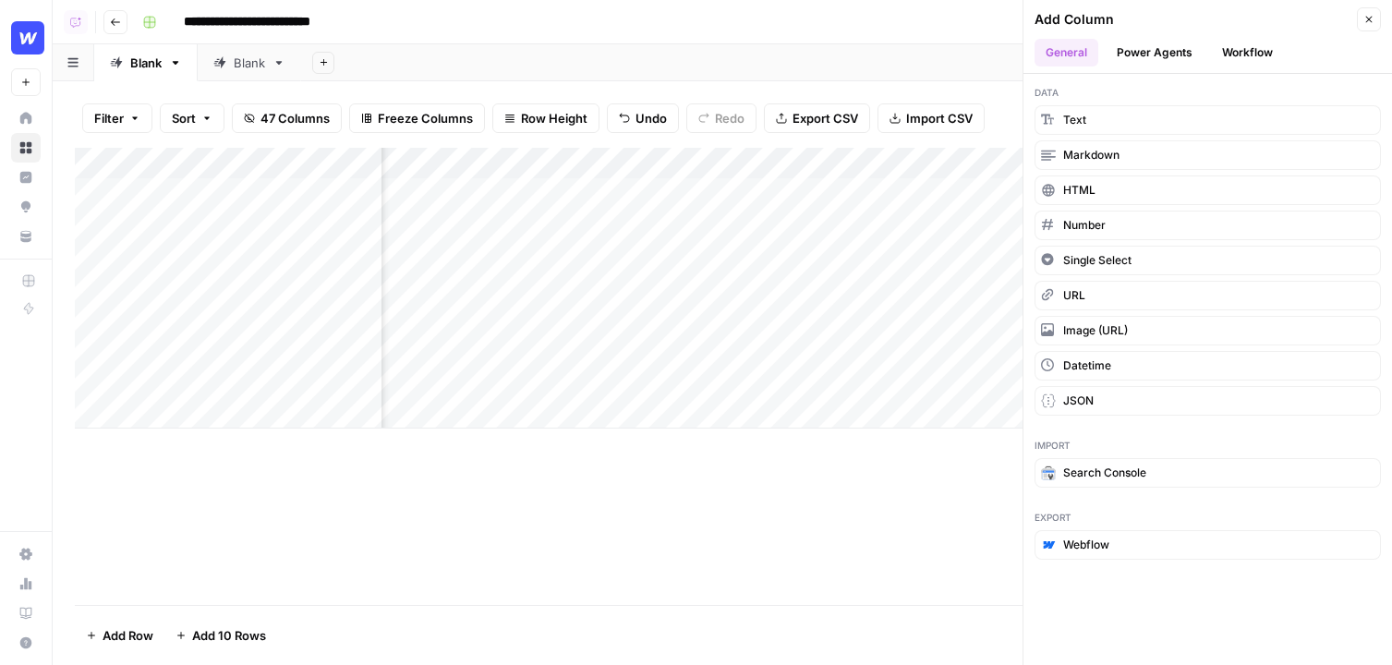
click at [1249, 46] on button "Workflow" at bounding box center [1247, 53] width 73 height 28
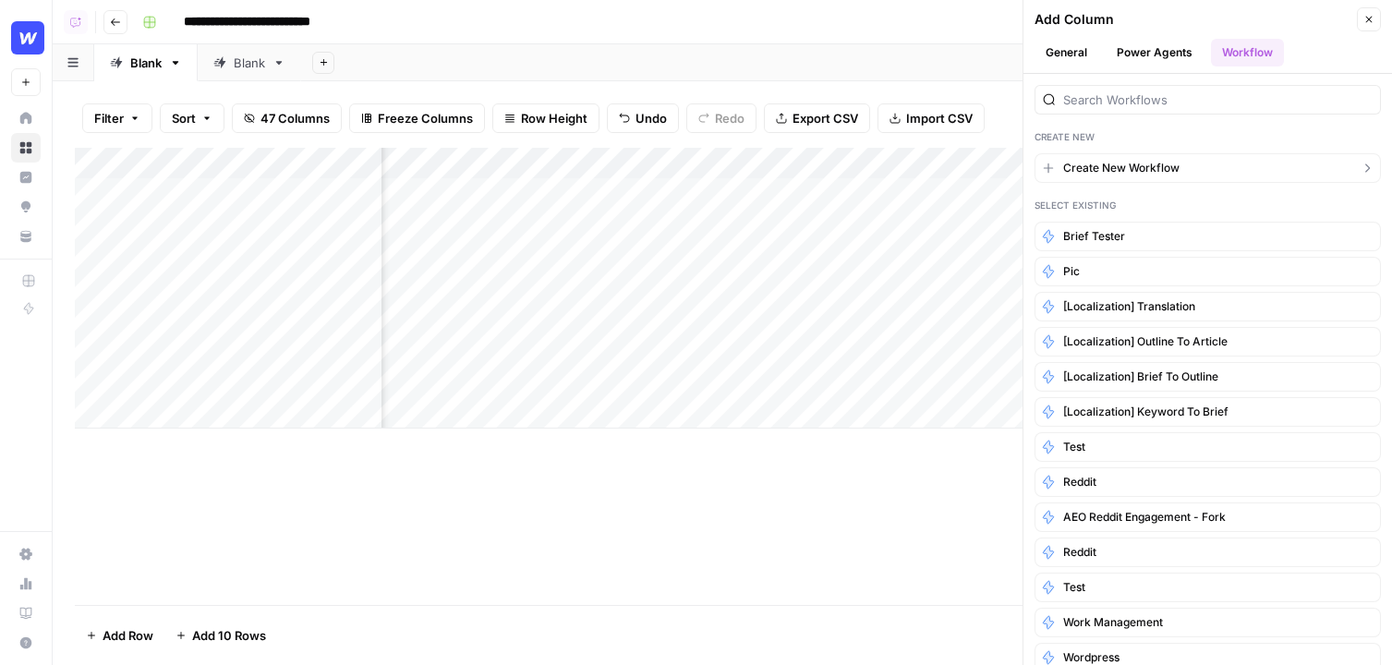
click at [1195, 161] on button "Create New Workflow" at bounding box center [1208, 168] width 346 height 30
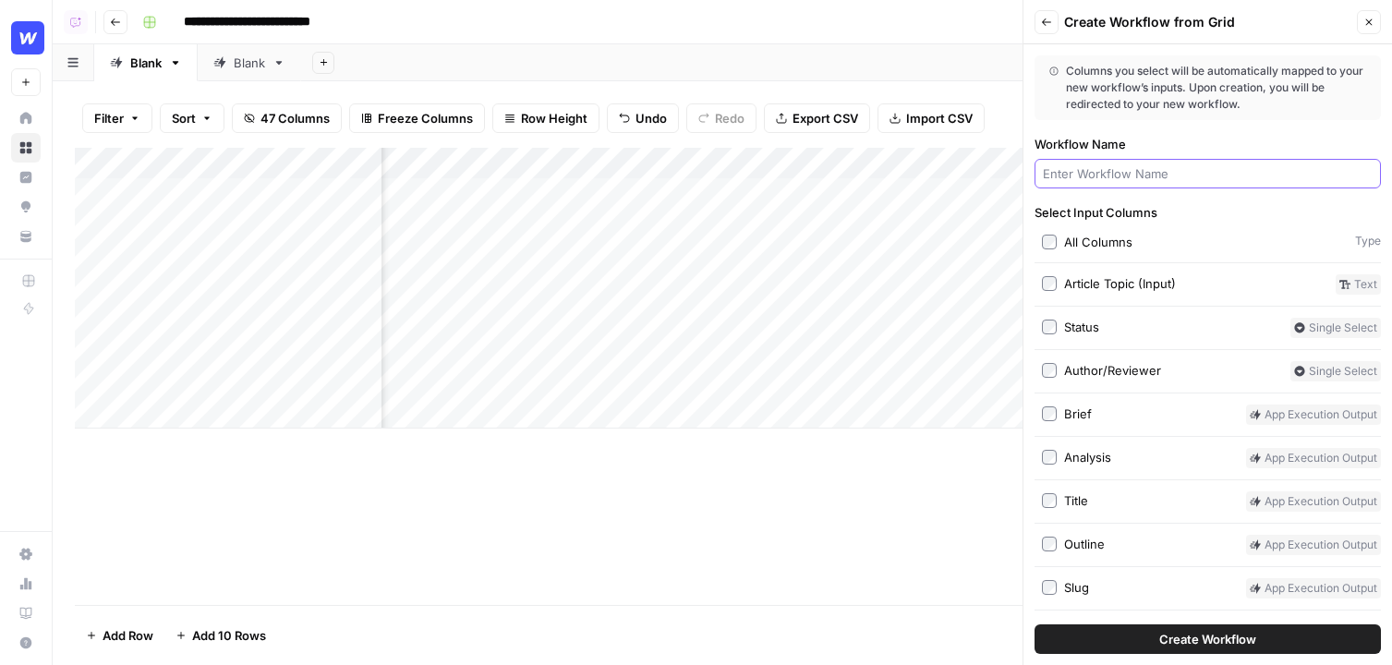
click at [1183, 173] on input "Workflow Name" at bounding box center [1208, 173] width 330 height 18
type input "sanity"
click at [1233, 633] on span "Create Workflow" at bounding box center [1208, 639] width 97 height 18
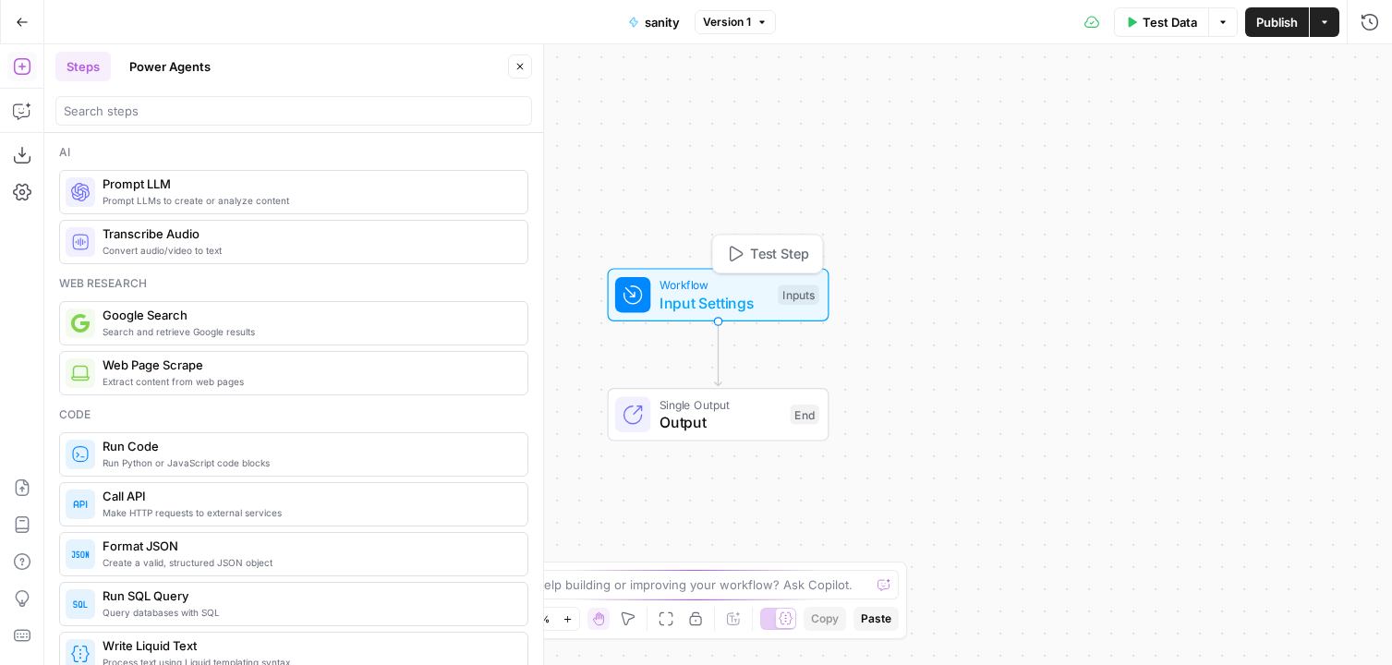
click at [796, 299] on div "Inputs" at bounding box center [798, 295] width 41 height 20
click at [1176, 125] on span "Add Field" at bounding box center [1163, 125] width 54 height 18
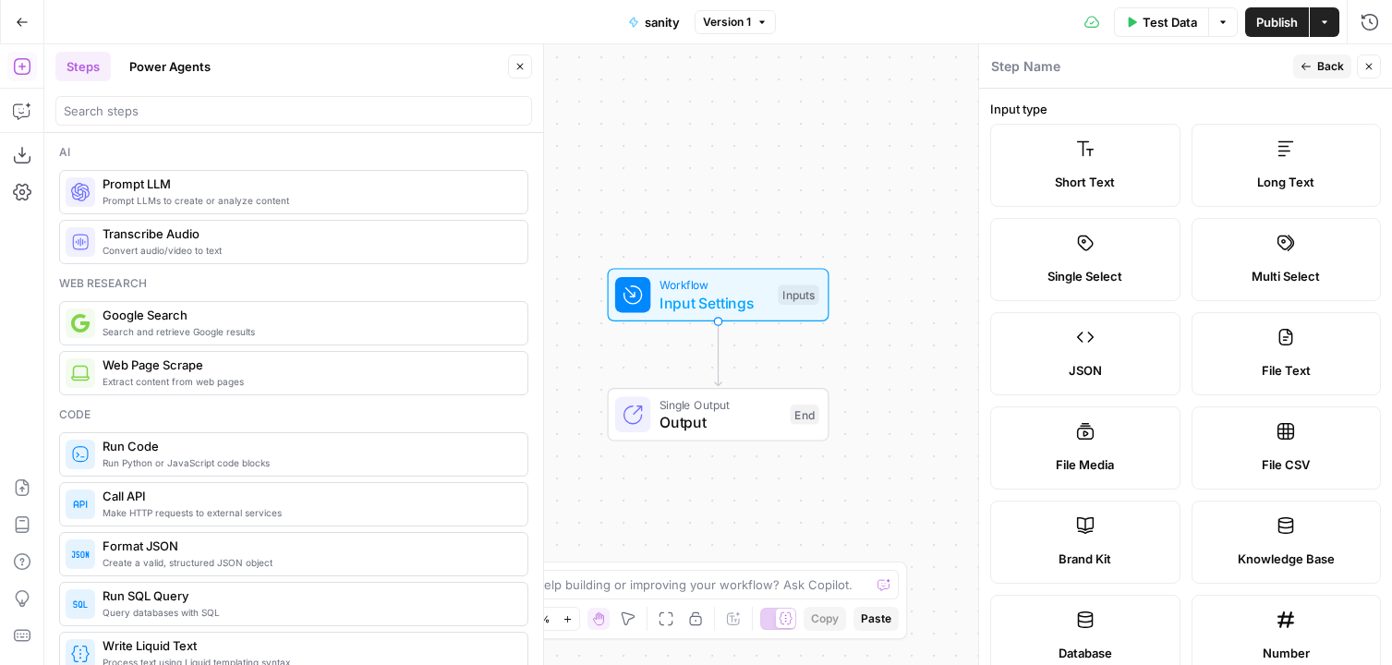
click at [1282, 170] on label "Long Text" at bounding box center [1287, 165] width 190 height 83
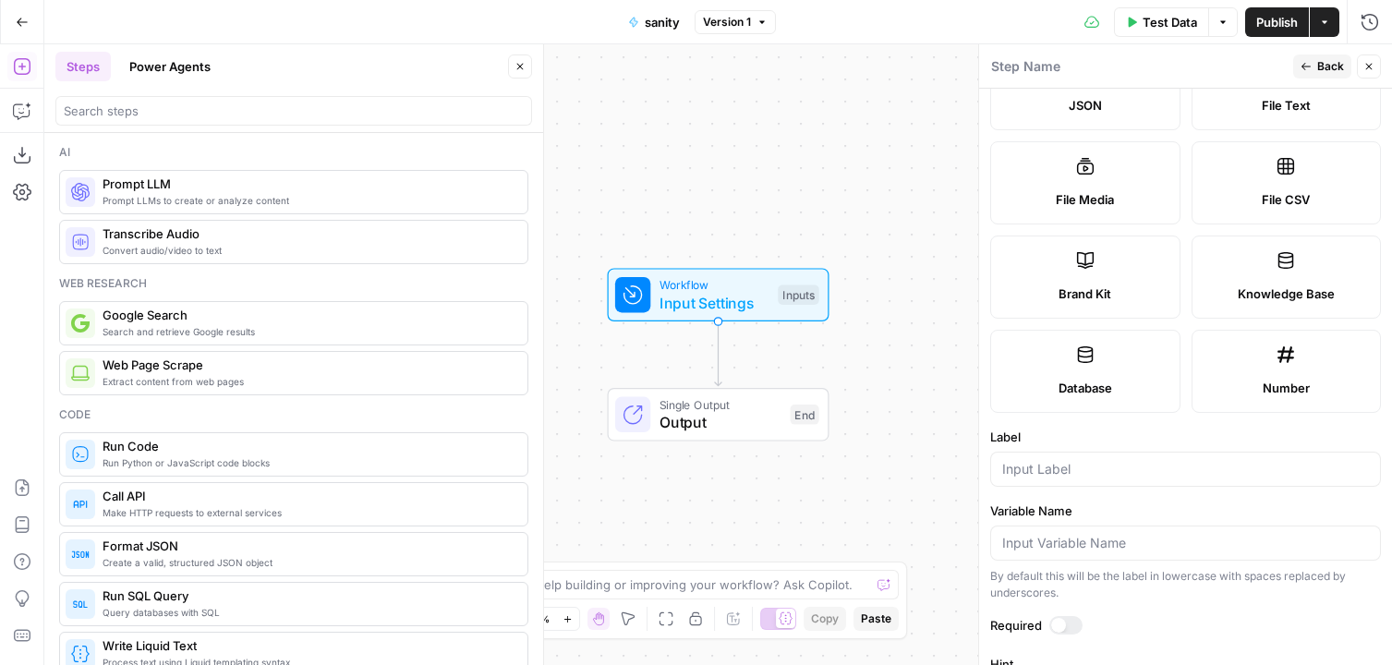
scroll to position [271, 0]
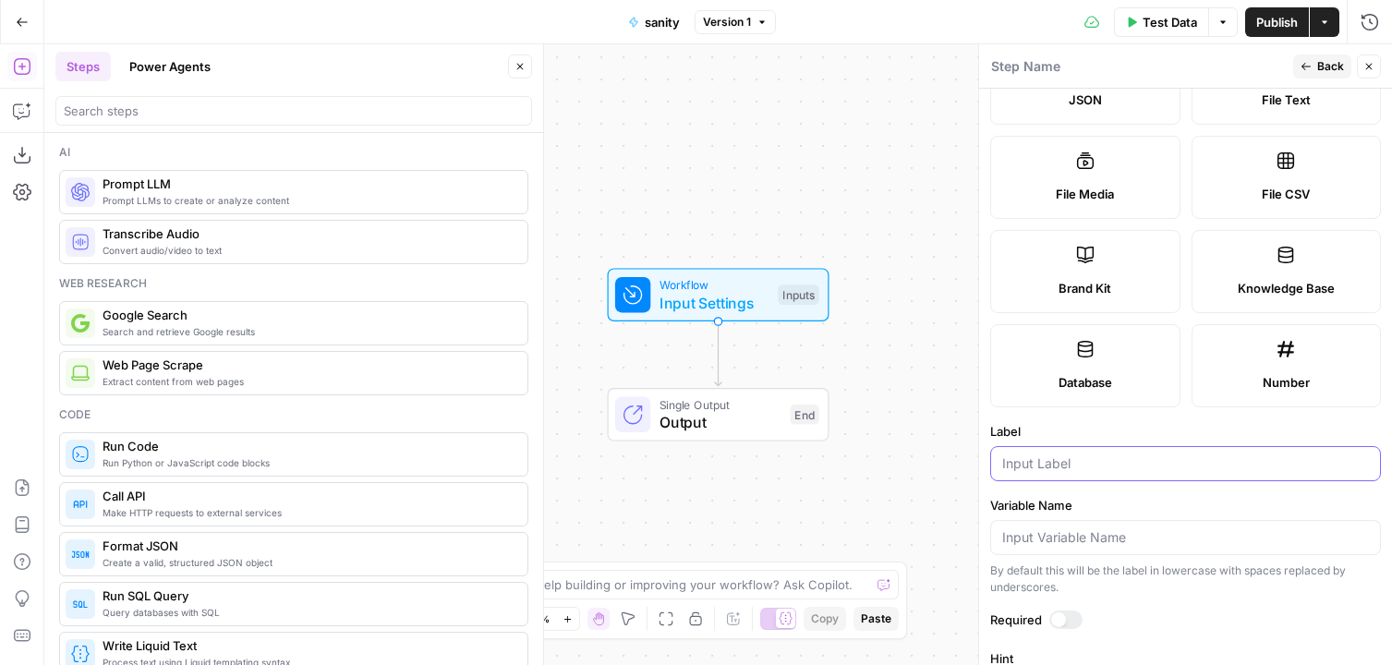
click at [1227, 456] on input "Label" at bounding box center [1186, 464] width 367 height 18
type input "article"
click at [684, 171] on div "Workflow Input Settings Inputs Test Step Single Output Output End Switch to mul…" at bounding box center [718, 354] width 1348 height 621
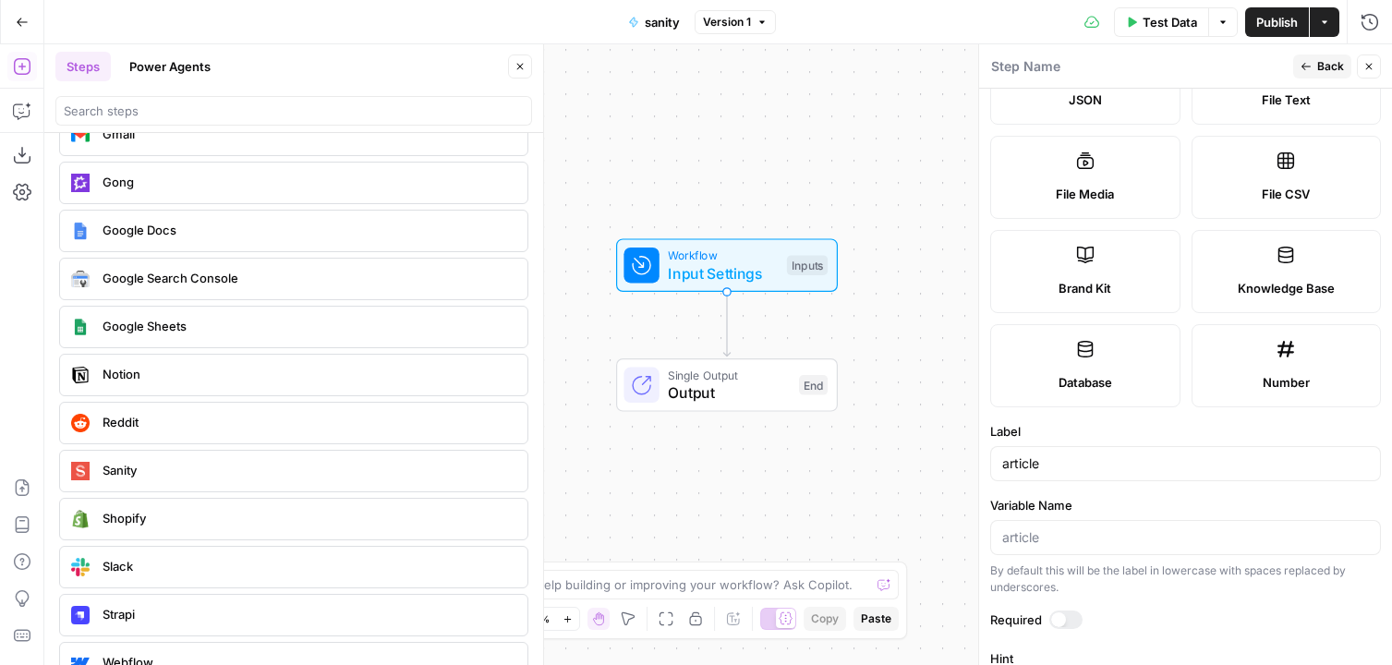
scroll to position [3884, 0]
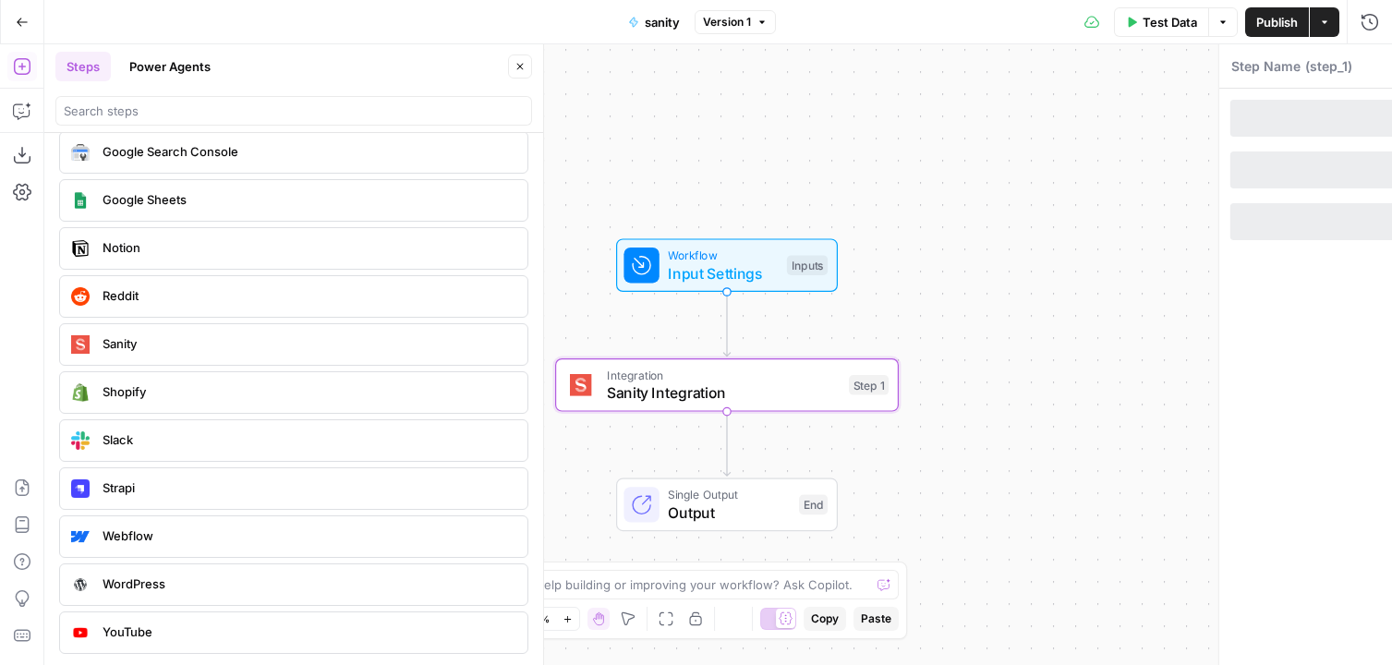
type textarea "Sanity Integration"
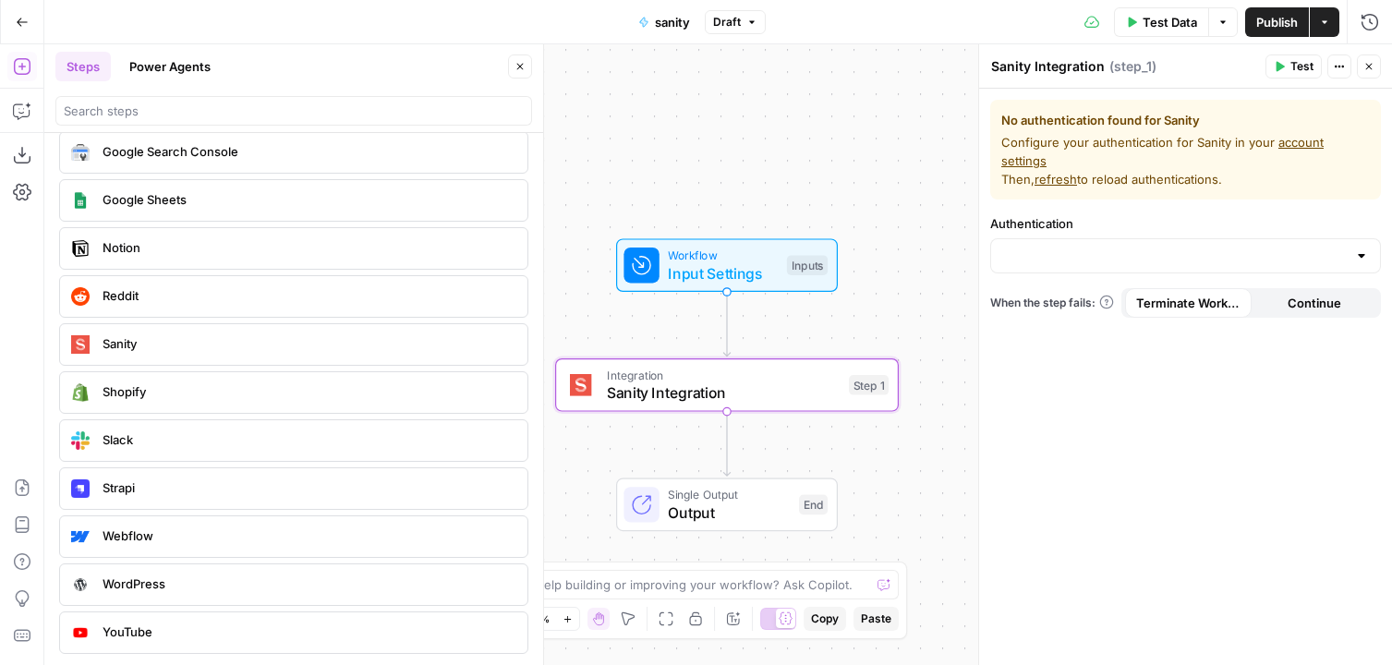
click at [1320, 129] on div "No authentication found for Sanity Configure your authentication for Sanity in …" at bounding box center [1185, 150] width 391 height 100
click at [1321, 140] on link "account settings" at bounding box center [1163, 151] width 322 height 33
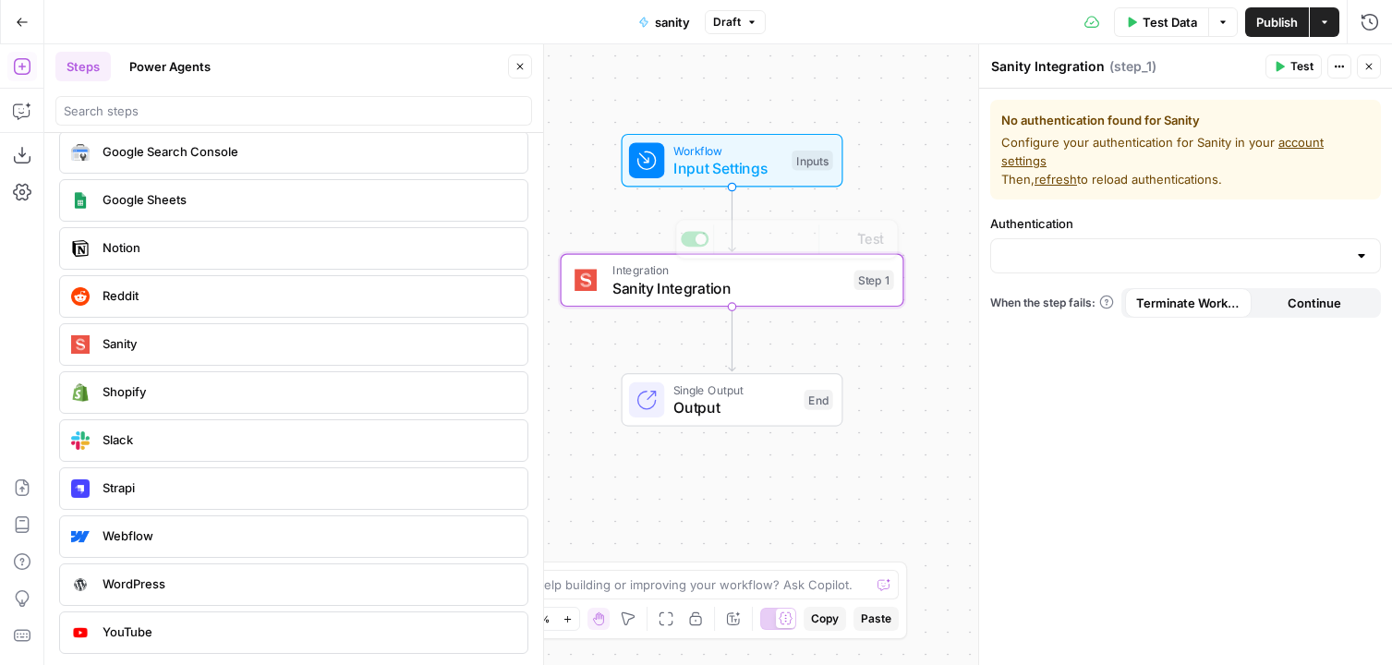
click at [794, 164] on div "Inputs" at bounding box center [812, 161] width 41 height 20
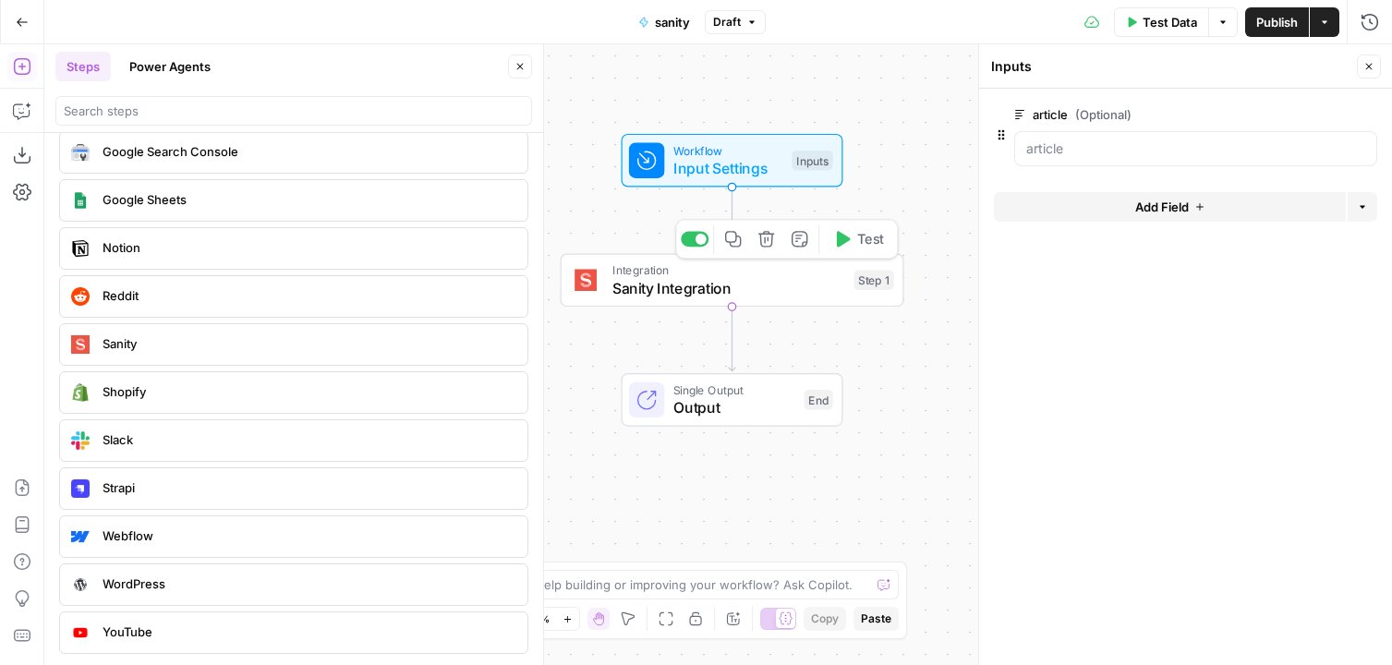
click at [825, 306] on div "Integration Sanity Integration Step 1 Copy step Delete step Add Note Test" at bounding box center [733, 281] width 344 height 54
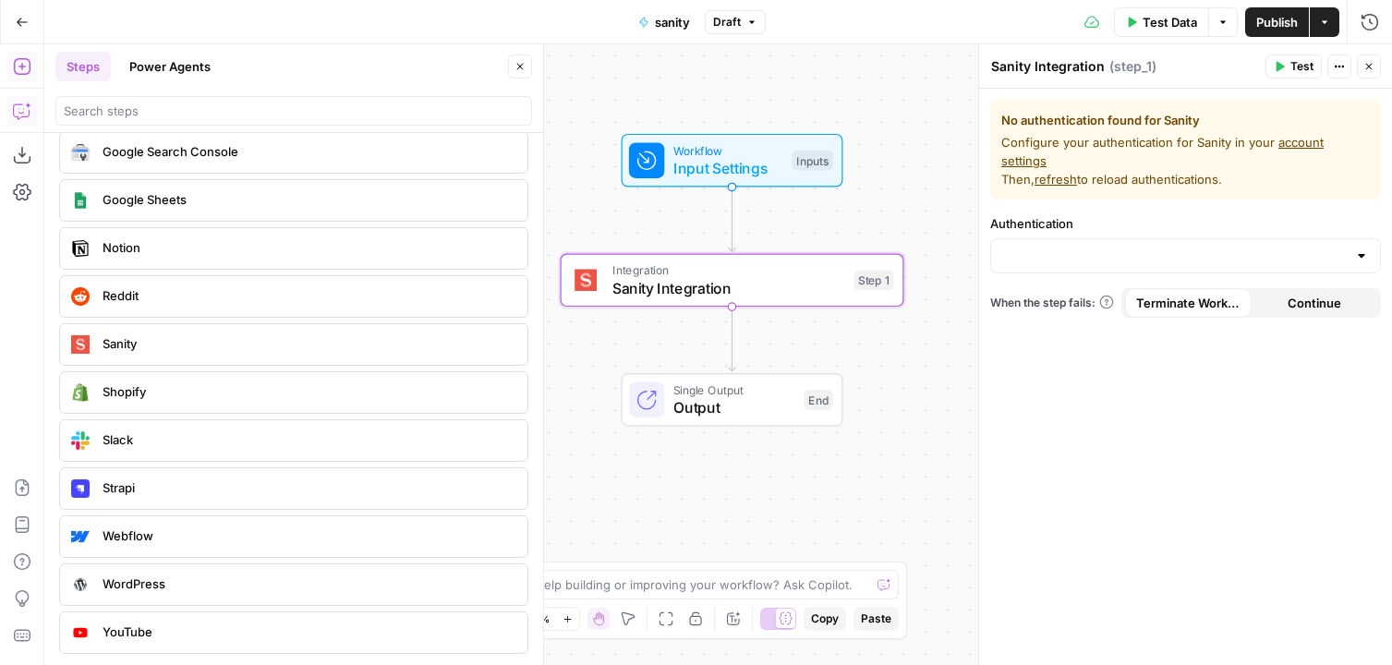
click at [17, 112] on icon "button" at bounding box center [22, 111] width 18 height 18
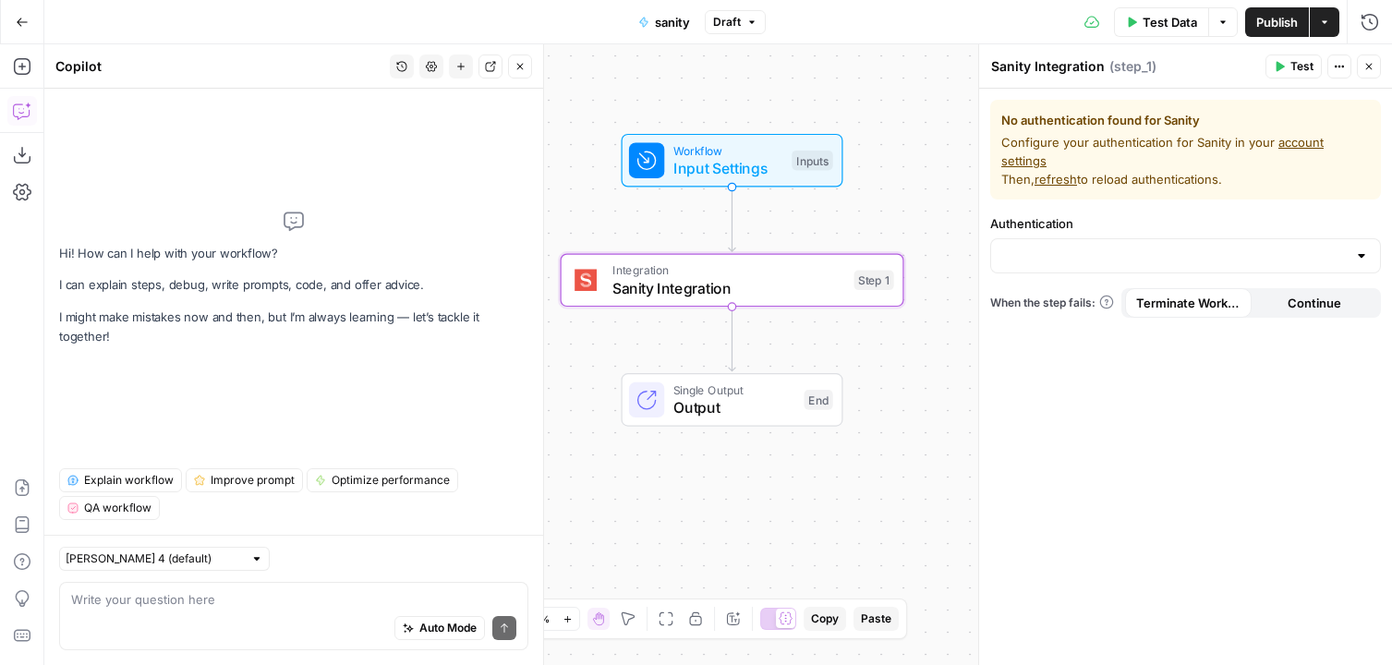
click at [19, 30] on button "Go Back" at bounding box center [22, 22] width 33 height 33
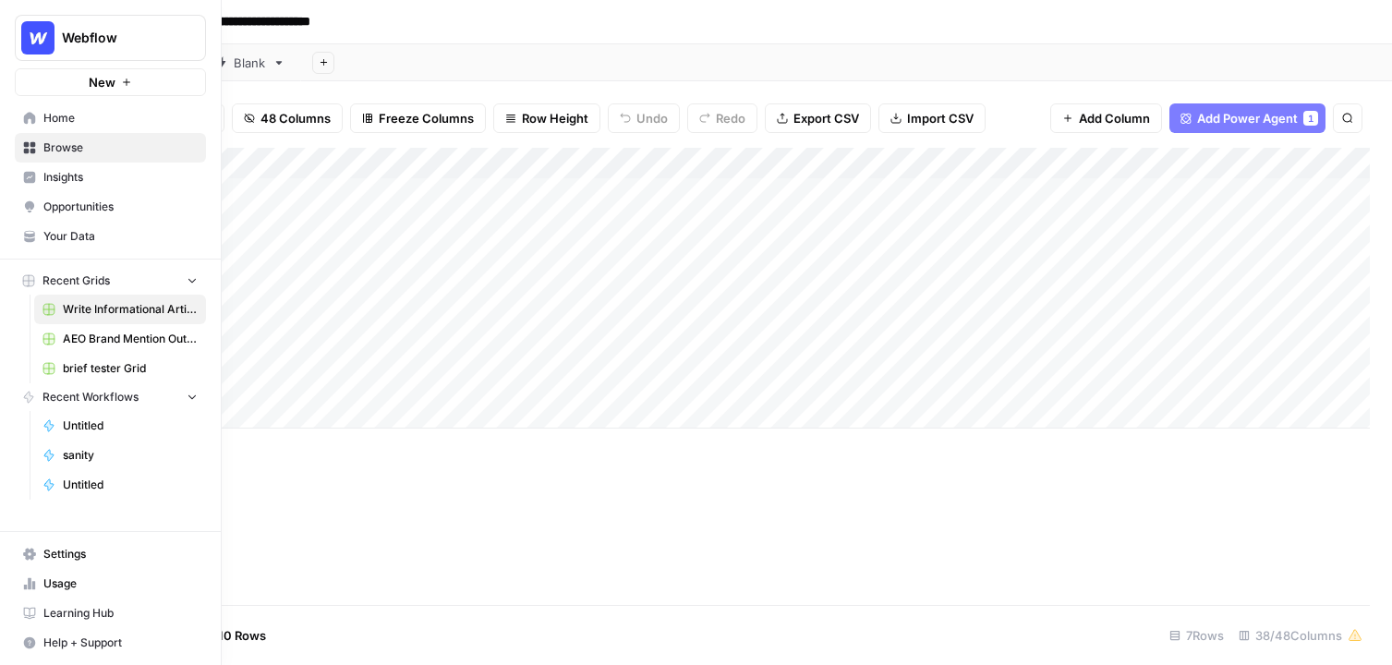
click at [89, 238] on span "Your Data" at bounding box center [120, 236] width 154 height 17
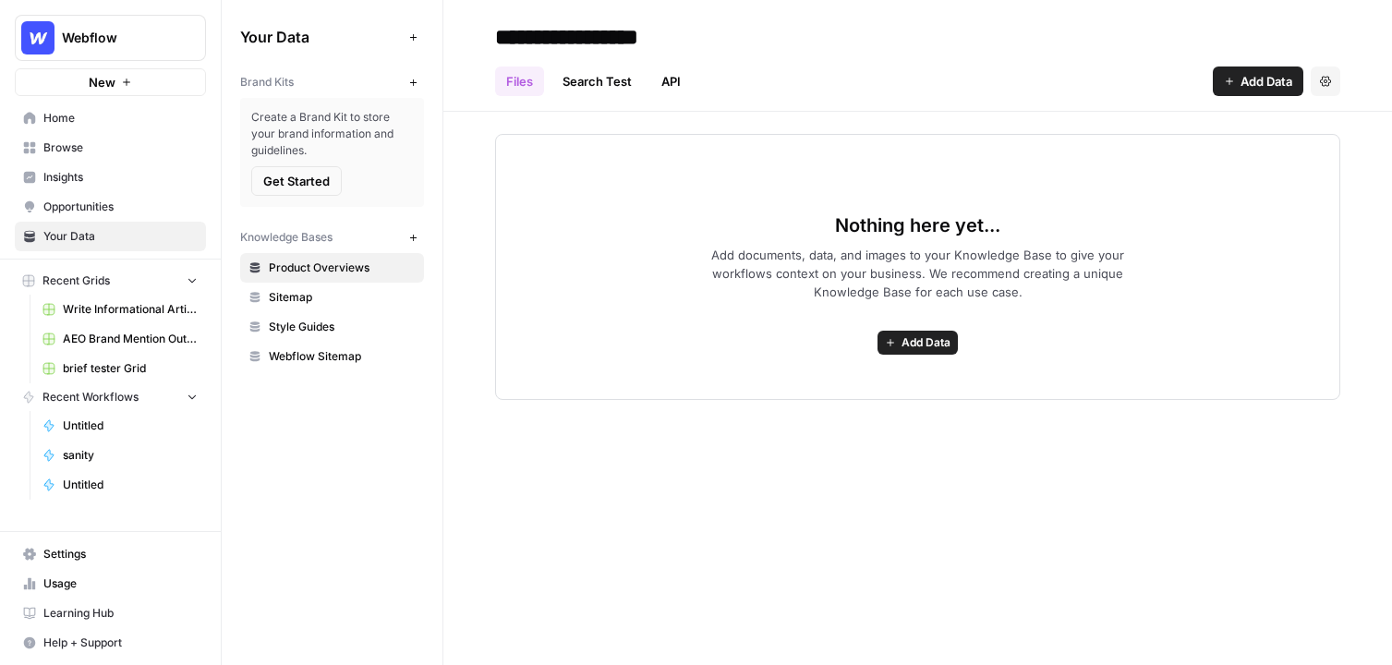
click at [70, 140] on span "Browse" at bounding box center [120, 148] width 154 height 17
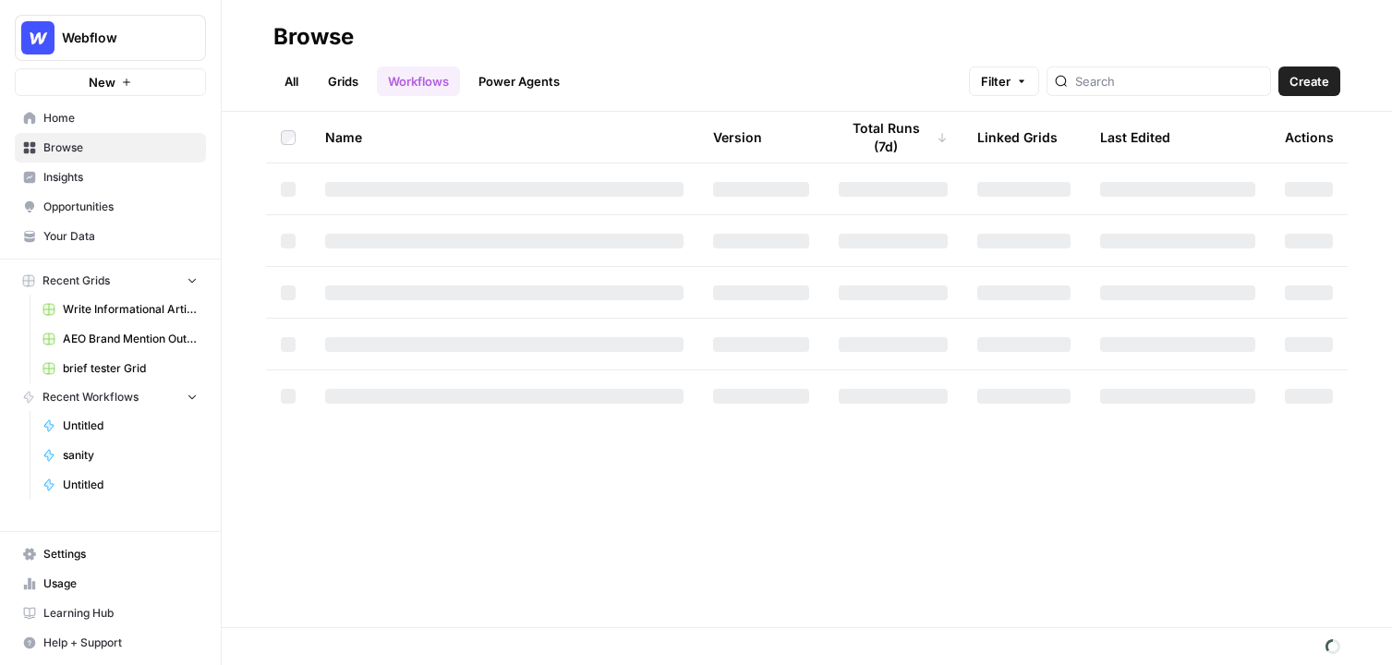
click at [345, 79] on link "Grids" at bounding box center [343, 82] width 53 height 30
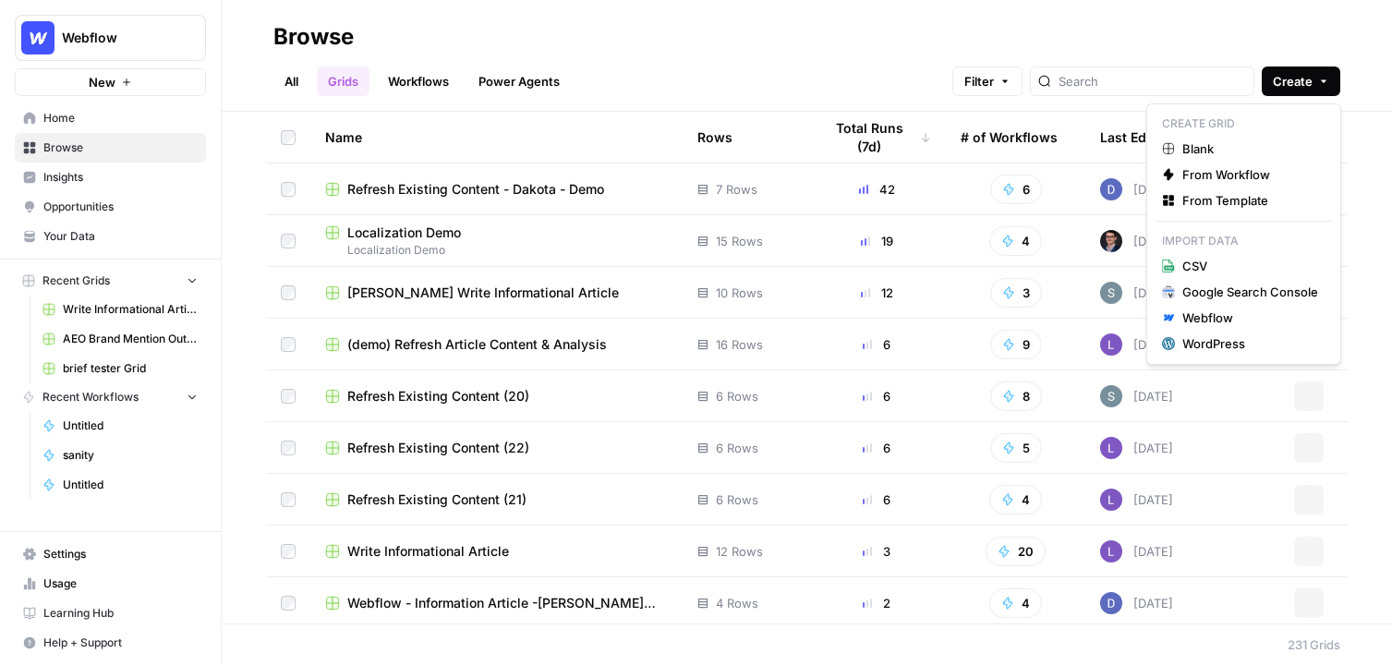
click at [1299, 74] on span "Create" at bounding box center [1293, 81] width 40 height 18
click at [1188, 157] on span "Blank" at bounding box center [1251, 149] width 136 height 18
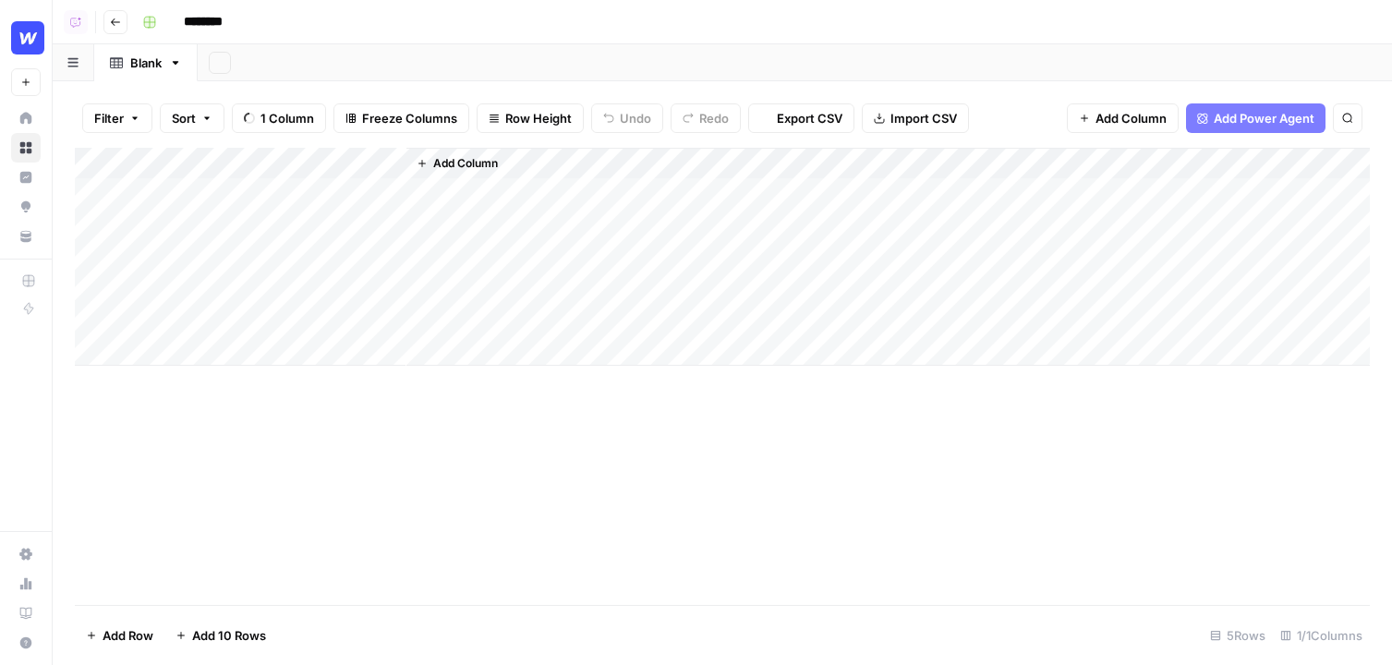
click at [1291, 121] on span "Add Power Agent" at bounding box center [1264, 118] width 101 height 18
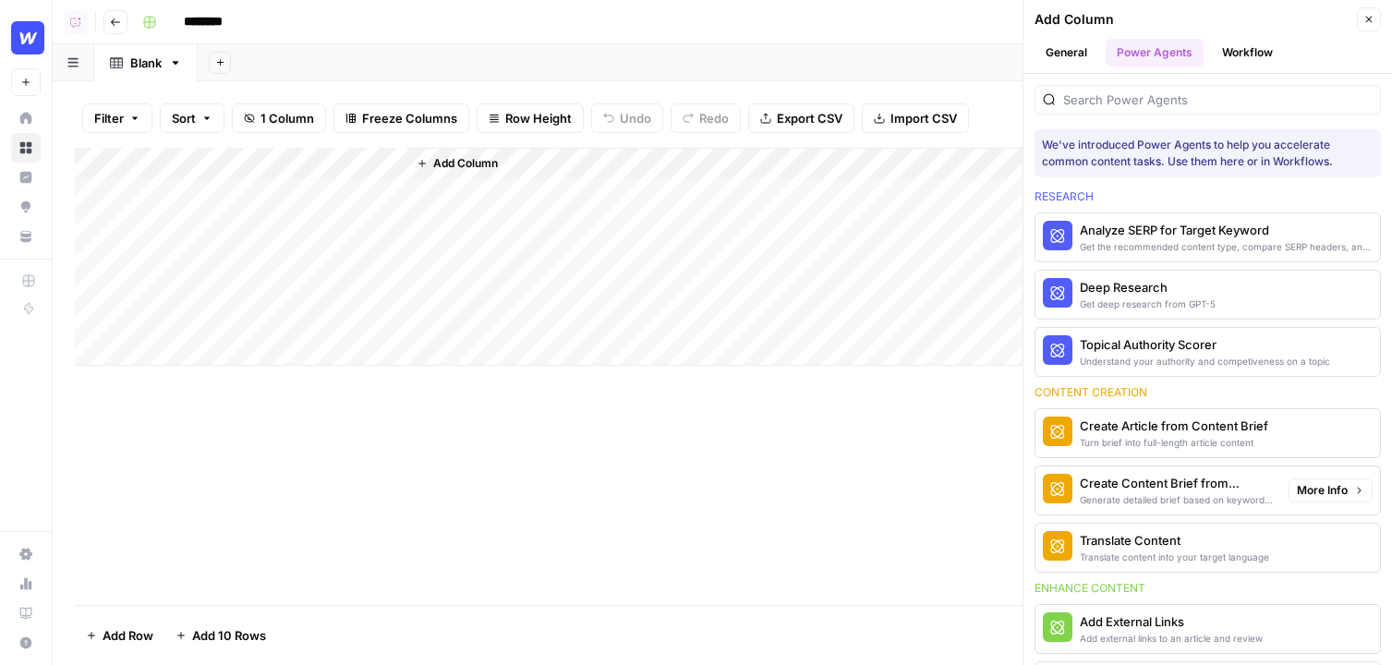
scroll to position [49, 0]
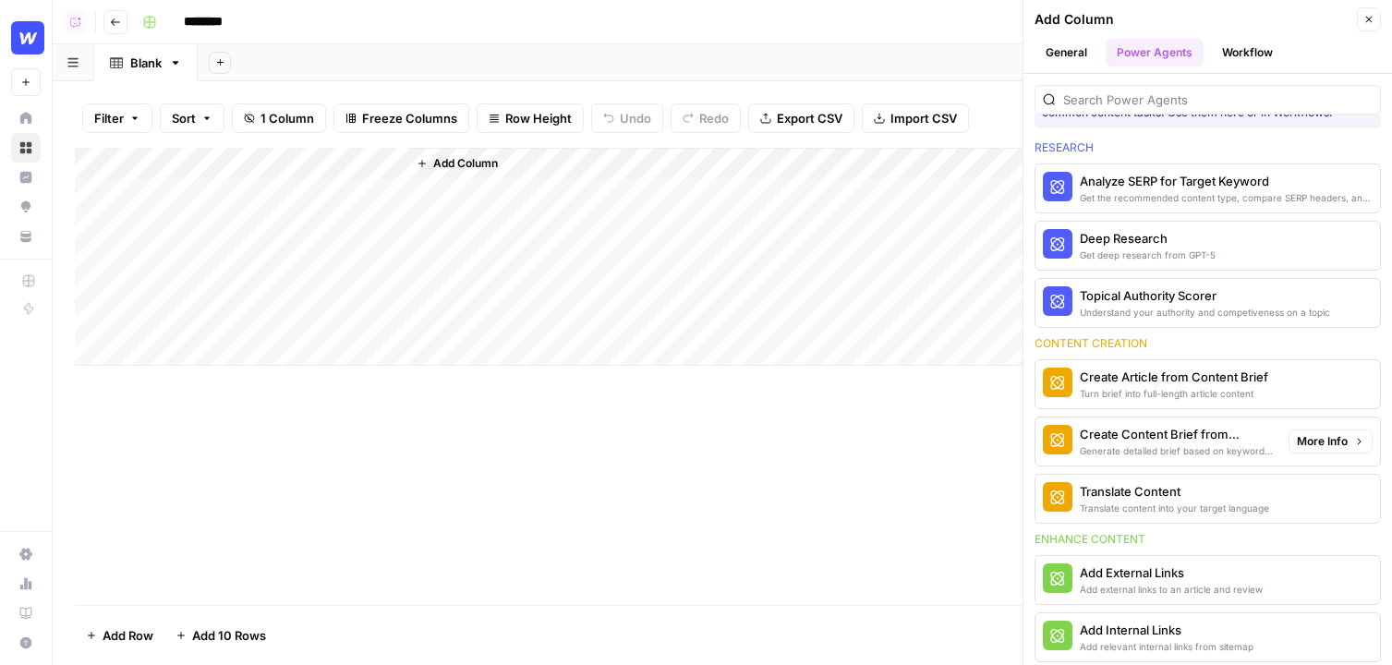
click at [1322, 441] on span "More Info" at bounding box center [1322, 441] width 51 height 17
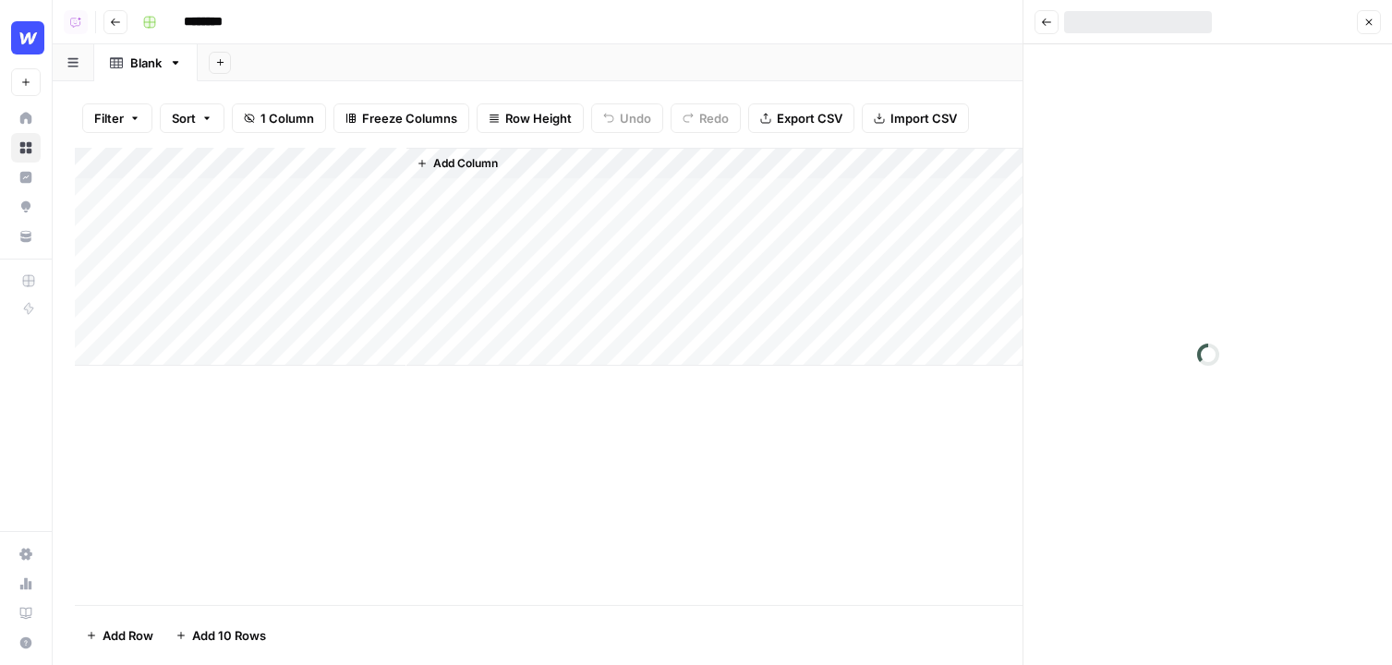
click at [1035, 28] on button "Back" at bounding box center [1047, 22] width 24 height 24
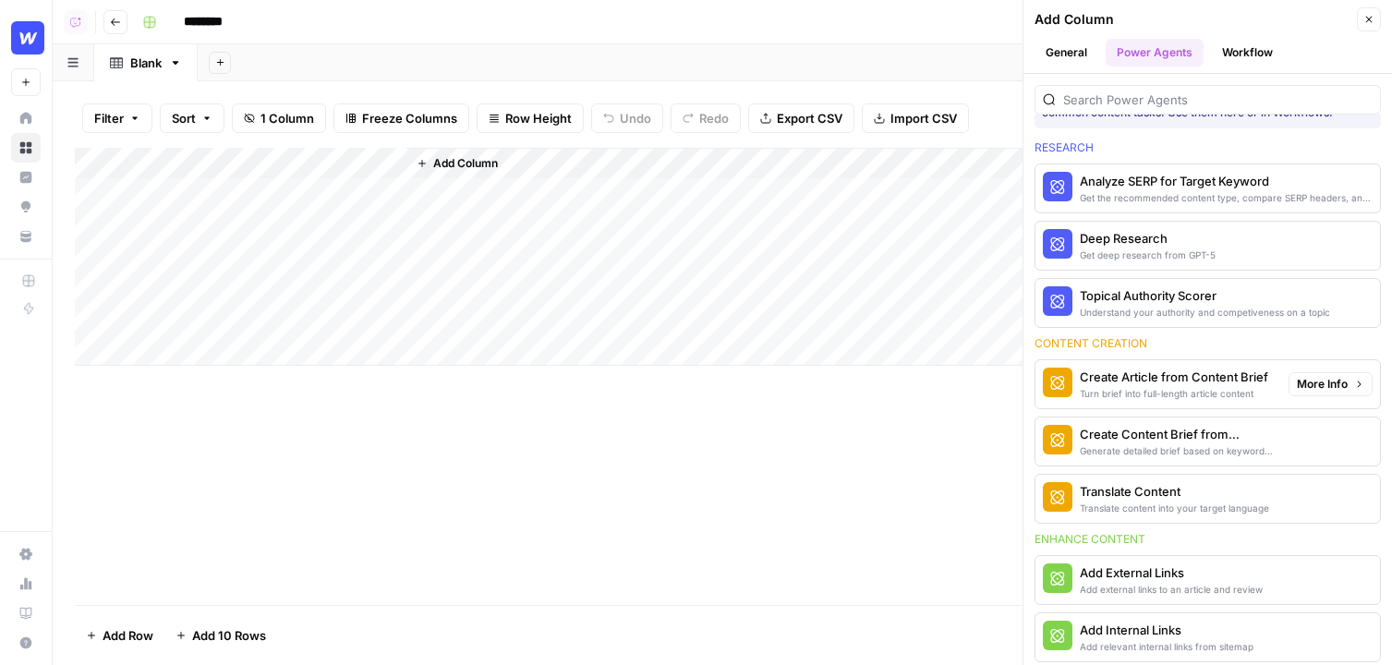
click at [1323, 445] on span "More Info" at bounding box center [1322, 441] width 51 height 17
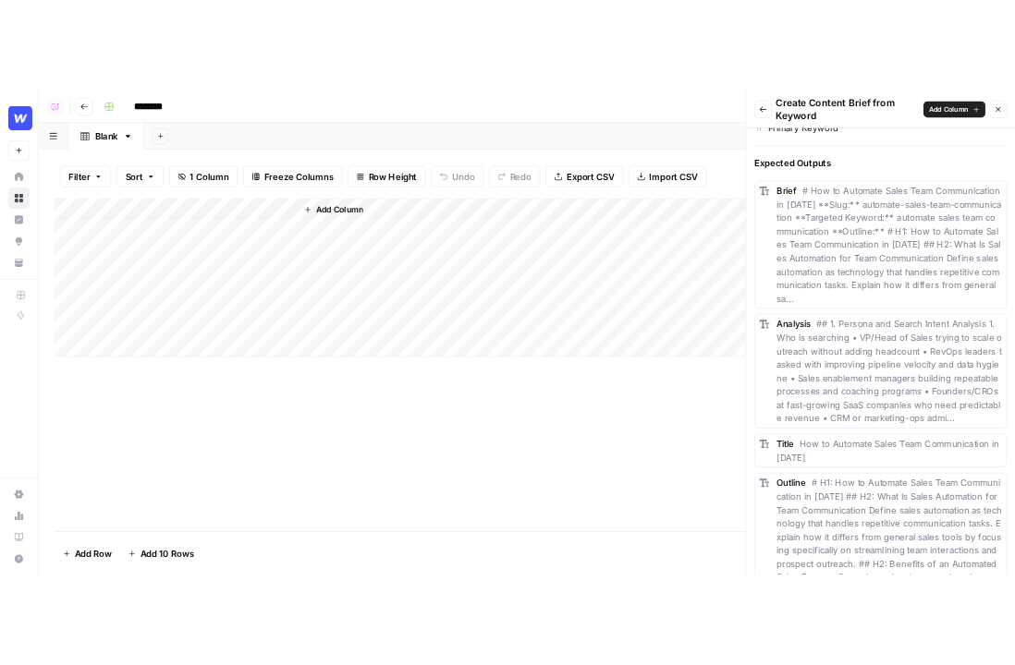
scroll to position [1121, 0]
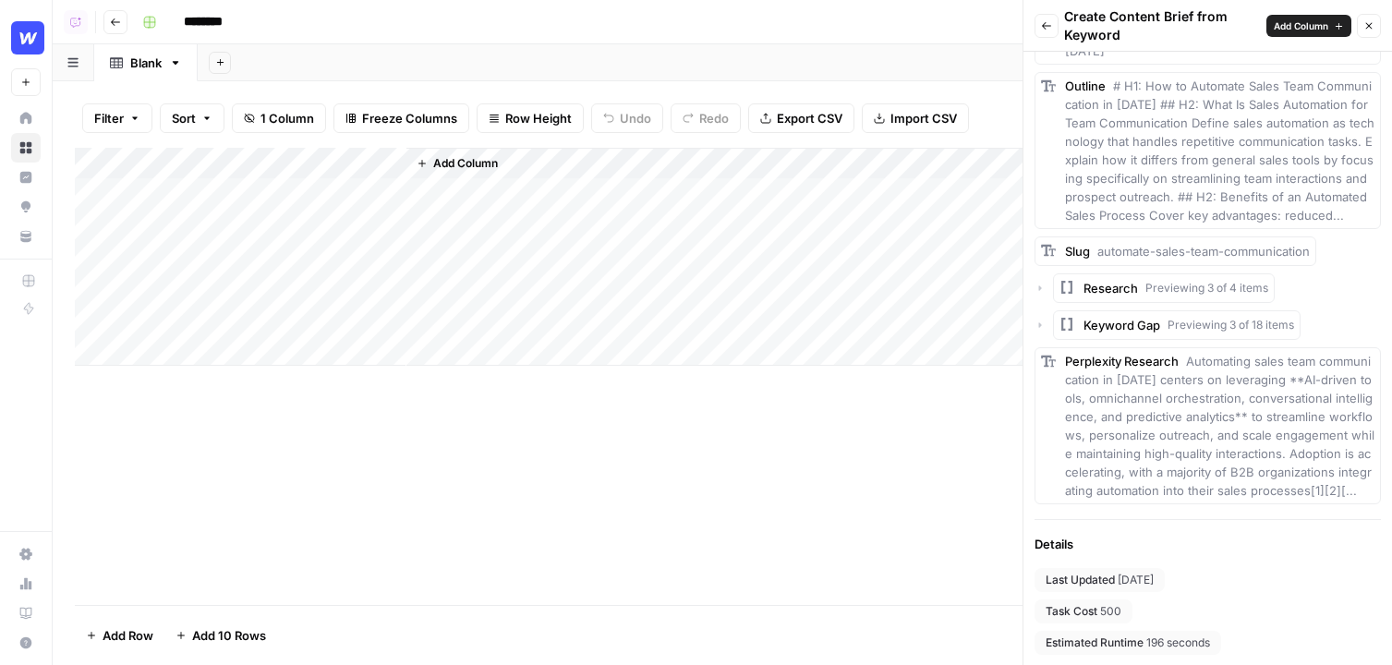
drag, startPoint x: 1164, startPoint y: 620, endPoint x: 1069, endPoint y: 616, distance: 95.2
click at [1069, 616] on div "Last Updated 7 days ago Task Cost 500 Estimated Runtime 196 seconds" at bounding box center [1208, 611] width 346 height 87
click at [1198, 606] on div "Last Updated 7 days ago Task Cost 500 Estimated Runtime 196 seconds" at bounding box center [1208, 611] width 346 height 87
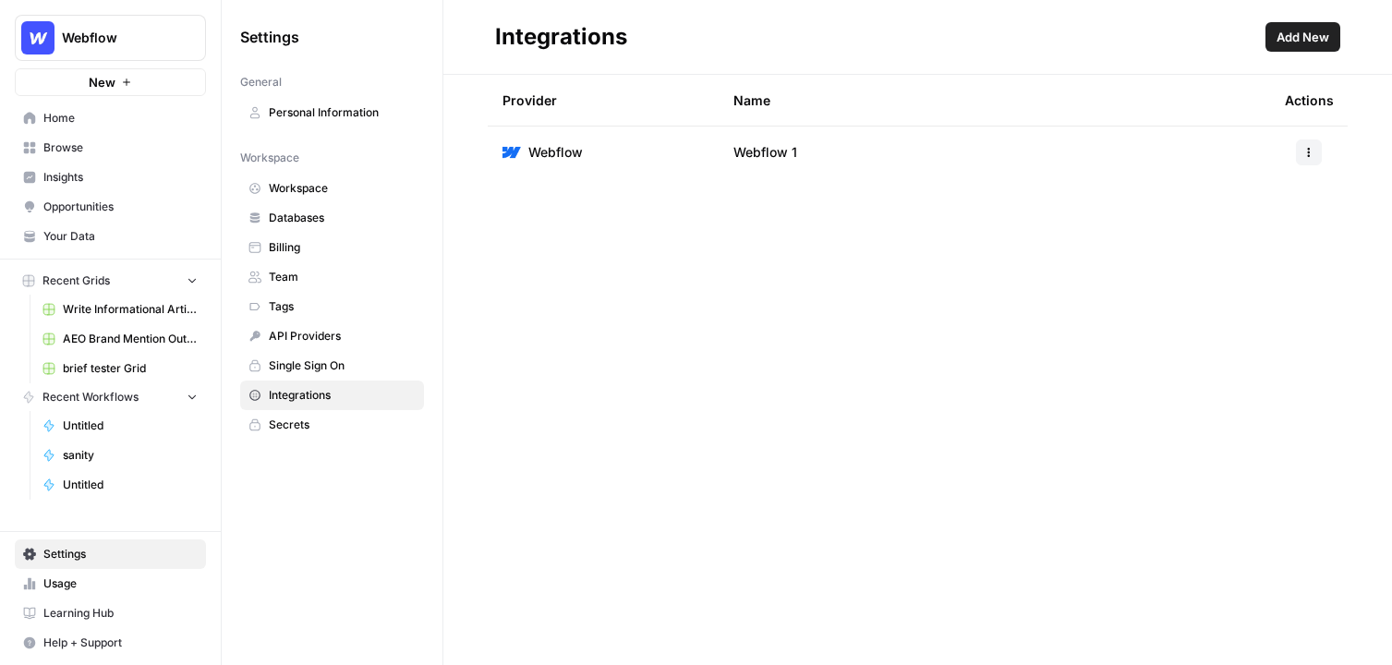
click at [1281, 36] on span "Add New" at bounding box center [1303, 37] width 53 height 18
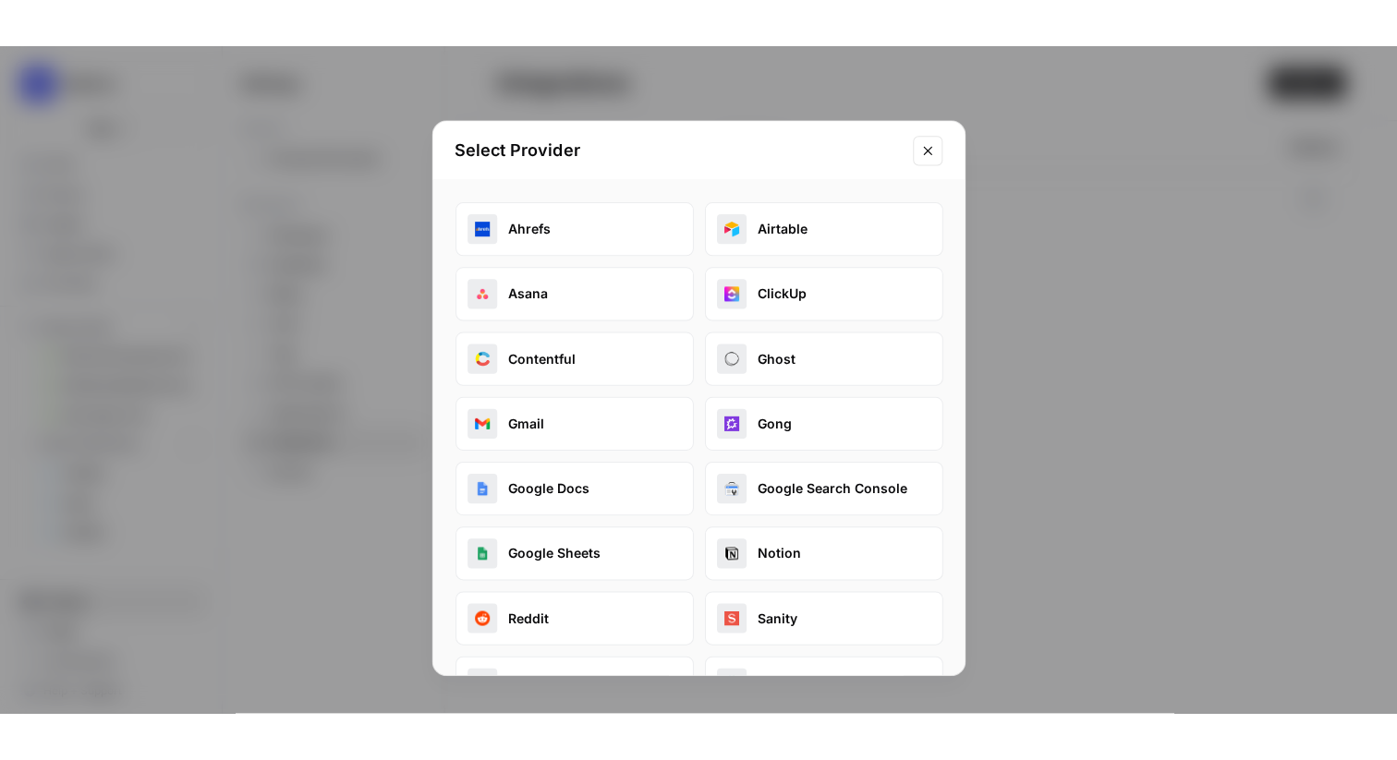
scroll to position [187, 0]
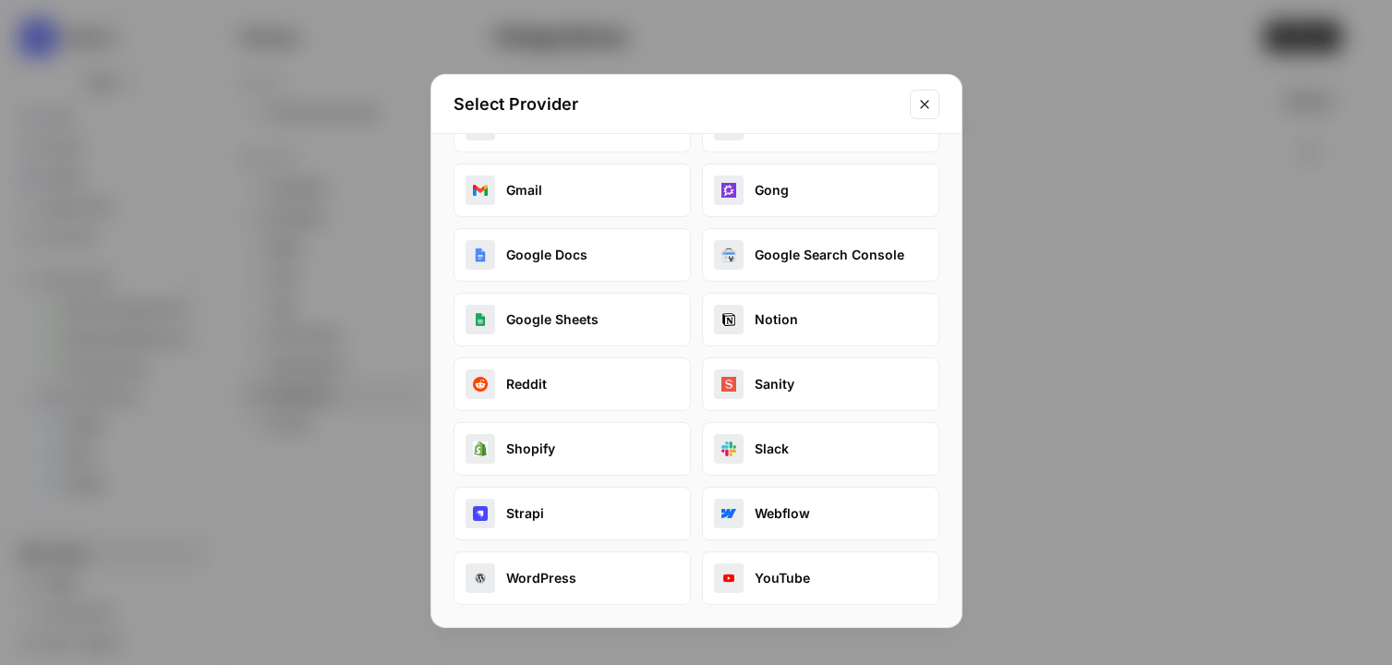
click at [773, 401] on button "Sanity" at bounding box center [820, 385] width 237 height 54
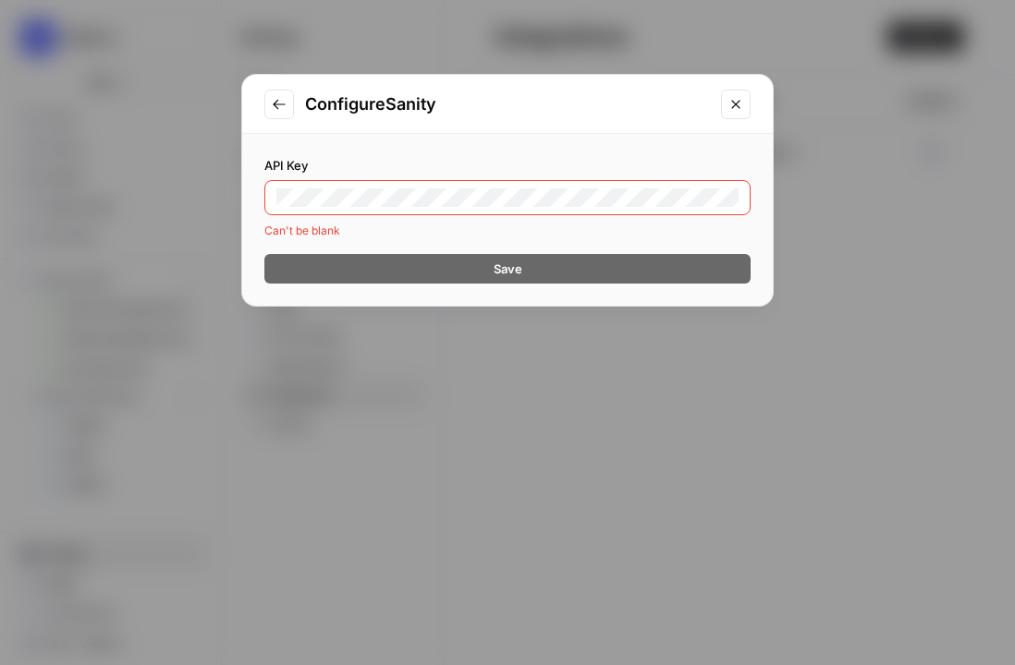
click at [740, 109] on icon "Close modal" at bounding box center [735, 104] width 15 height 15
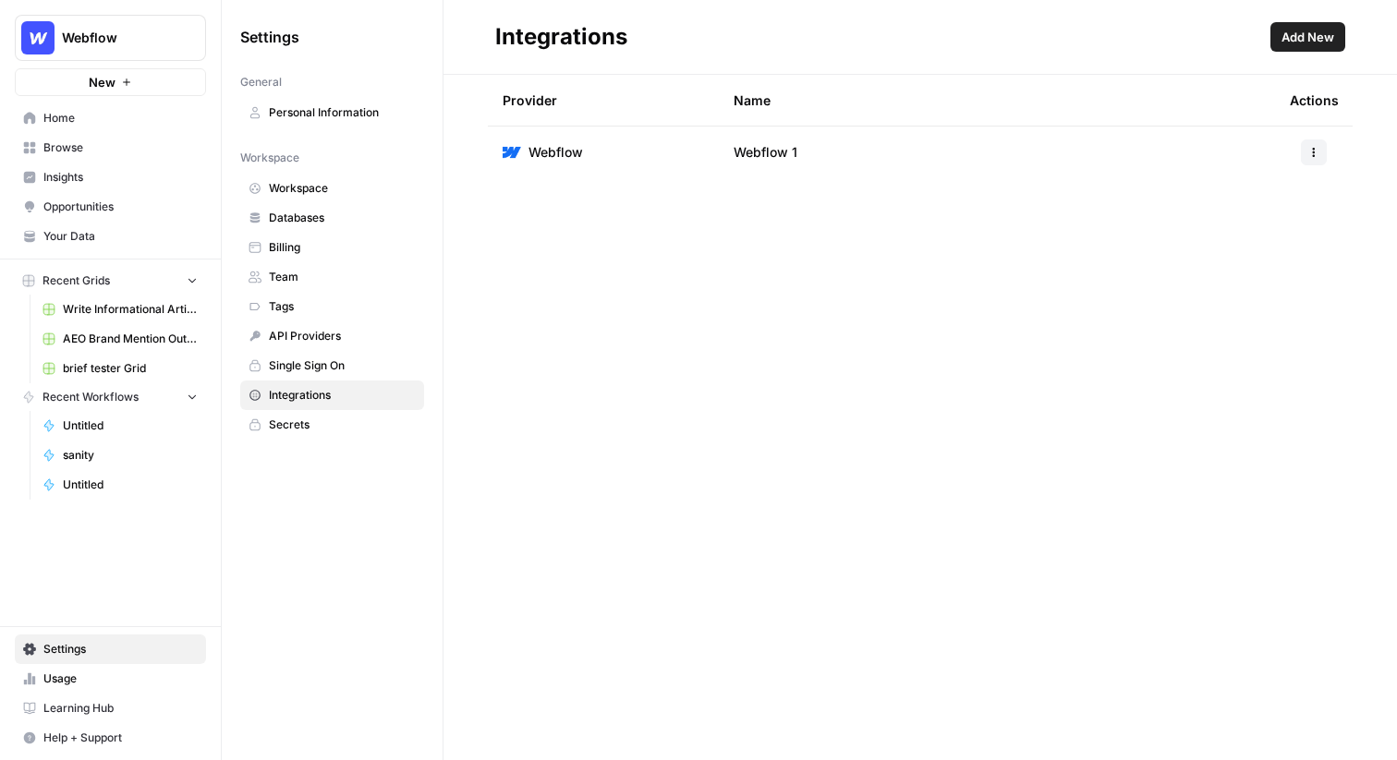
click at [139, 44] on span "Webflow" at bounding box center [118, 38] width 112 height 18
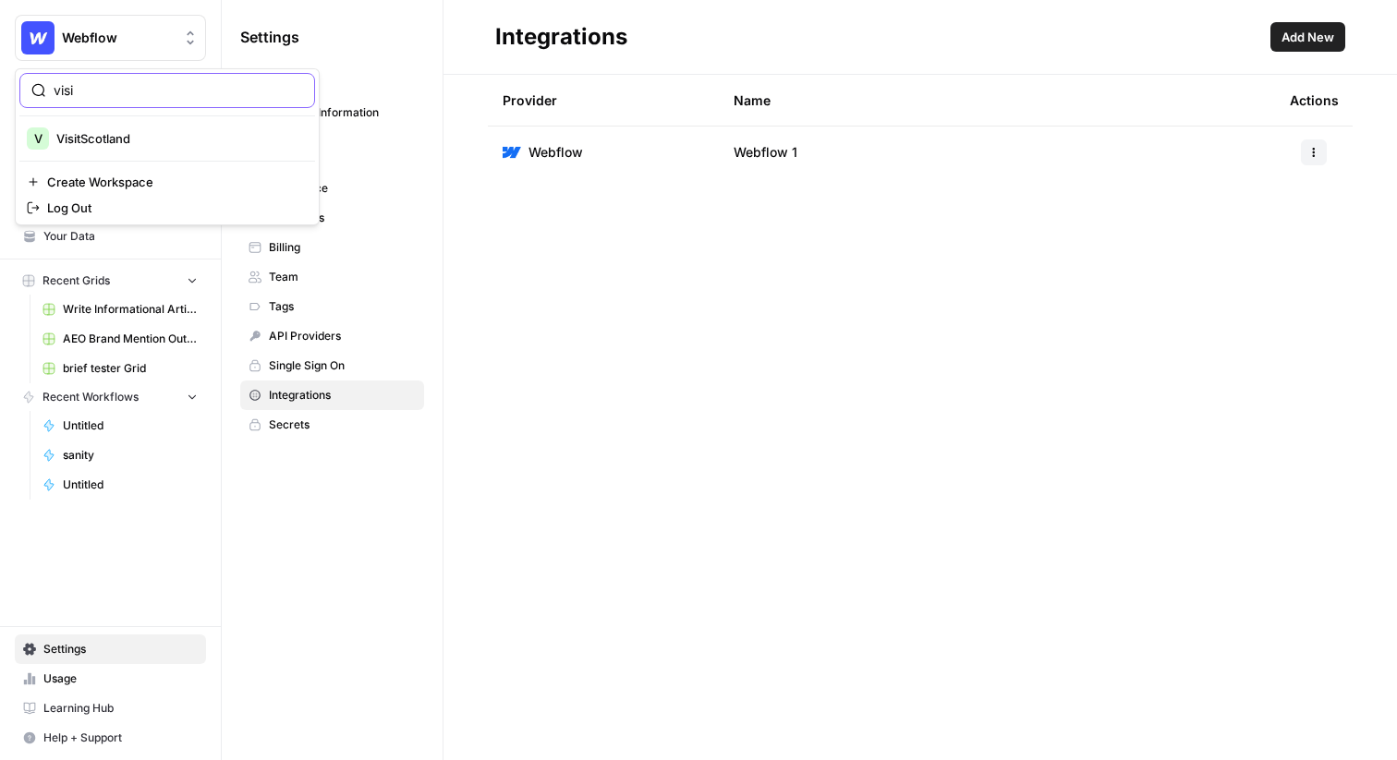
type input "visi"
click at [115, 134] on span "VisitScotland" at bounding box center [178, 138] width 244 height 18
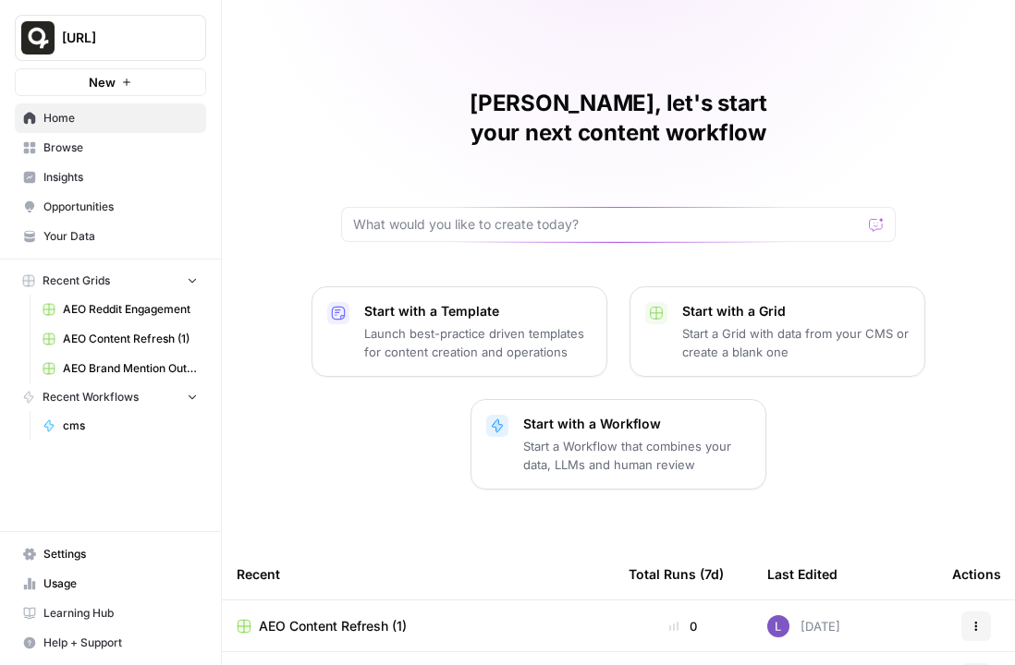
click at [99, 167] on link "Insights" at bounding box center [110, 178] width 191 height 30
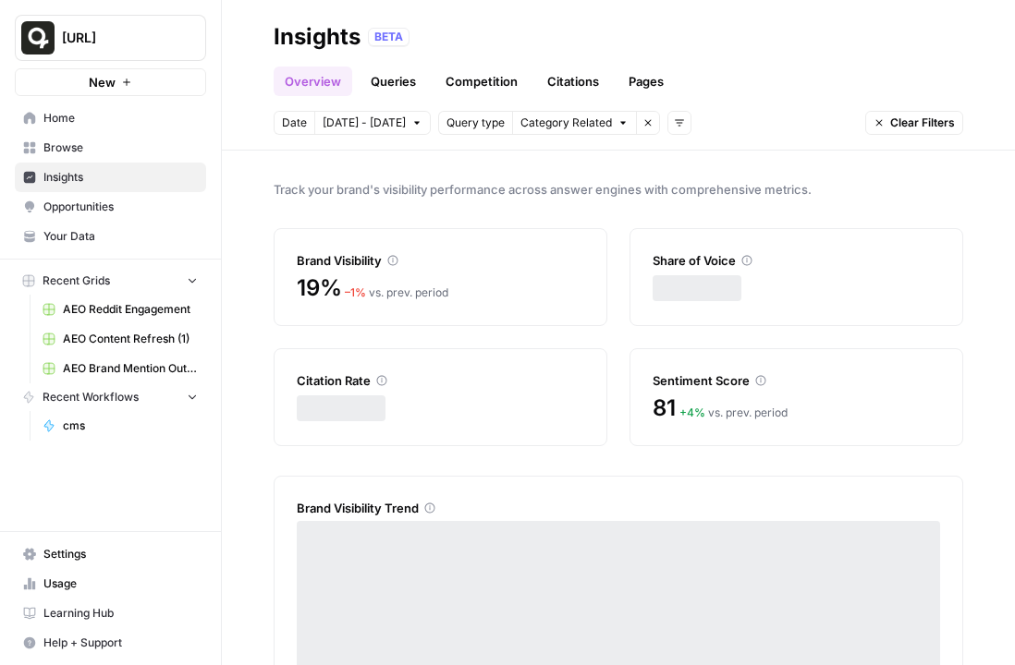
click at [118, 204] on span "Opportunities" at bounding box center [120, 207] width 154 height 17
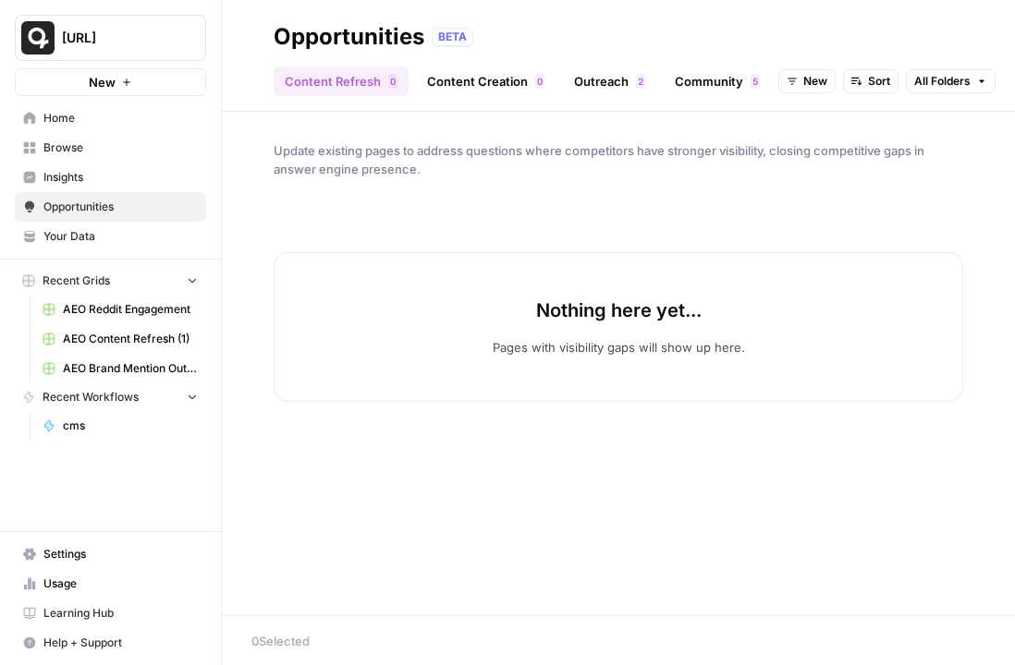
click at [807, 77] on span "New" at bounding box center [815, 81] width 24 height 17
click at [838, 151] on span "New" at bounding box center [847, 148] width 74 height 18
drag, startPoint x: 802, startPoint y: 80, endPoint x: 809, endPoint y: 97, distance: 18.2
click at [803, 80] on span "New" at bounding box center [815, 81] width 24 height 17
click at [835, 168] on span "In Progress" at bounding box center [847, 173] width 74 height 18
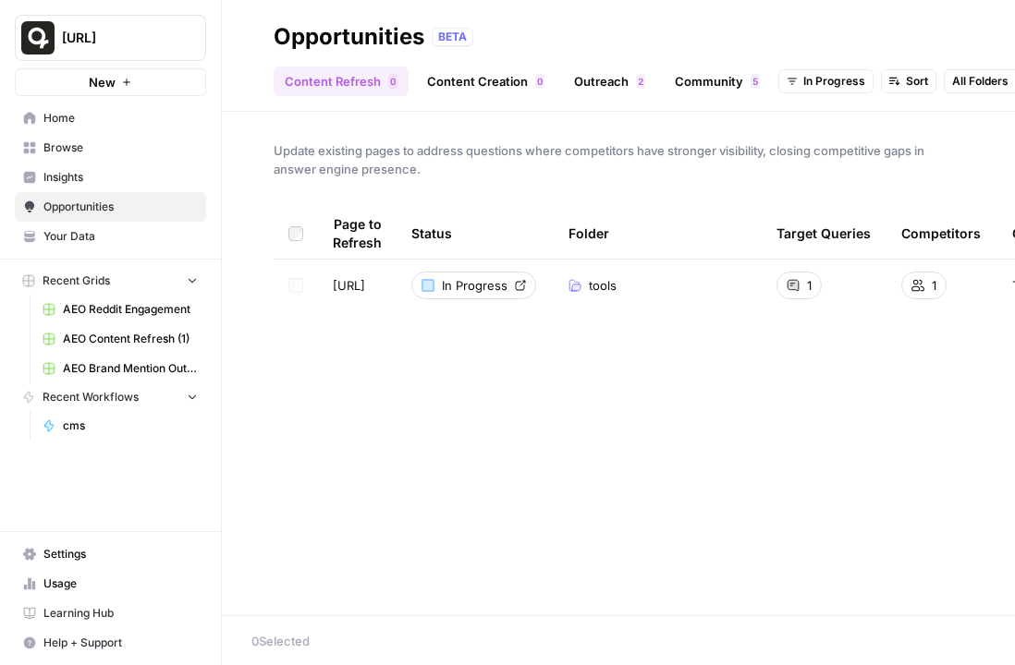
click at [120, 305] on span "AEO Reddit Engagement" at bounding box center [130, 309] width 135 height 17
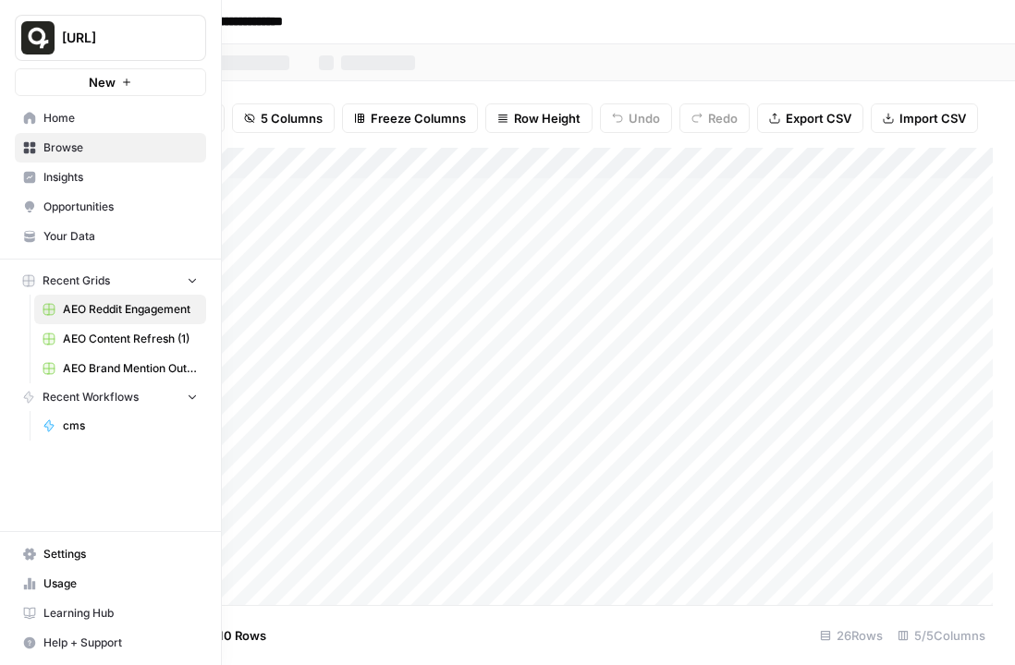
click at [100, 359] on link "AEO Brand Mention Outreach" at bounding box center [120, 369] width 172 height 30
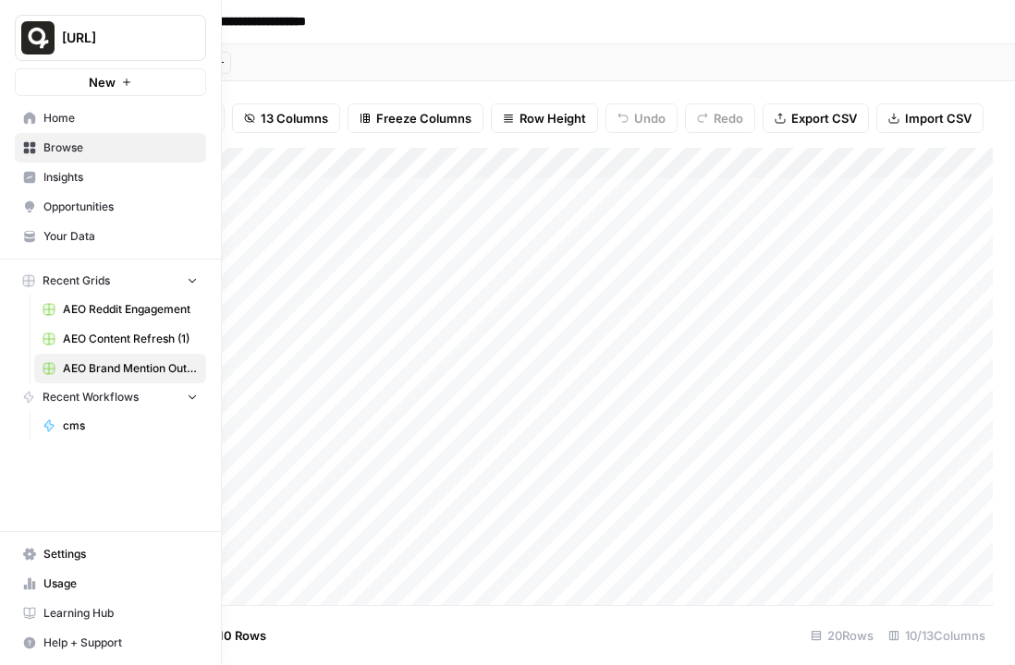
click at [103, 335] on span "AEO Content Refresh (1)" at bounding box center [130, 339] width 135 height 17
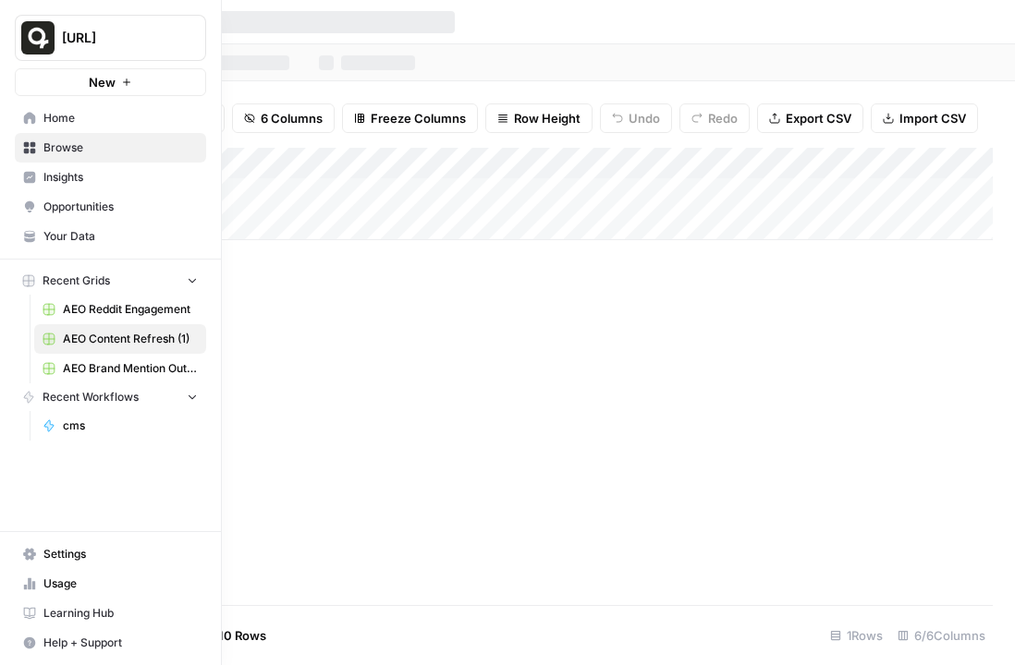
click at [102, 364] on span "AEO Brand Mention Outreach" at bounding box center [130, 368] width 135 height 17
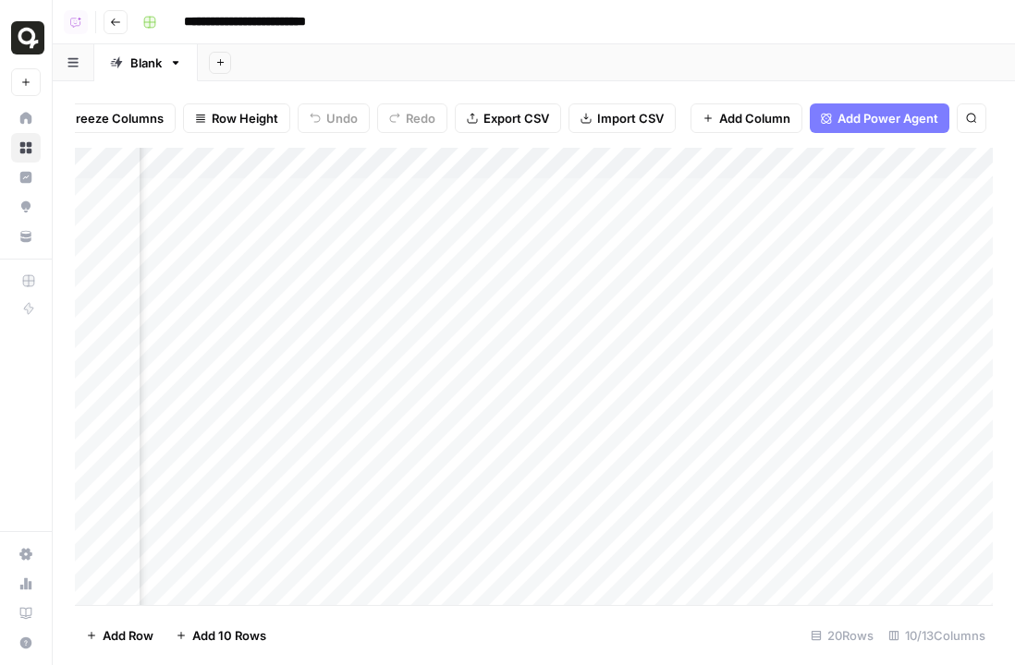
scroll to position [0, 703]
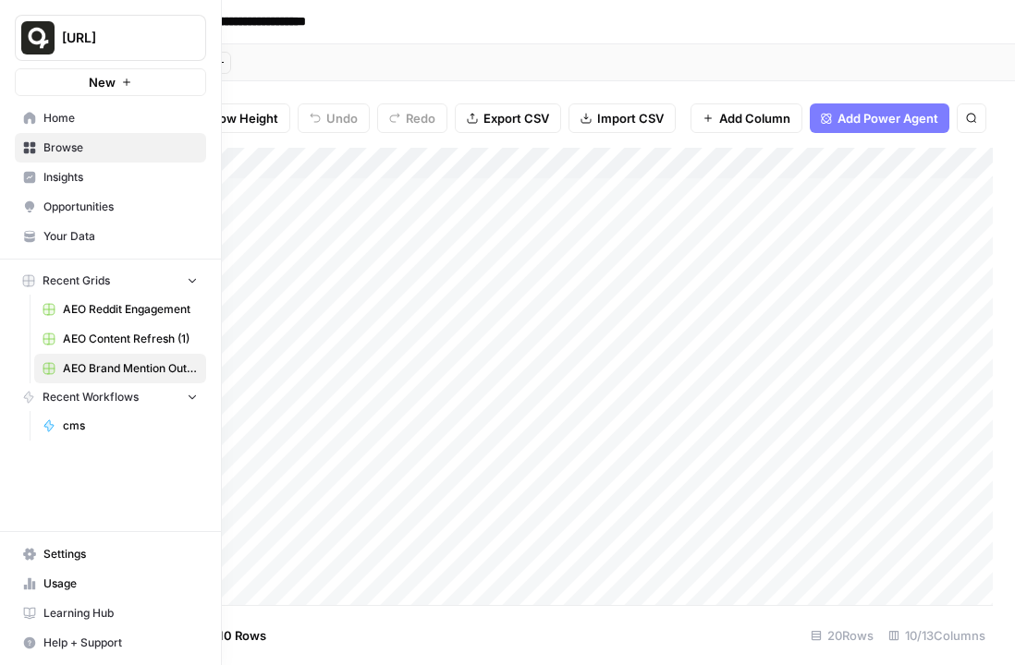
click at [115, 131] on link "Home" at bounding box center [110, 118] width 191 height 30
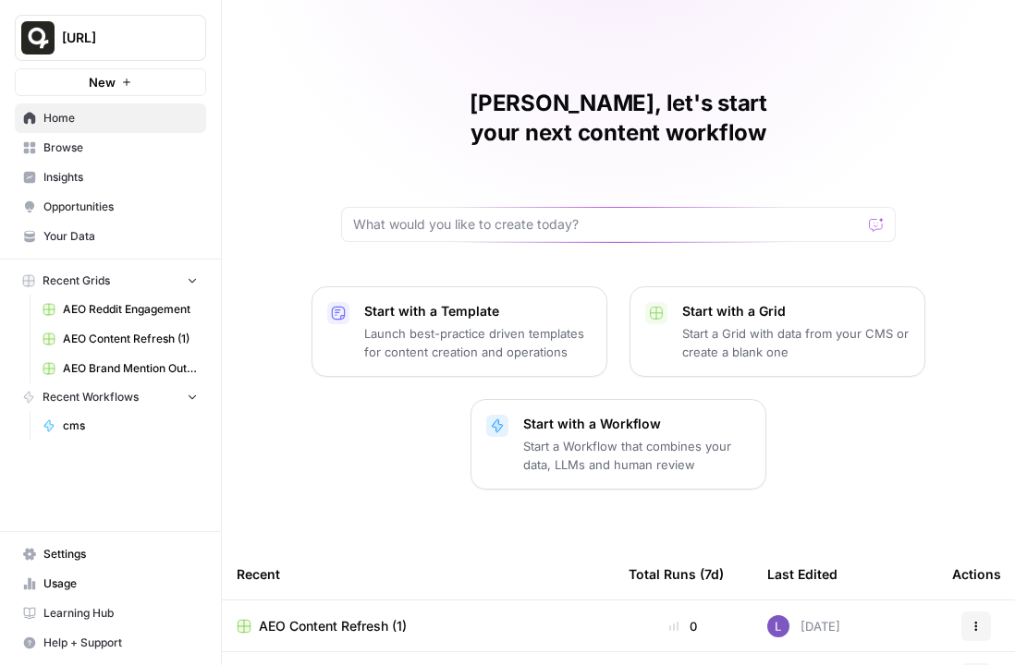
click at [126, 113] on span "Home" at bounding box center [120, 118] width 154 height 17
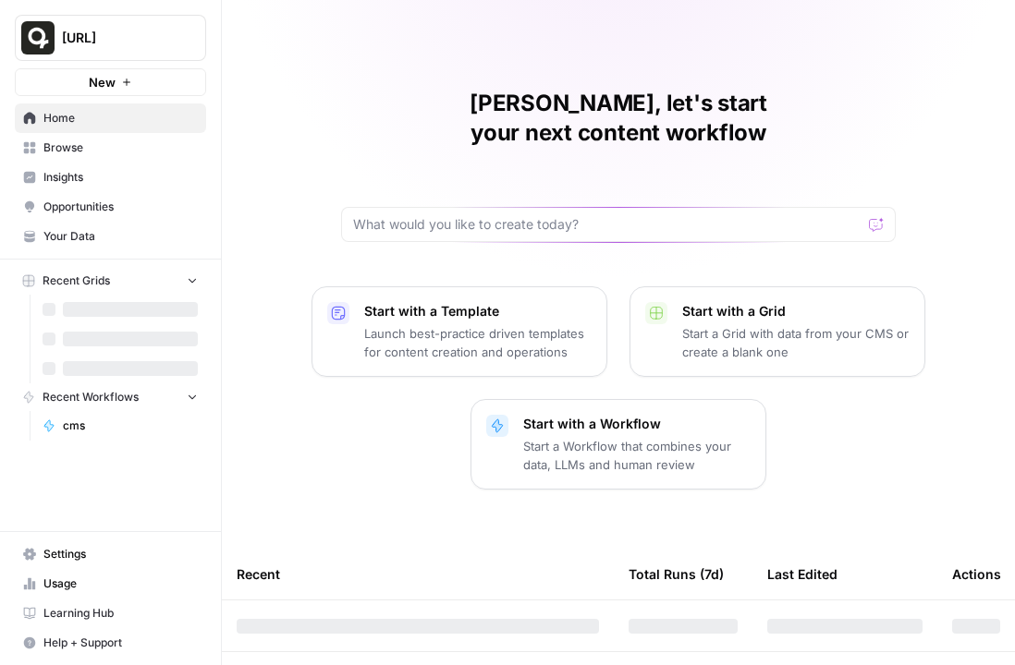
click at [61, 556] on span "Settings" at bounding box center [120, 554] width 154 height 17
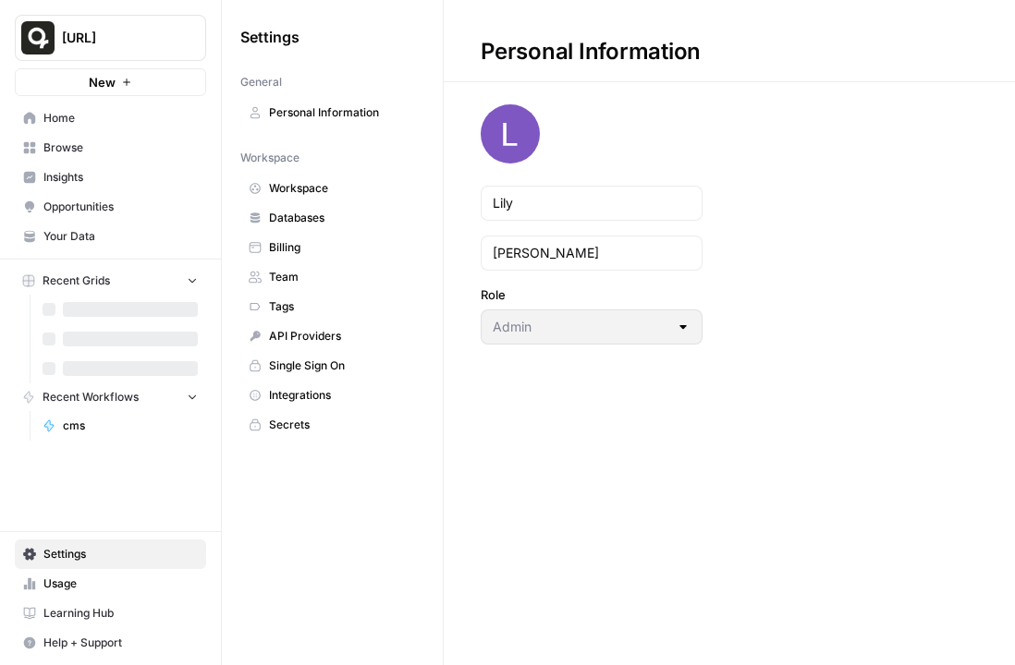
click at [69, 585] on span "Usage" at bounding box center [120, 584] width 154 height 17
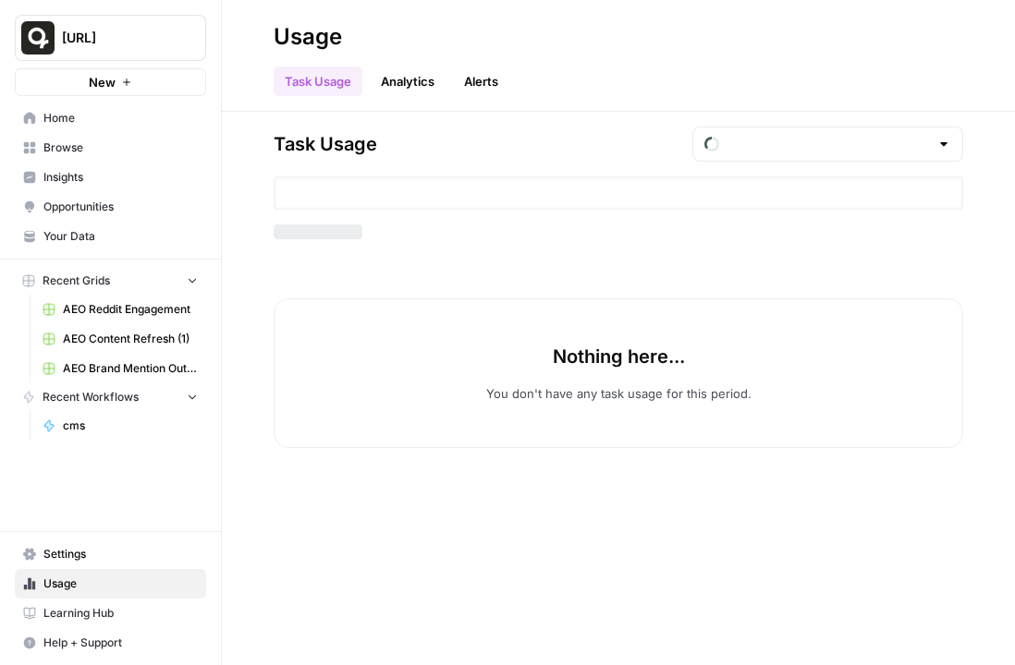
type input "October Tasks"
click at [440, 84] on link "Analytics" at bounding box center [408, 82] width 76 height 30
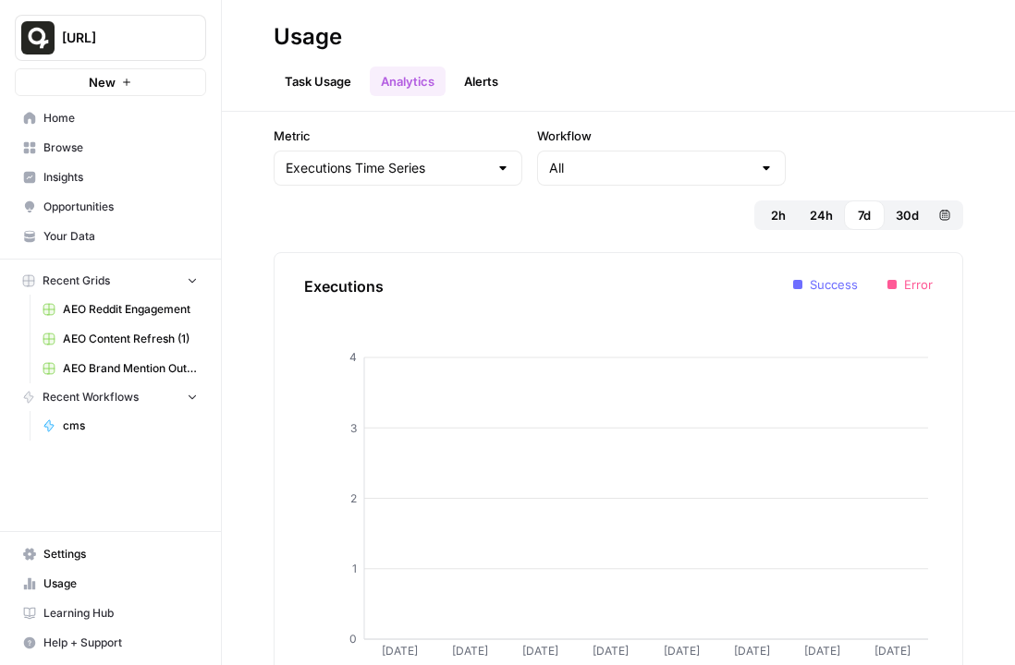
click at [468, 85] on link "Alerts" at bounding box center [481, 82] width 56 height 30
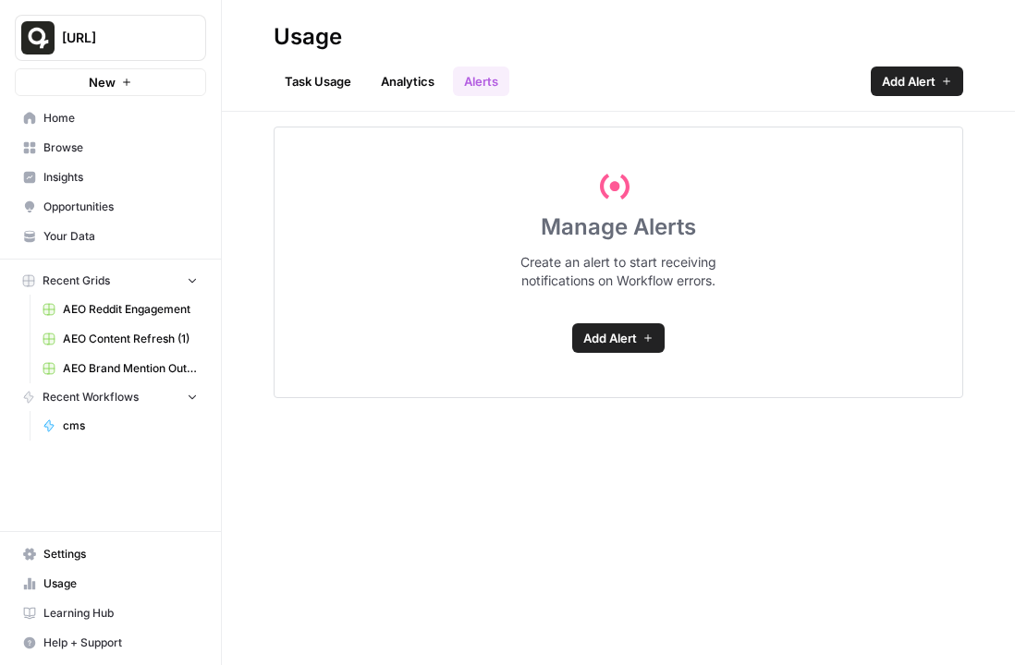
click at [306, 85] on link "Task Usage" at bounding box center [317, 82] width 89 height 30
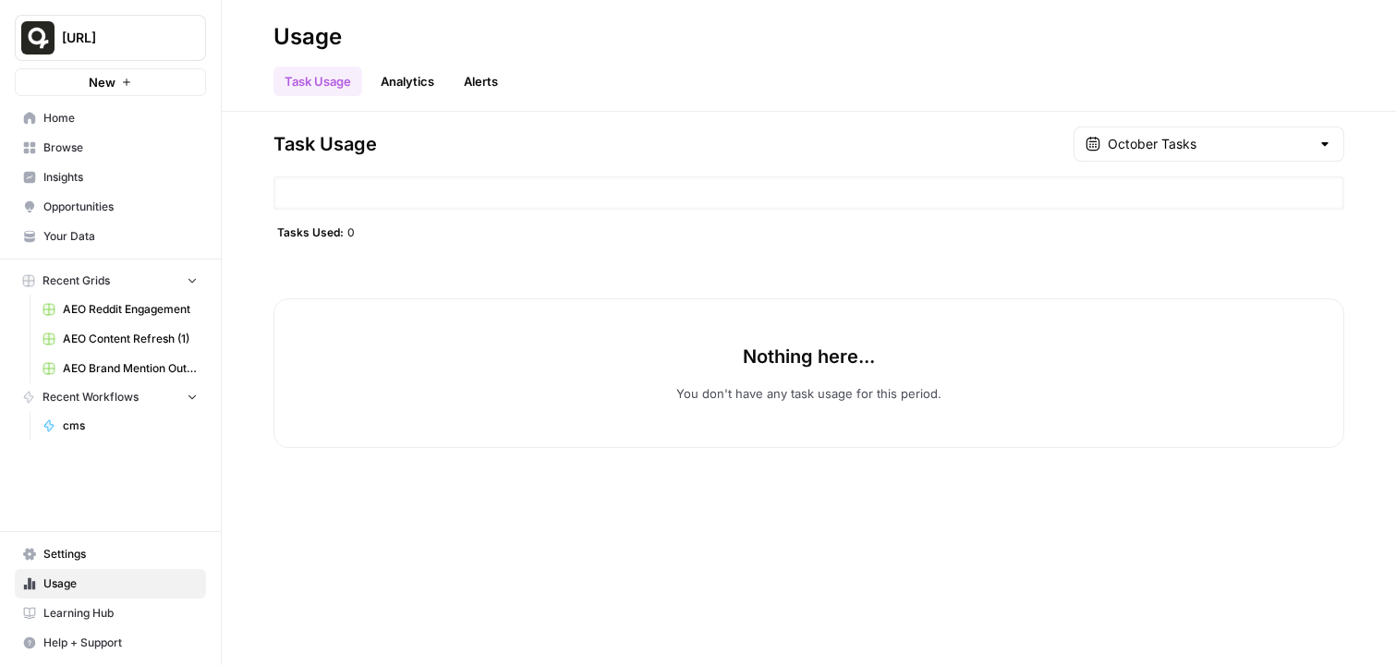
click at [93, 143] on span "Browse" at bounding box center [120, 148] width 154 height 17
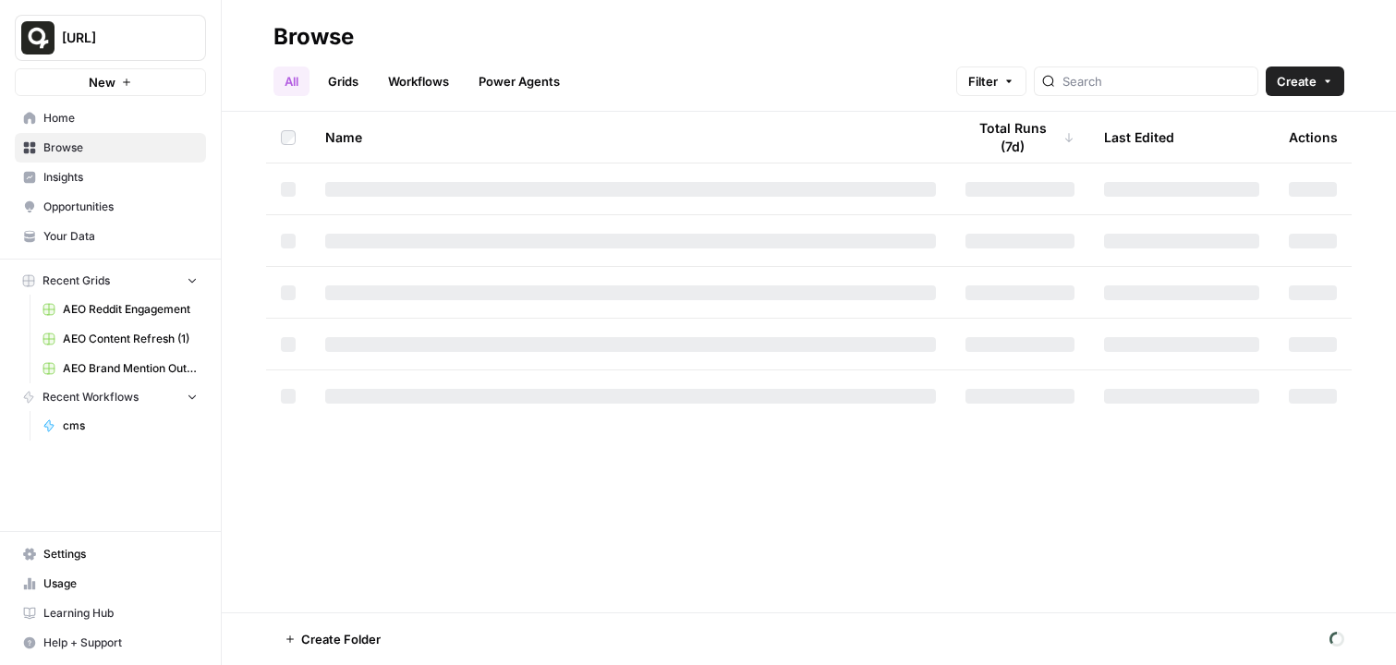
click at [101, 120] on span "Home" at bounding box center [120, 118] width 154 height 17
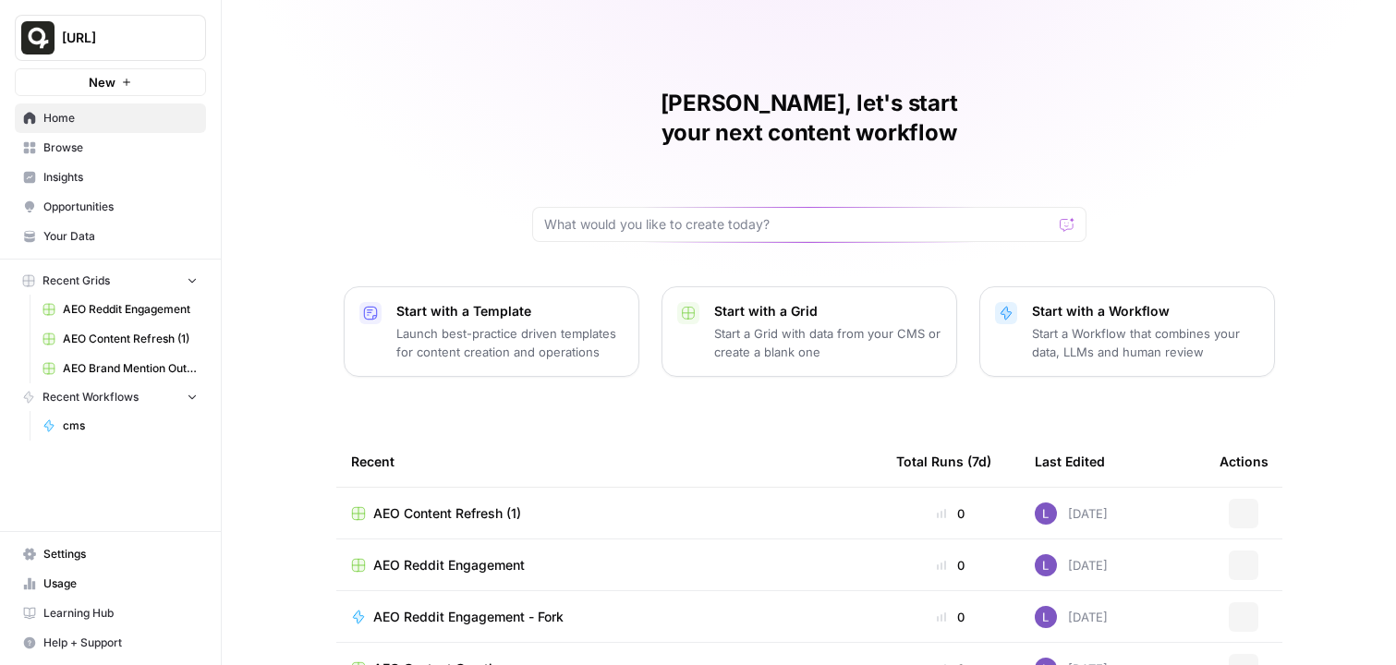
click at [102, 153] on span "Browse" at bounding box center [120, 148] width 154 height 17
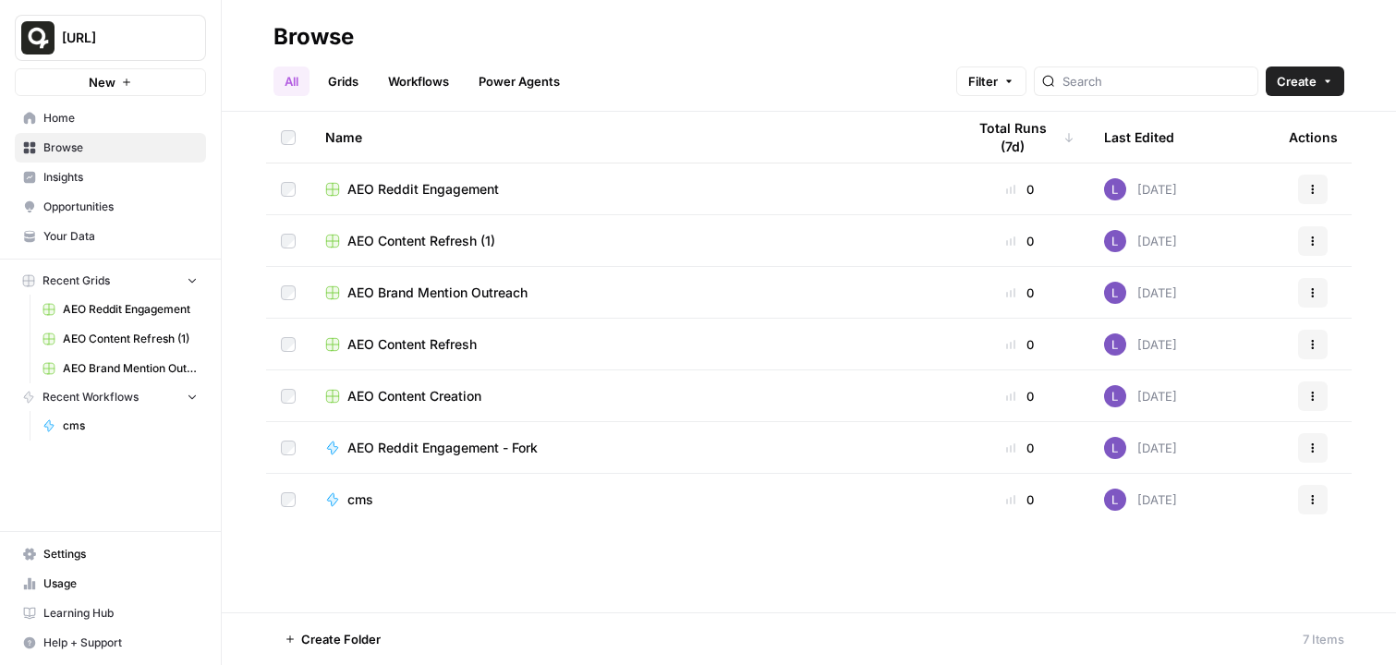
click at [53, 572] on link "Usage" at bounding box center [110, 584] width 191 height 30
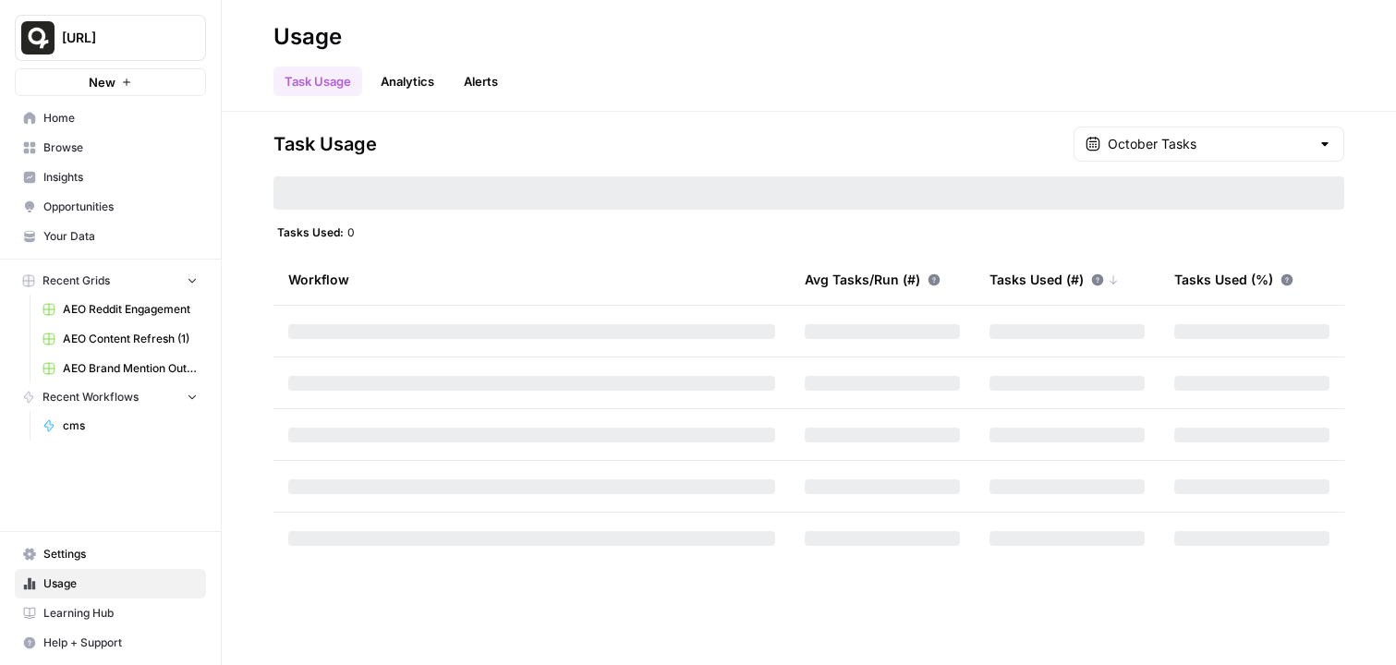
click at [76, 549] on span "Settings" at bounding box center [120, 554] width 154 height 17
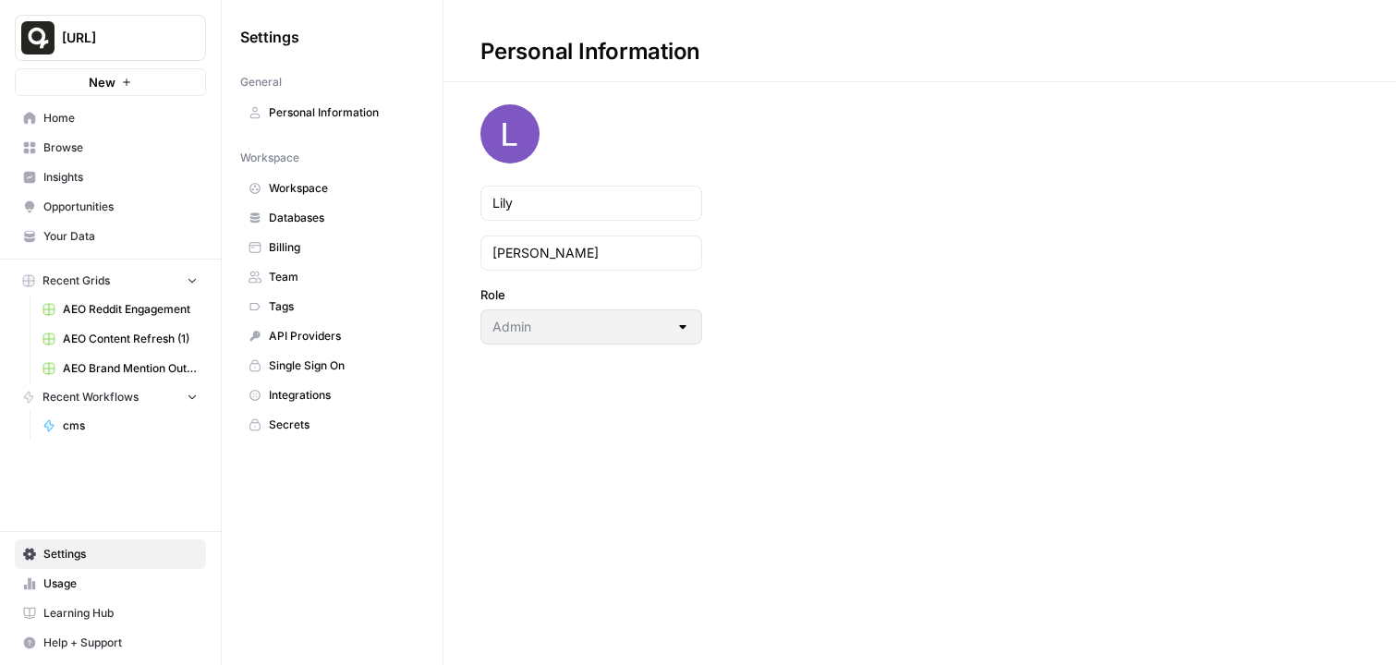
click at [127, 583] on span "Usage" at bounding box center [120, 584] width 154 height 17
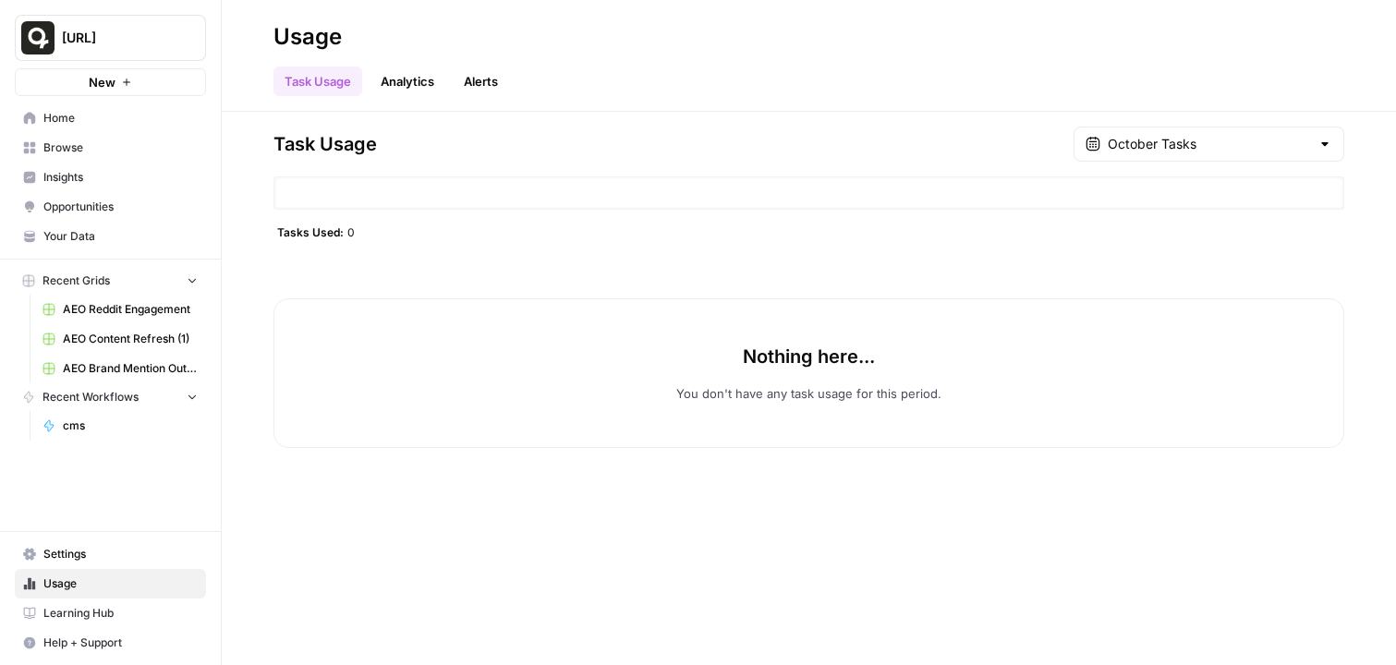
click at [483, 83] on link "Alerts" at bounding box center [481, 82] width 56 height 30
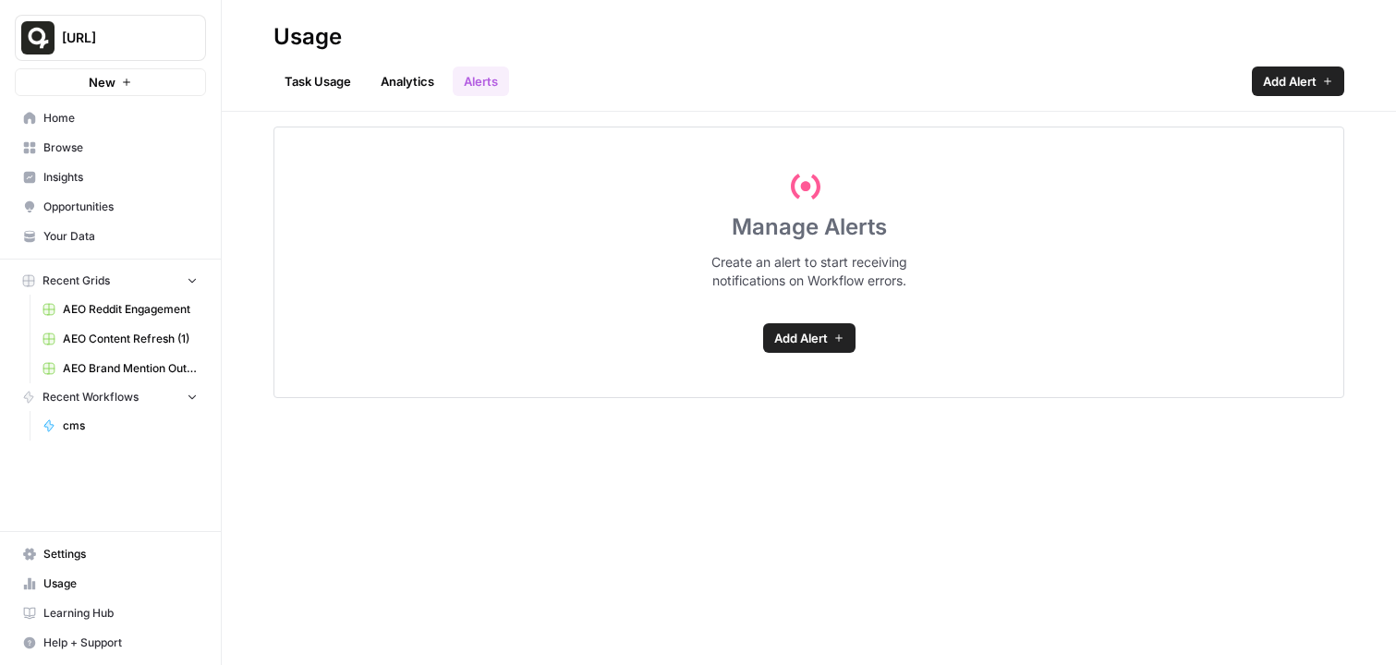
click at [392, 94] on link "Analytics" at bounding box center [408, 82] width 76 height 30
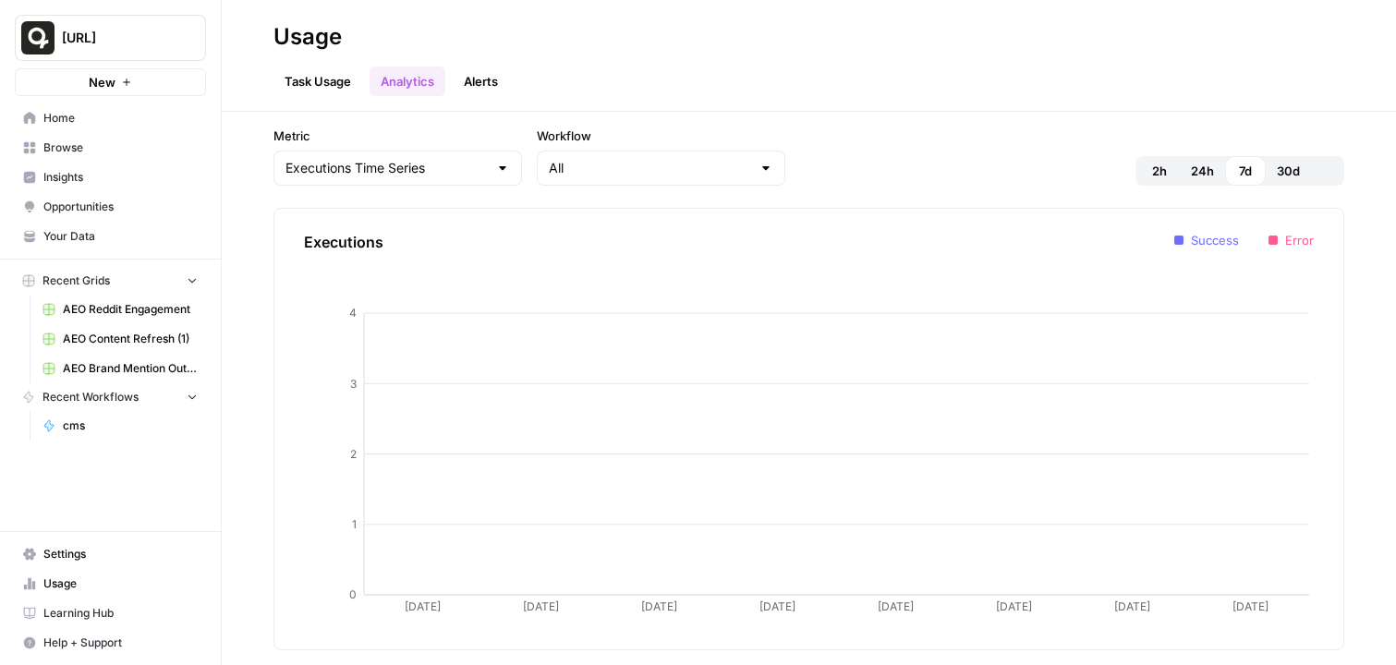
click at [317, 91] on link "Task Usage" at bounding box center [317, 82] width 89 height 30
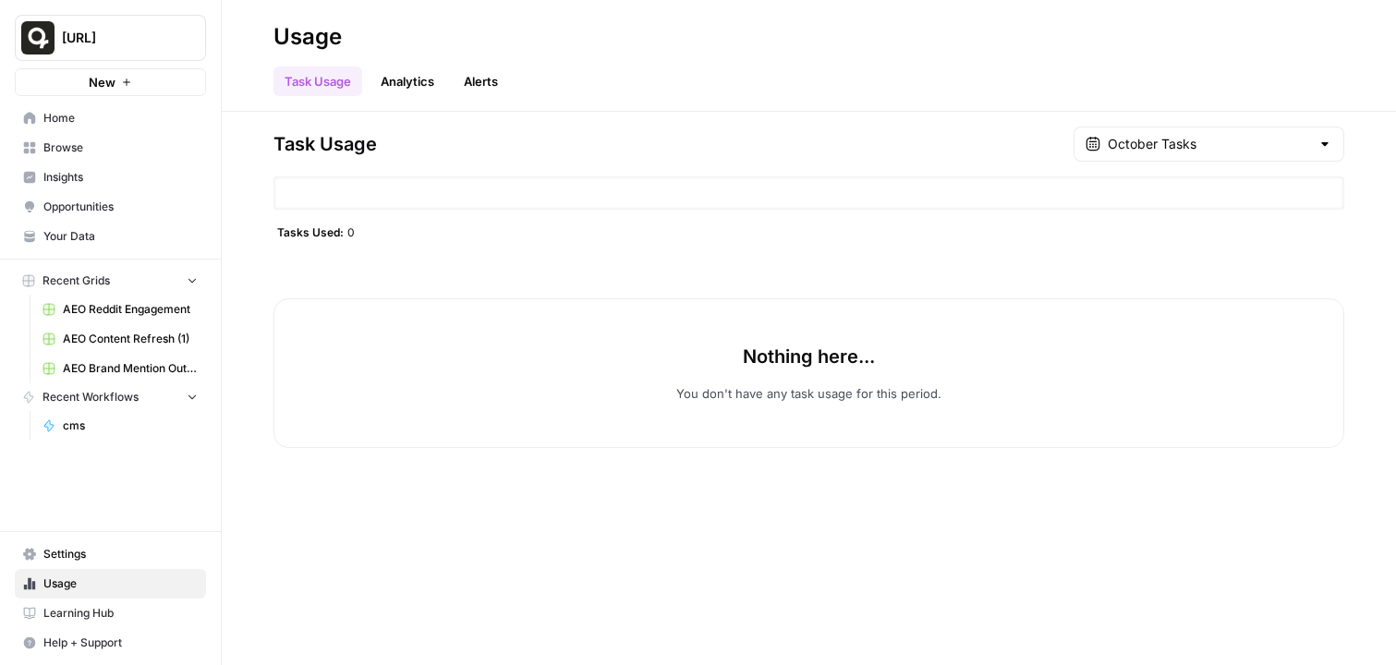
click at [810, 383] on div "Nothing here... You don't have any task usage for this period." at bounding box center [808, 373] width 1071 height 150
click at [417, 85] on link "Analytics" at bounding box center [408, 82] width 76 height 30
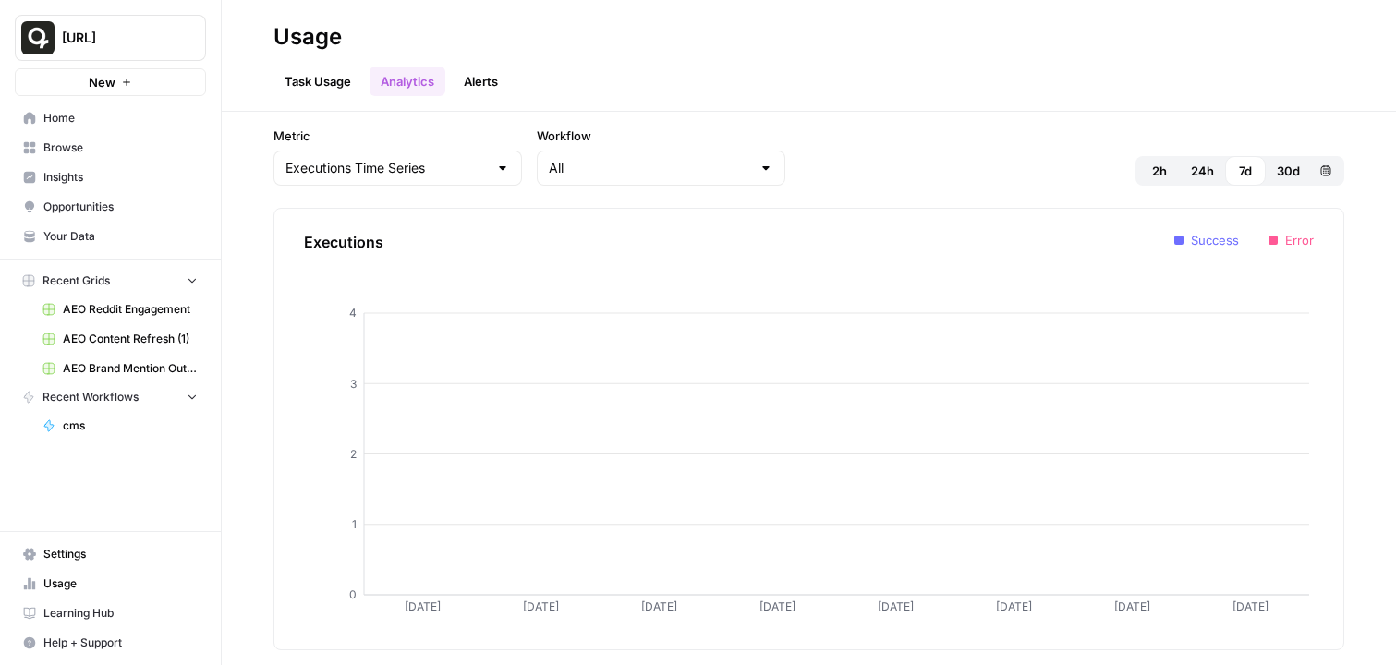
click at [472, 87] on link "Alerts" at bounding box center [481, 82] width 56 height 30
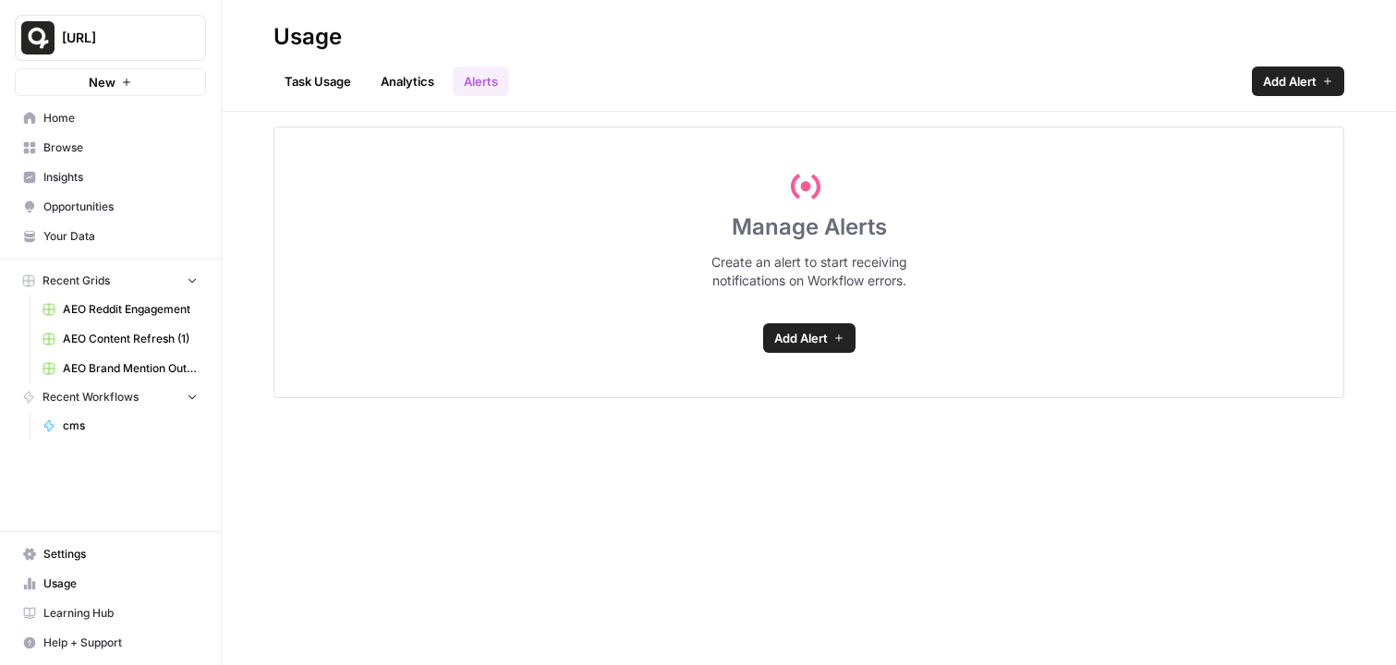
click at [158, 111] on span "Home" at bounding box center [120, 118] width 154 height 17
